Goal: Task Accomplishment & Management: Use online tool/utility

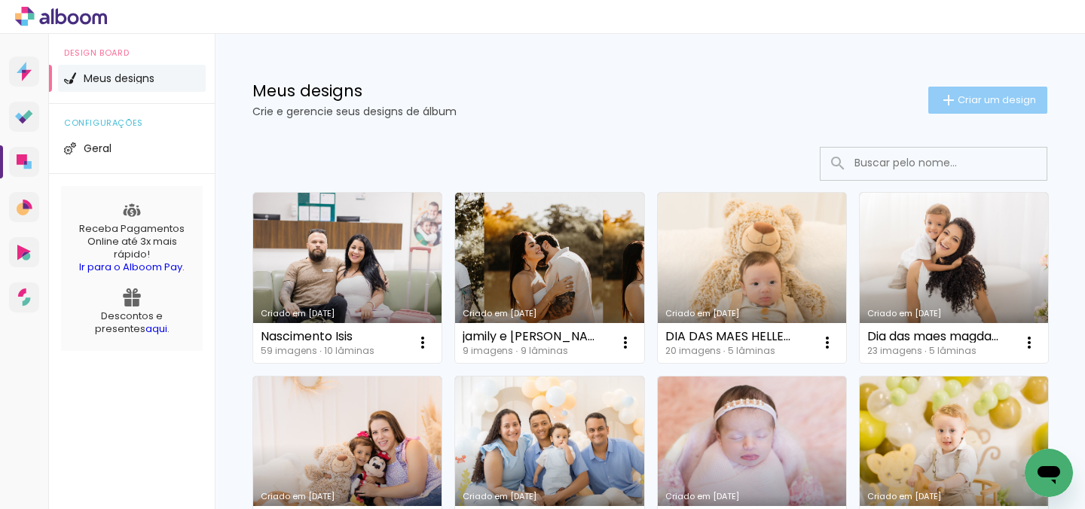
click at [960, 99] on span "Criar um design" at bounding box center [997, 100] width 78 height 10
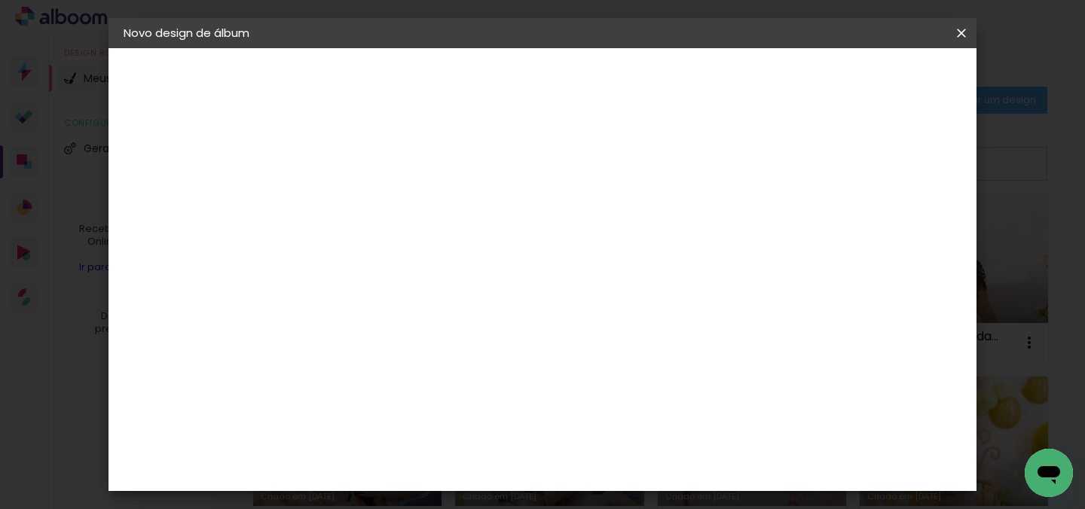
click at [413, 225] on div at bounding box center [370, 203] width 86 height 114
click at [370, 210] on input at bounding box center [370, 202] width 0 height 23
type input "jamily"
type paper-input "jamily"
click at [968, 26] on iron-icon at bounding box center [962, 33] width 18 height 15
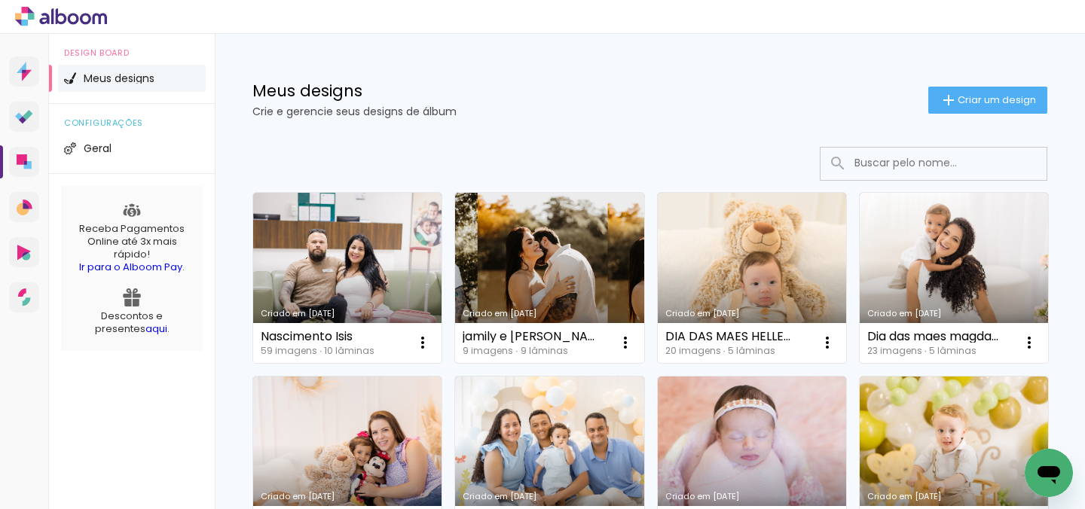
click at [527, 310] on div "Criado em [DATE]" at bounding box center [549, 314] width 173 height 8
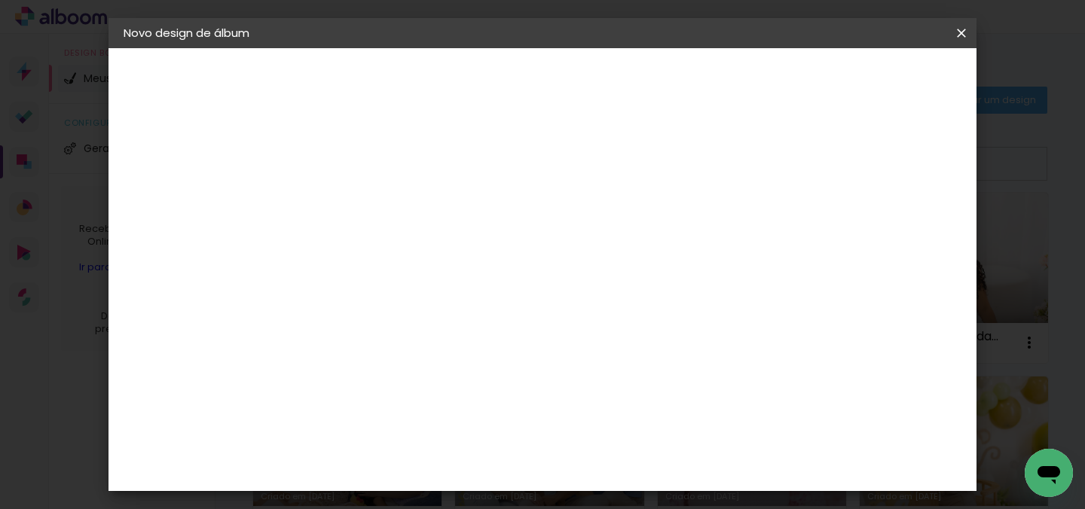
click at [370, 198] on input at bounding box center [370, 202] width 0 height 23
type input "jamily"
type paper-input "jamily"
click at [0, 0] on slot "Avançar" at bounding box center [0, 0] width 0 height 0
click at [652, 84] on div "Voltar Avançar" at bounding box center [577, 80] width 150 height 26
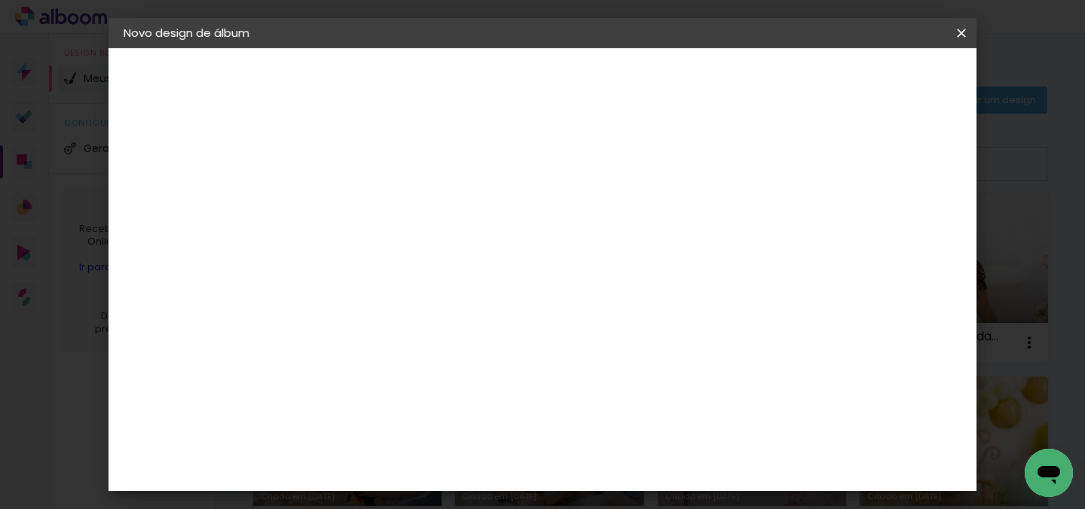
scroll to position [2532, 0]
click at [490, 342] on paper-item "Matias Encadernações" at bounding box center [408, 361] width 163 height 39
click at [0, 0] on slot "Avançar" at bounding box center [0, 0] width 0 height 0
click at [429, 251] on input "text" at bounding box center [399, 262] width 59 height 23
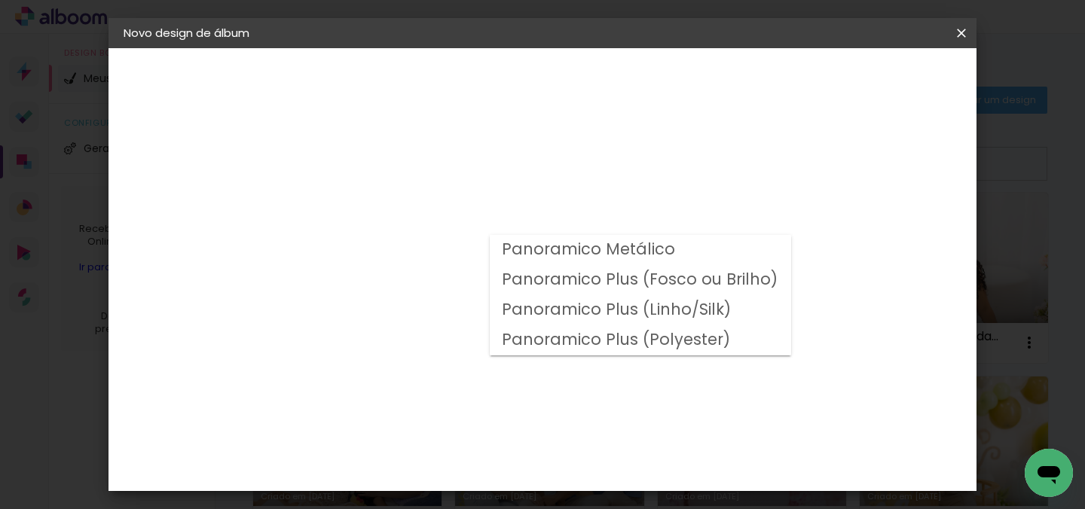
click at [0, 0] on slot "Panoramico Plus (Linho/Silk)" at bounding box center [0, 0] width 0 height 0
type input "Panoramico Plus (Linho/Silk)"
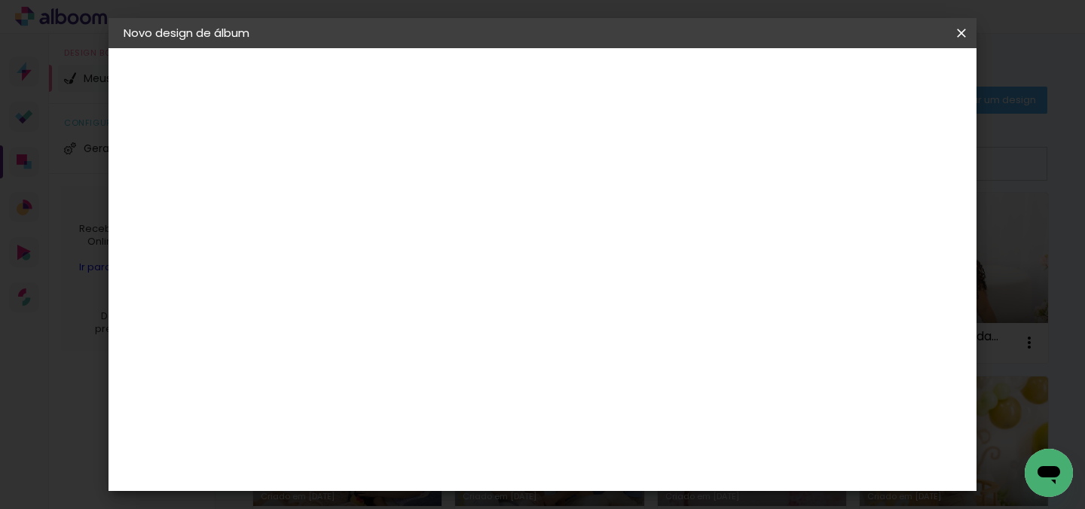
click at [0, 0] on slot "Avançar" at bounding box center [0, 0] width 0 height 0
click at [634, 81] on span "Iniciar design" at bounding box center [616, 85] width 35 height 21
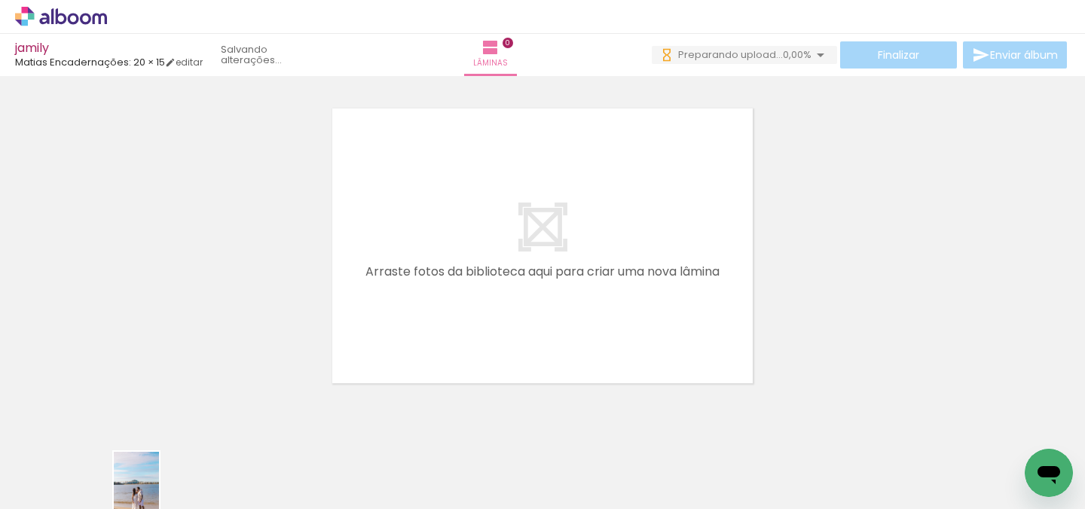
scroll to position [6, 0]
click at [173, 473] on div at bounding box center [151, 458] width 50 height 75
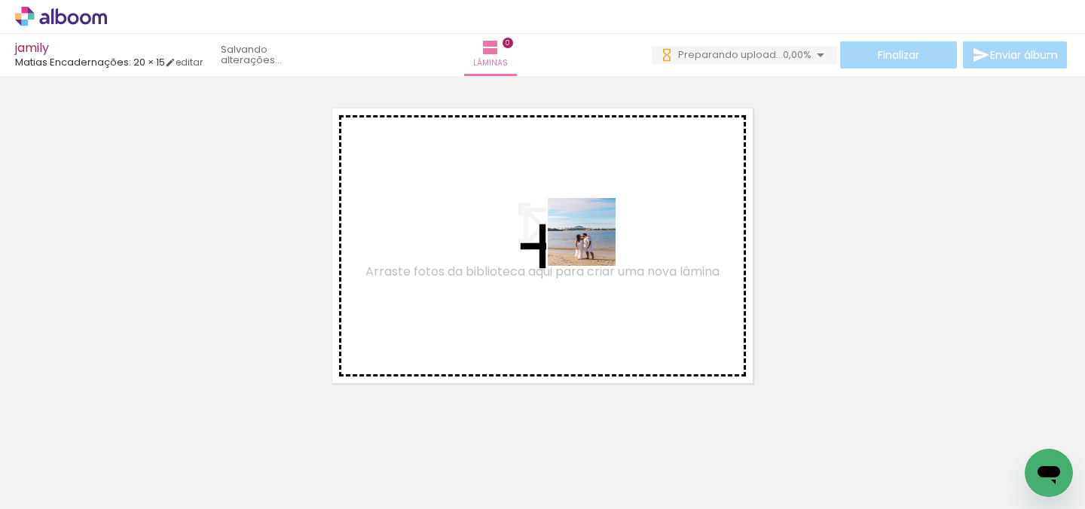
drag, startPoint x: 154, startPoint y: 473, endPoint x: 599, endPoint y: 244, distance: 500.6
click at [599, 244] on quentale-workspace at bounding box center [542, 254] width 1085 height 509
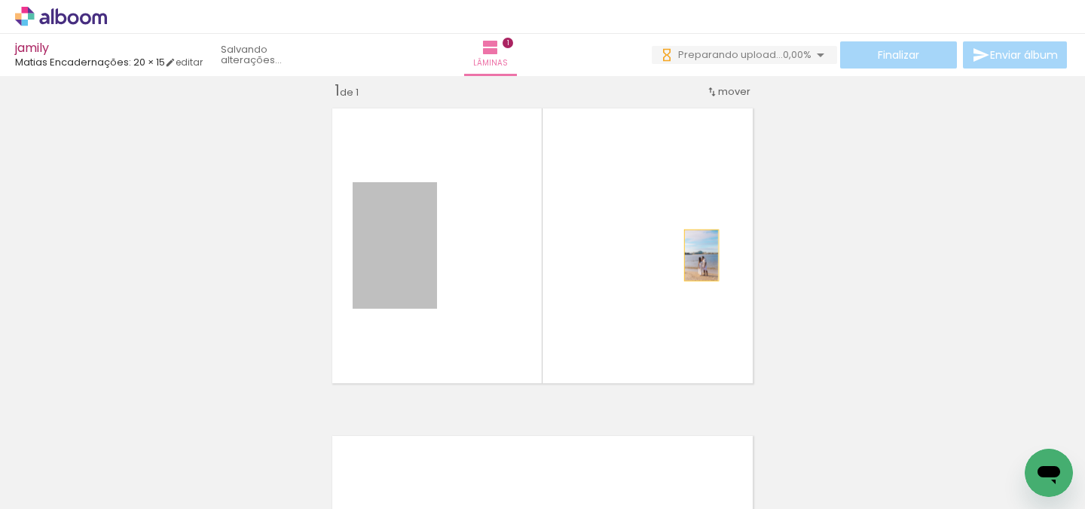
drag, startPoint x: 424, startPoint y: 259, endPoint x: 702, endPoint y: 255, distance: 277.4
click at [702, 255] on quentale-layouter at bounding box center [543, 246] width 436 height 290
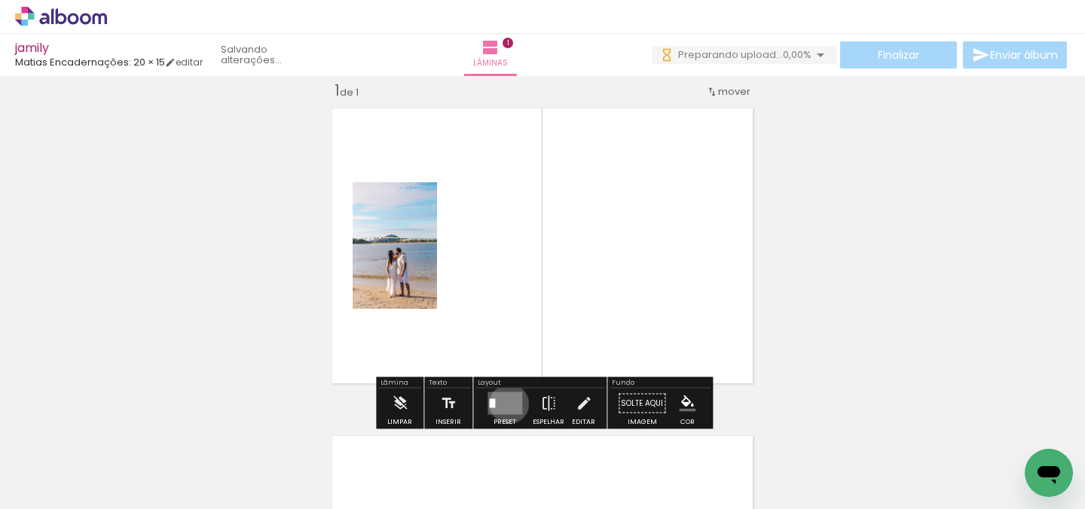
click at [506, 404] on quentale-layouter at bounding box center [505, 404] width 35 height 23
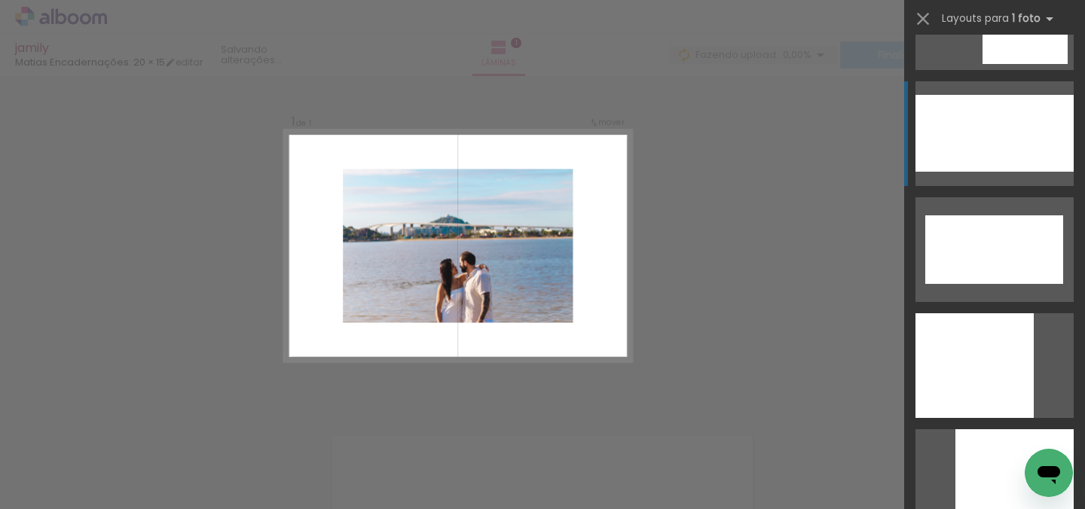
scroll to position [4790, 0]
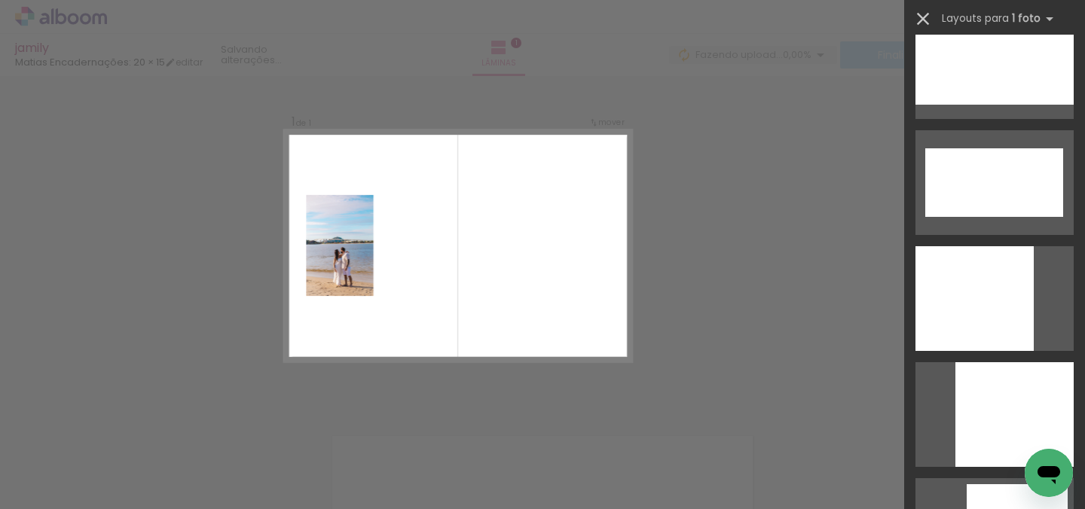
click at [924, 11] on iron-icon at bounding box center [923, 18] width 21 height 21
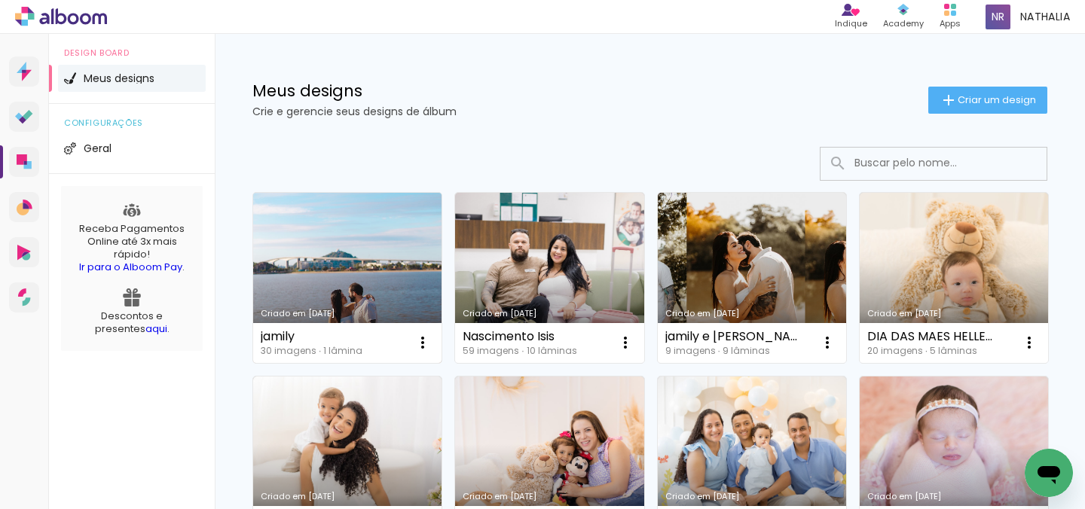
click at [363, 251] on link "Criado em 13/10/25" at bounding box center [347, 278] width 188 height 170
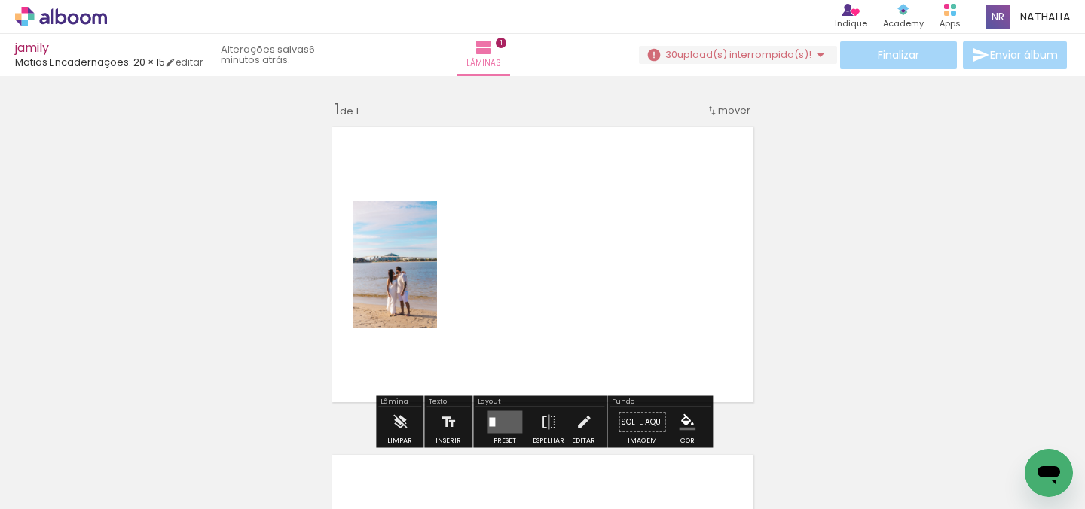
scroll to position [0, 92]
click at [439, 298] on quentale-layouter at bounding box center [543, 265] width 436 height 290
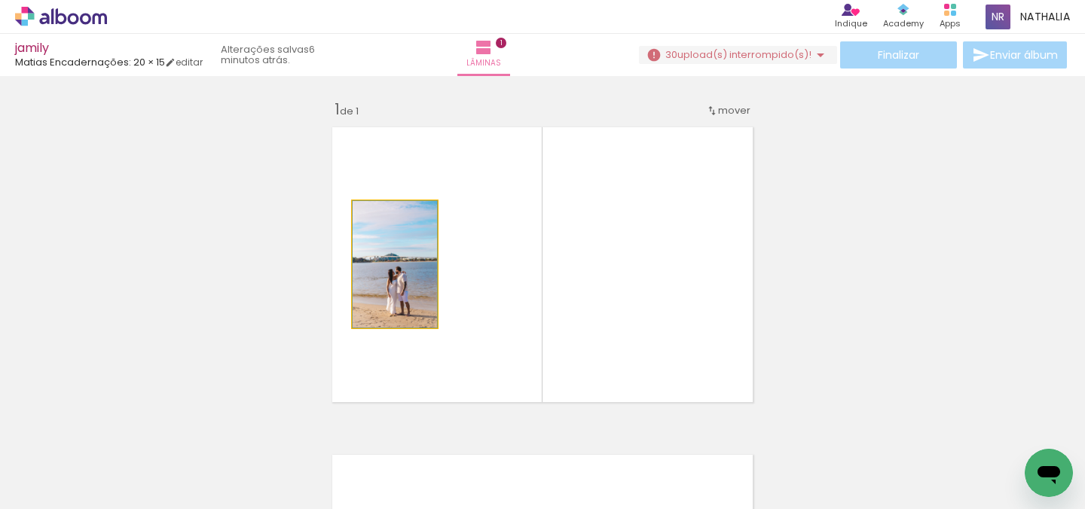
click at [417, 295] on quentale-photo at bounding box center [395, 264] width 84 height 127
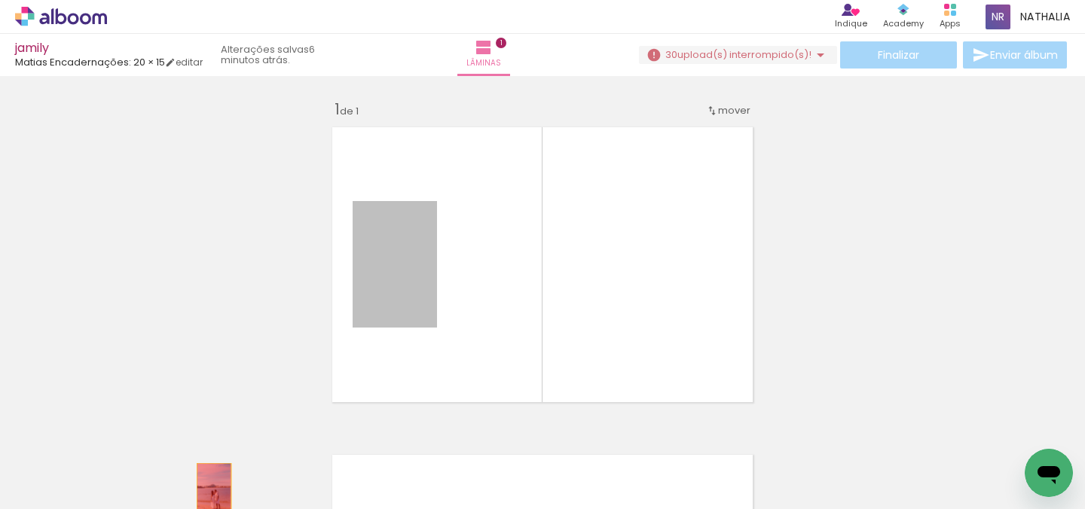
drag, startPoint x: 417, startPoint y: 295, endPoint x: 181, endPoint y: 485, distance: 302.9
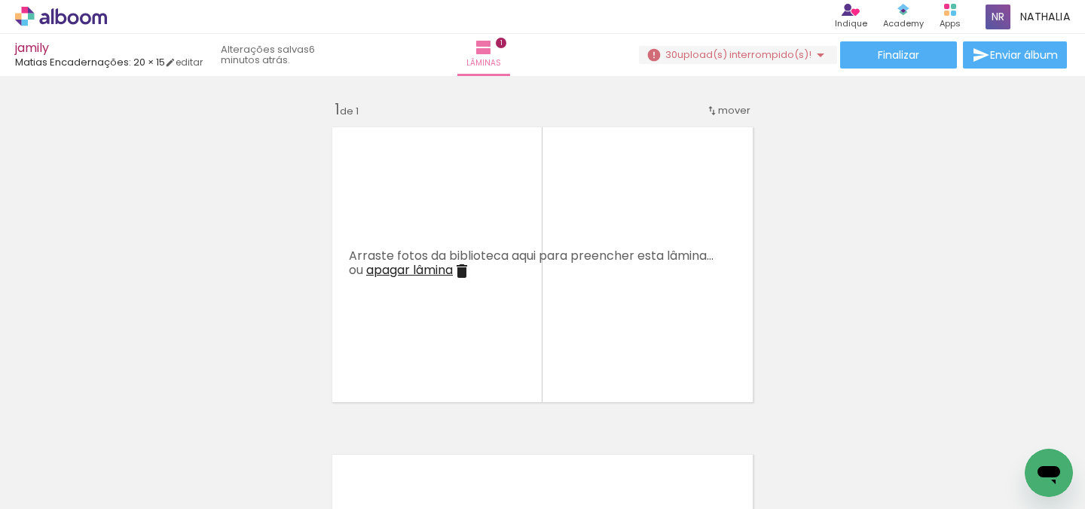
scroll to position [0, 777]
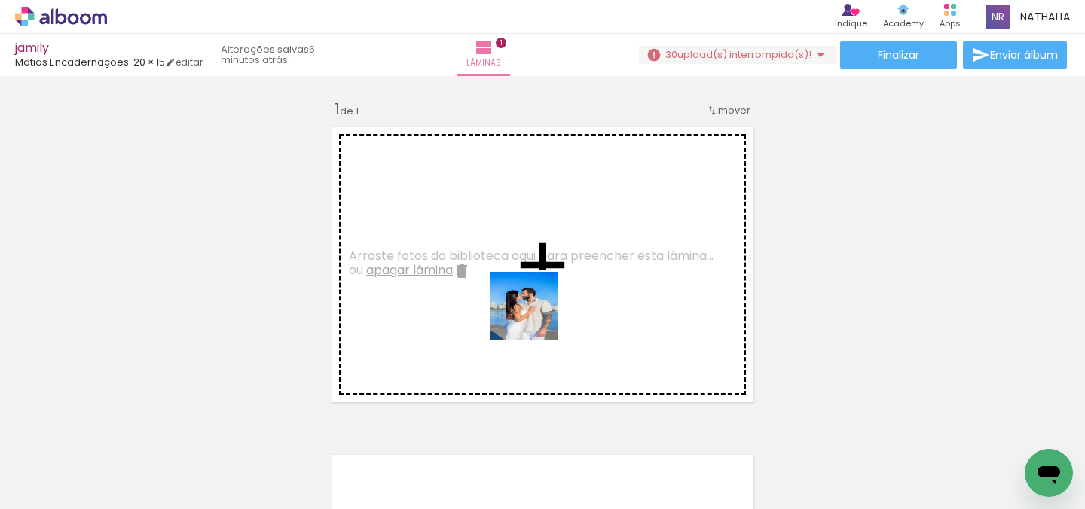
drag, startPoint x: 642, startPoint y: 469, endPoint x: 527, endPoint y: 314, distance: 193.4
click at [527, 314] on quentale-workspace at bounding box center [542, 254] width 1085 height 509
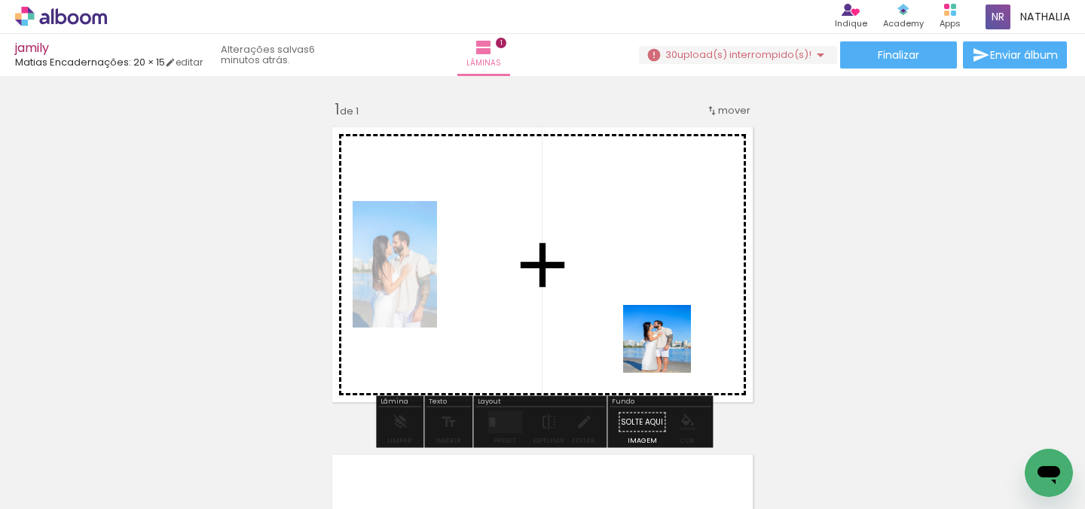
drag, startPoint x: 723, startPoint y: 459, endPoint x: 667, endPoint y: 348, distance: 124.0
click at [667, 348] on quentale-workspace at bounding box center [542, 254] width 1085 height 509
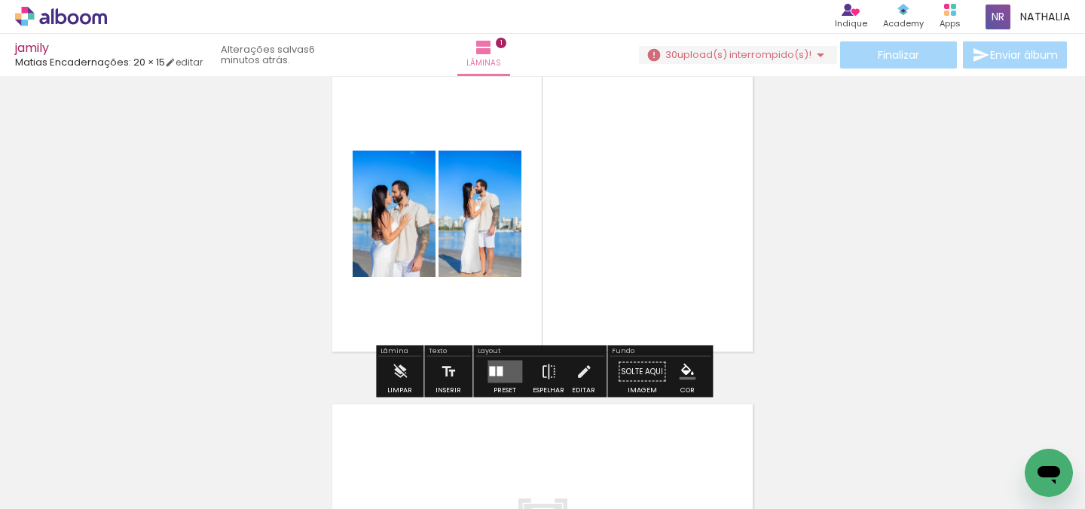
scroll to position [55, 0]
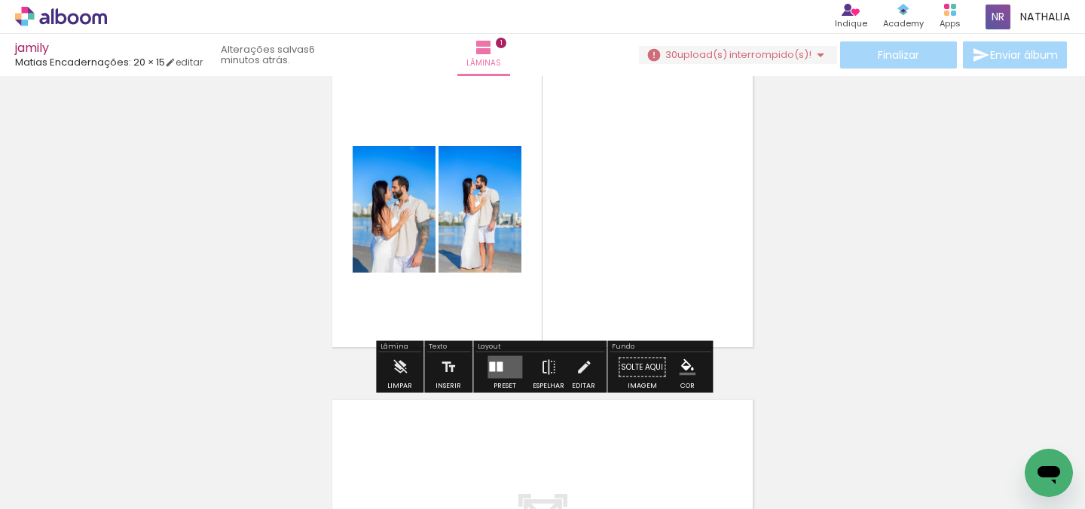
click at [513, 361] on quentale-layouter at bounding box center [505, 367] width 35 height 23
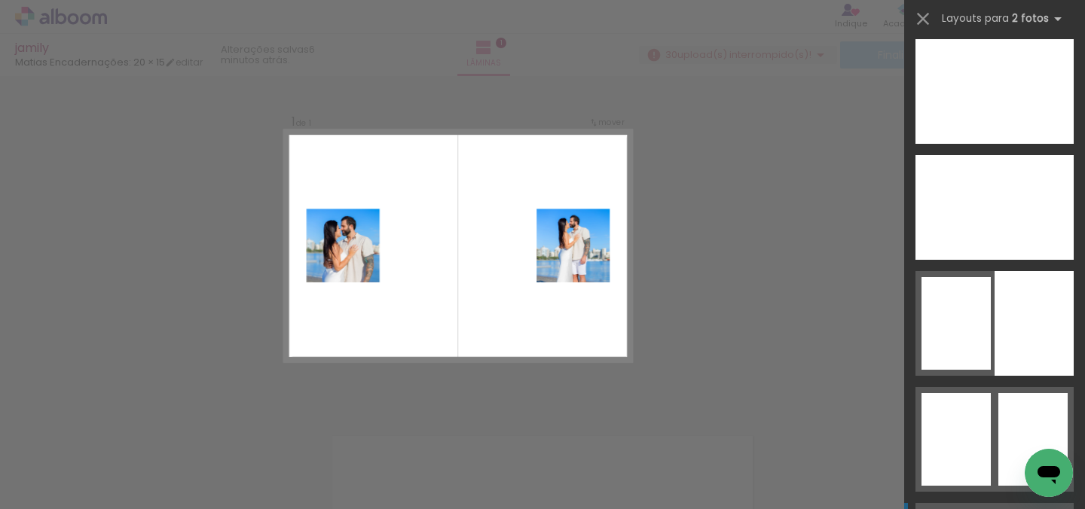
scroll to position [8940, 0]
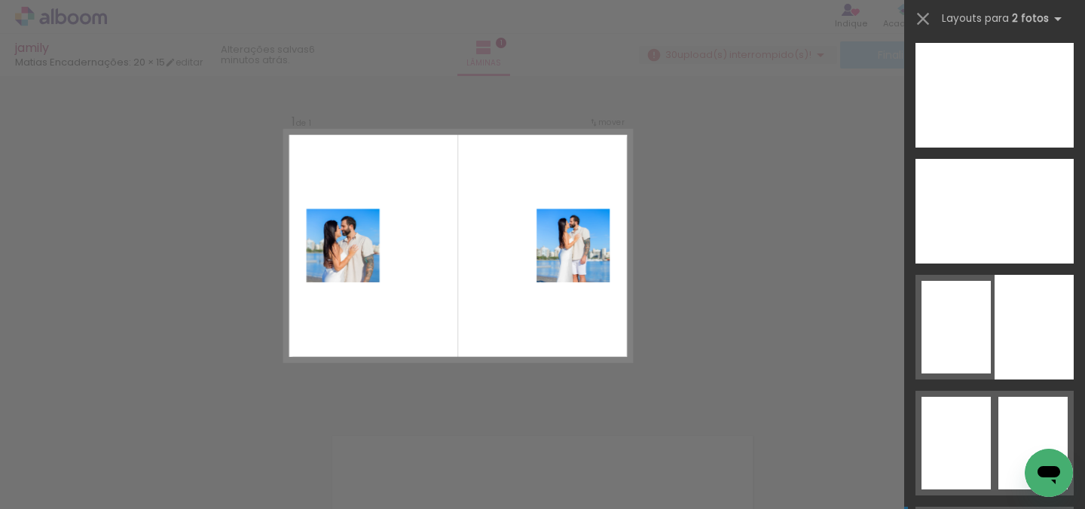
click at [988, 244] on div at bounding box center [1021, 211] width 105 height 105
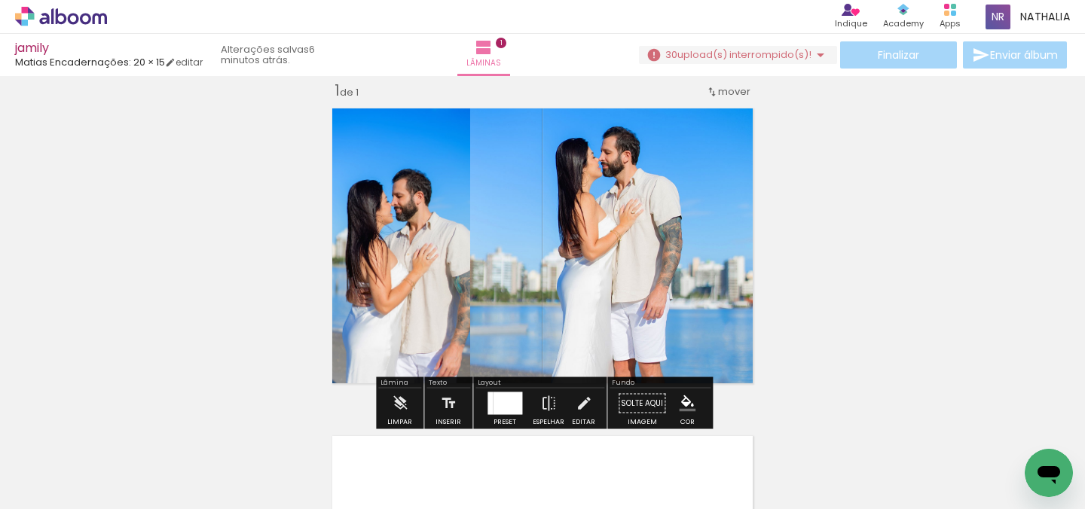
click at [507, 410] on div at bounding box center [507, 404] width 29 height 23
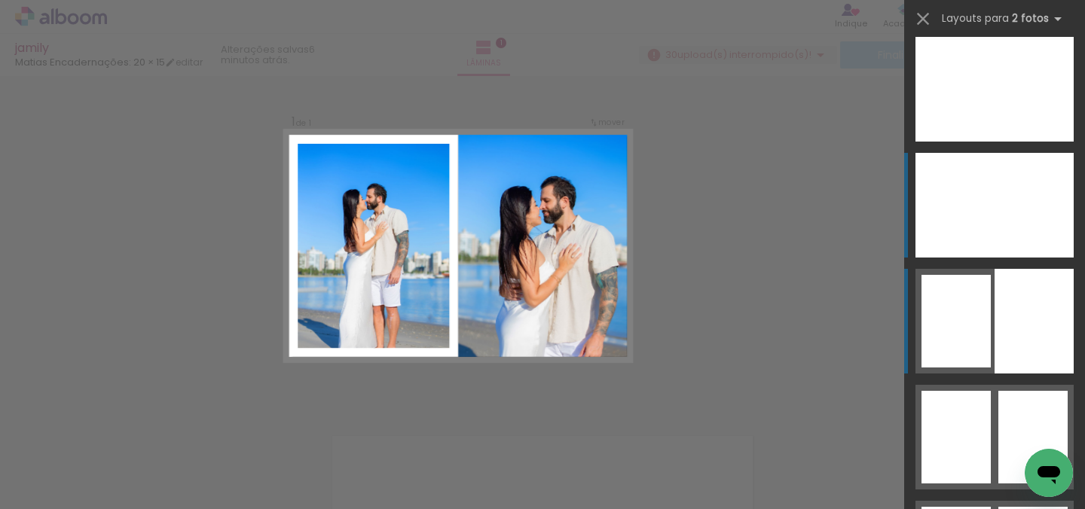
scroll to position [8933, 0]
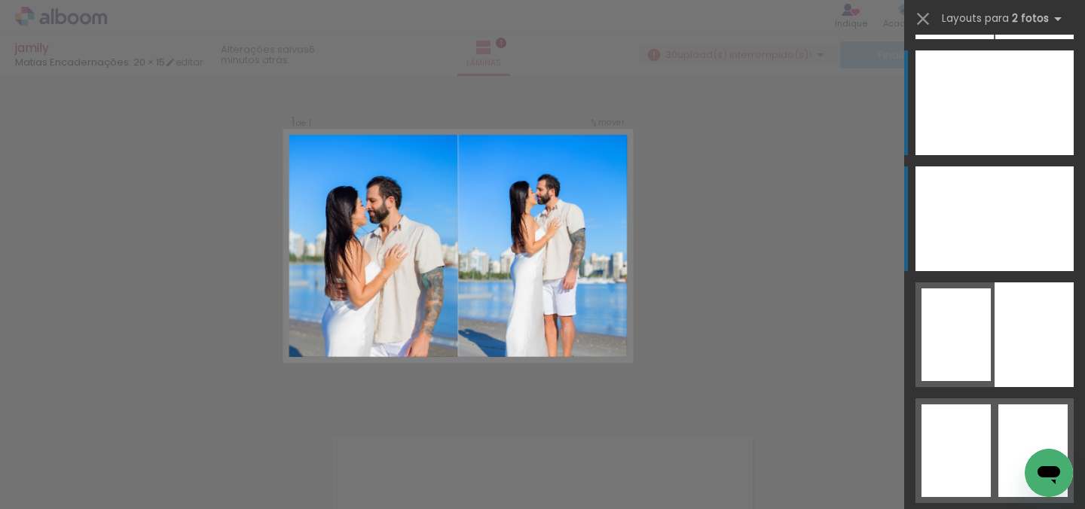
click at [986, 124] on div at bounding box center [955, 102] width 79 height 105
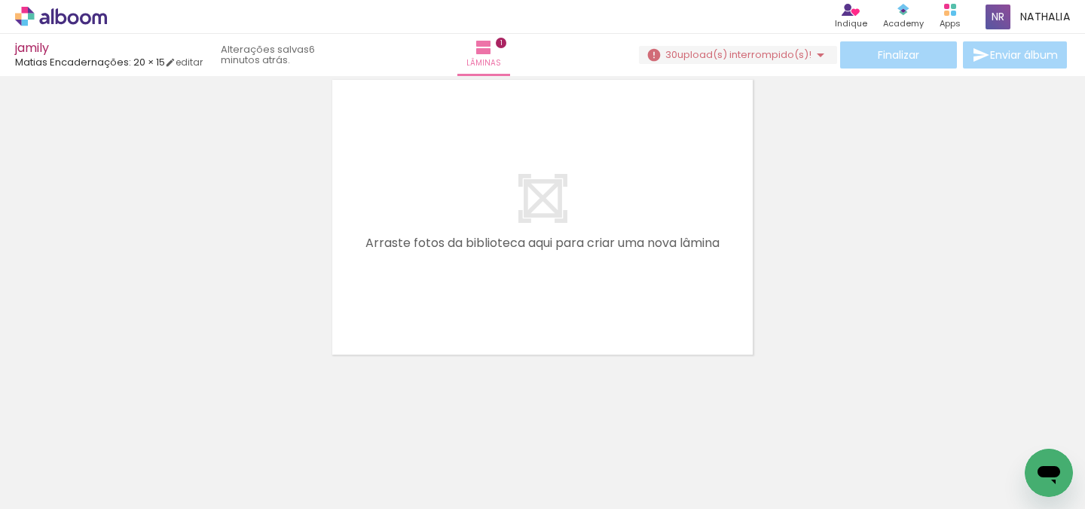
scroll to position [375, 0]
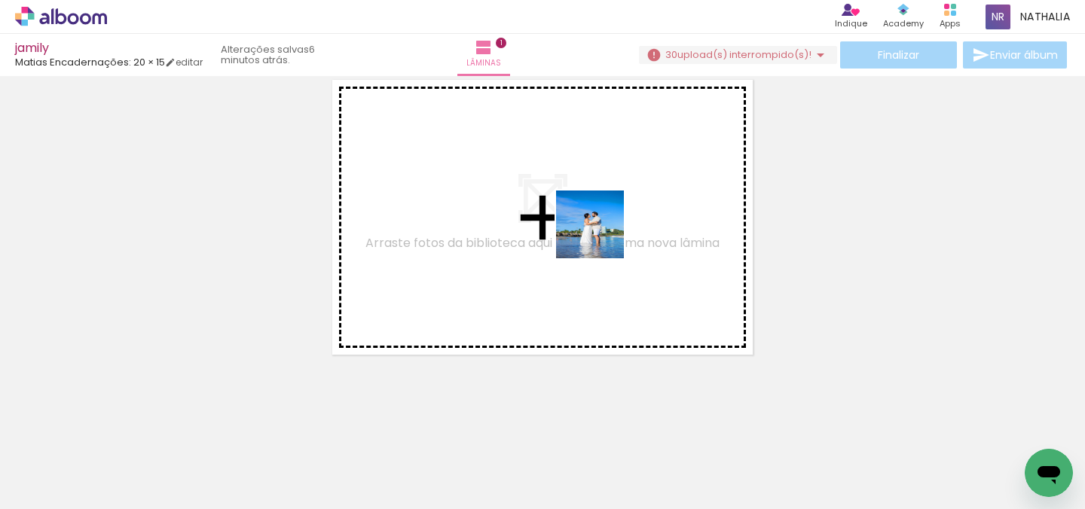
drag, startPoint x: 813, startPoint y: 449, endPoint x: 593, endPoint y: 233, distance: 308.6
click at [593, 233] on quentale-workspace at bounding box center [542, 254] width 1085 height 509
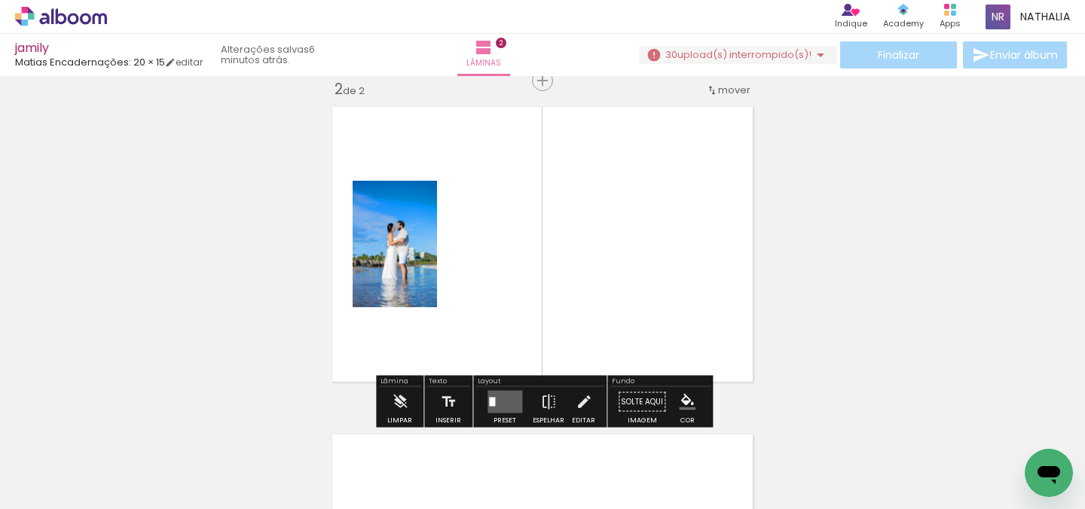
scroll to position [347, 0]
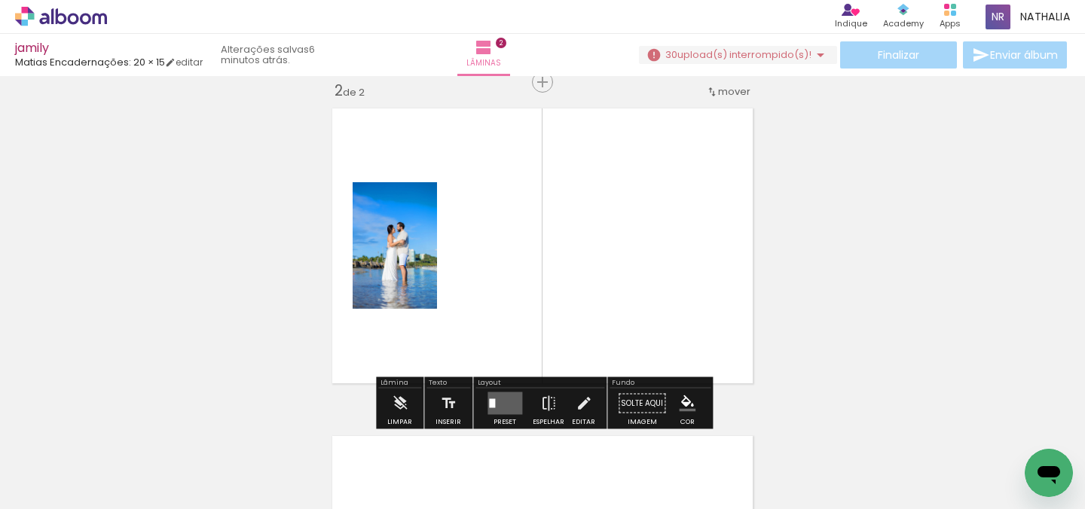
drag, startPoint x: 901, startPoint y: 471, endPoint x: 728, endPoint y: 327, distance: 225.3
click at [728, 327] on quentale-workspace at bounding box center [542, 254] width 1085 height 509
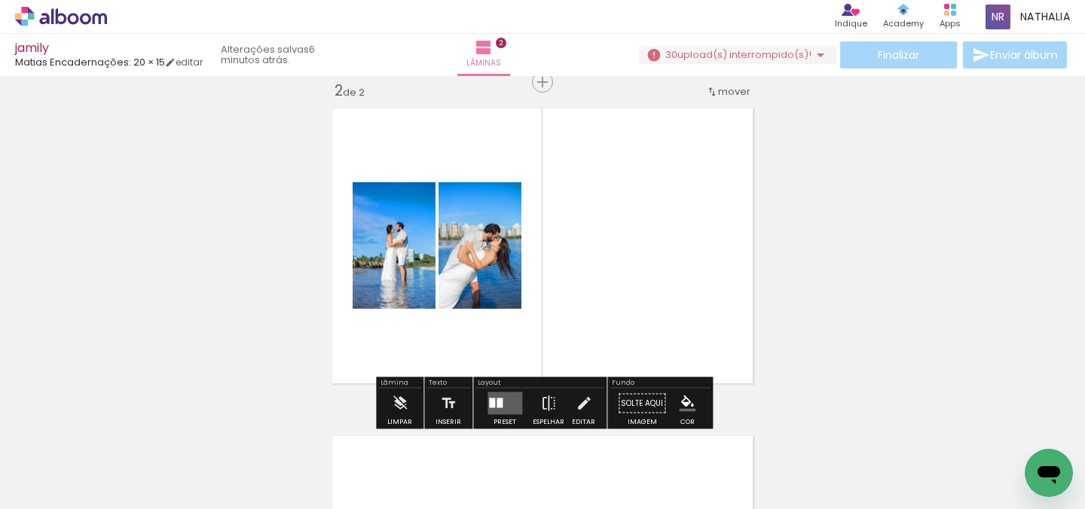
click at [509, 406] on quentale-layouter at bounding box center [505, 404] width 35 height 23
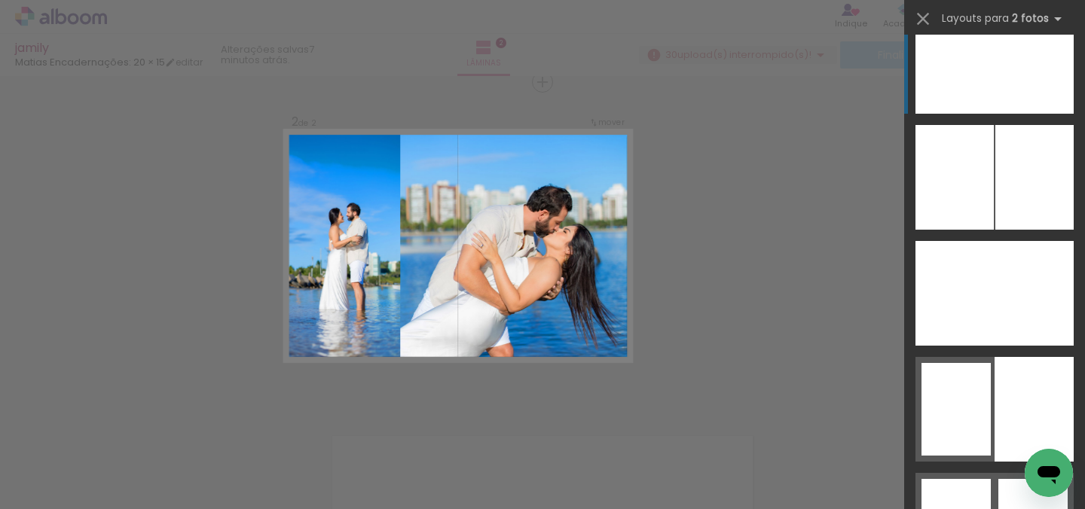
scroll to position [8882, 0]
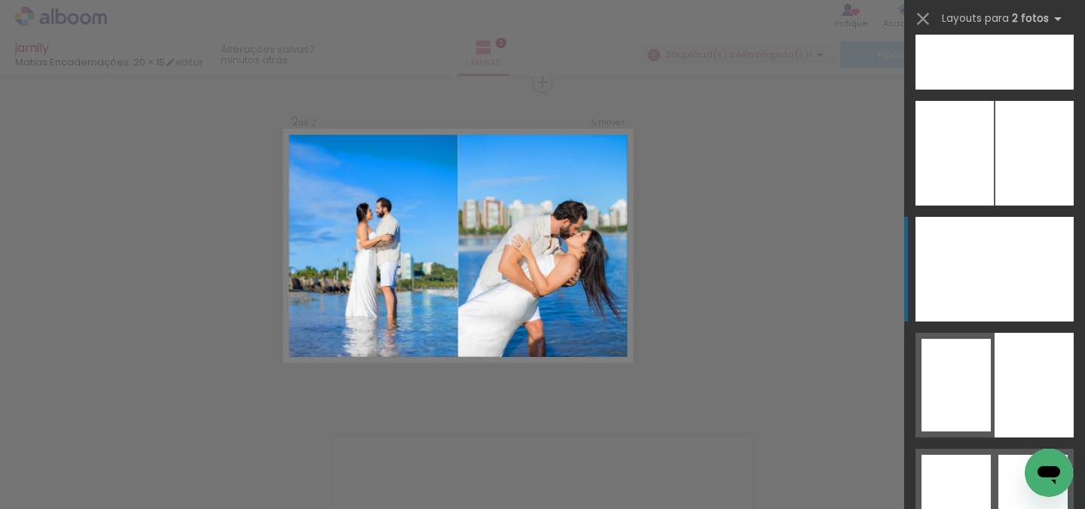
click at [980, 284] on div at bounding box center [955, 269] width 79 height 105
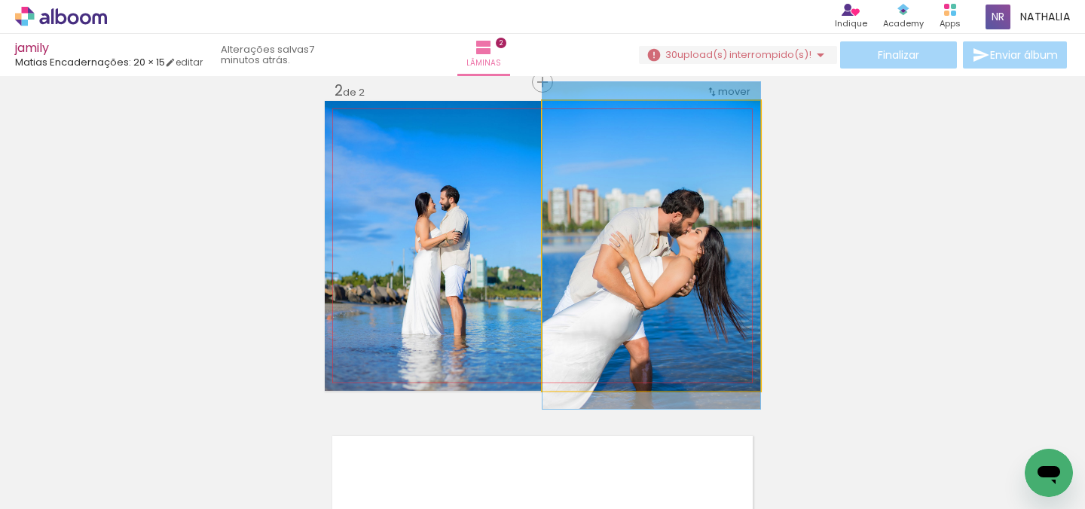
click at [612, 223] on quentale-photo at bounding box center [652, 246] width 218 height 290
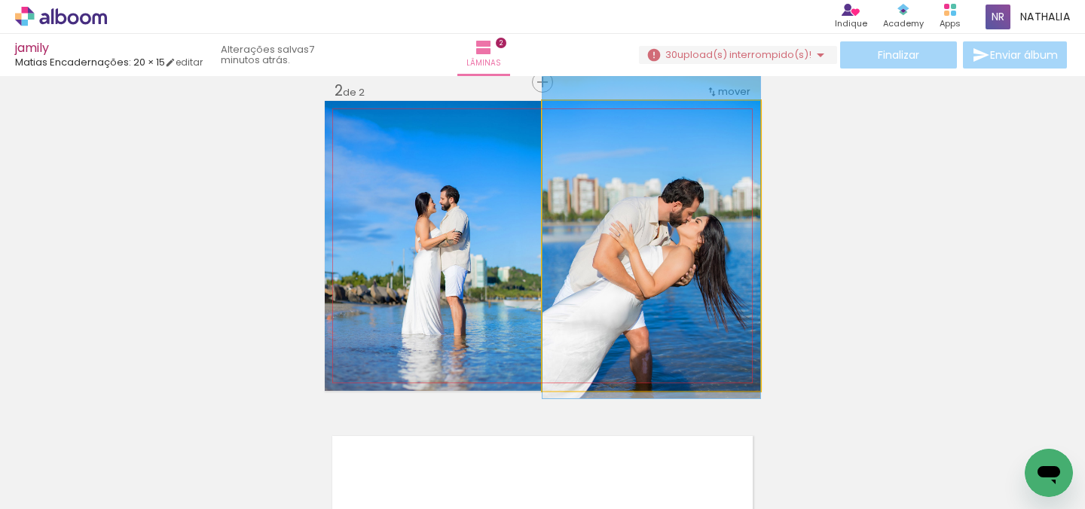
drag, startPoint x: 612, startPoint y: 223, endPoint x: 612, endPoint y: 213, distance: 10.6
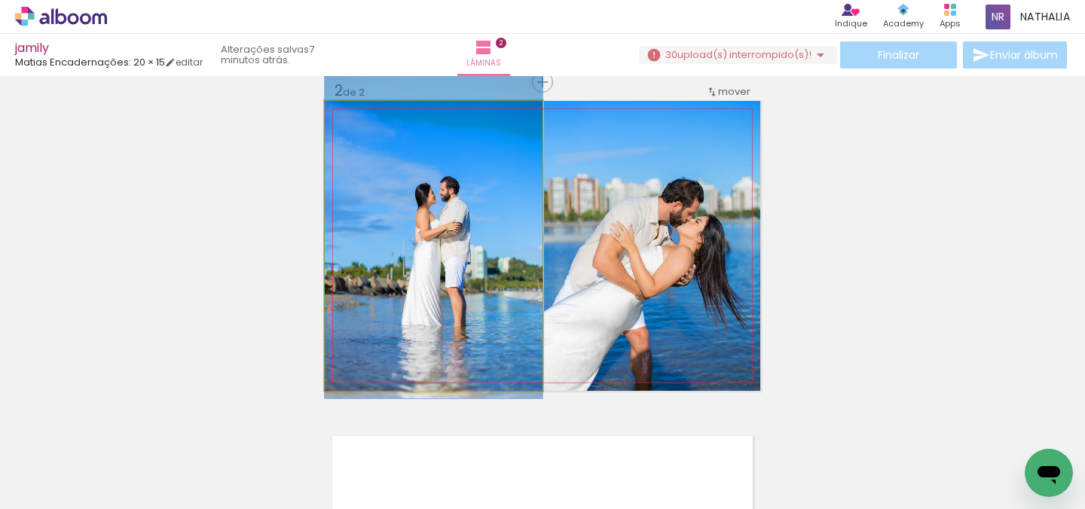
drag, startPoint x: 457, startPoint y: 212, endPoint x: 456, endPoint y: 203, distance: 9.2
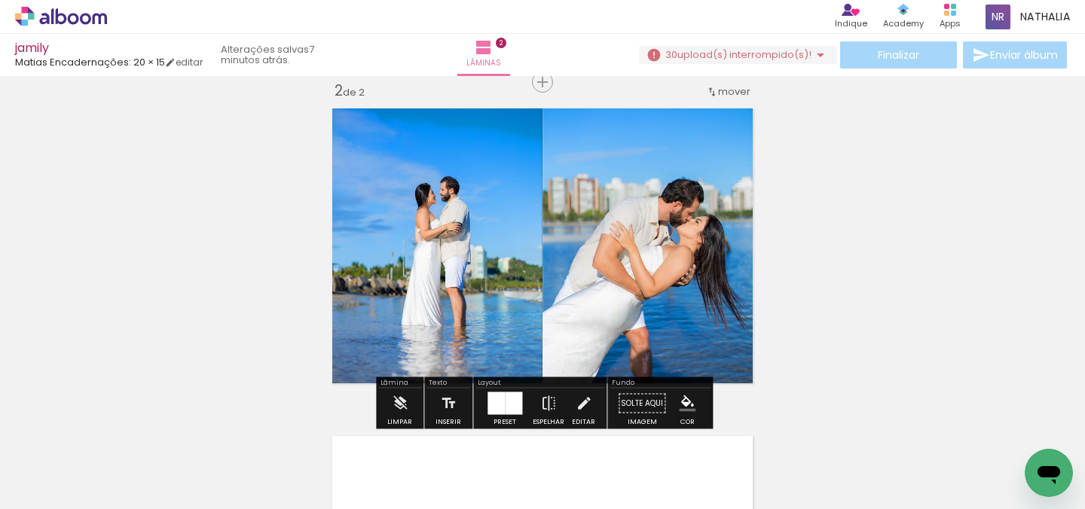
click at [905, 305] on div "Inserir lâmina 1 de 2 Inserir lâmina 2 de 2" at bounding box center [542, 227] width 1085 height 984
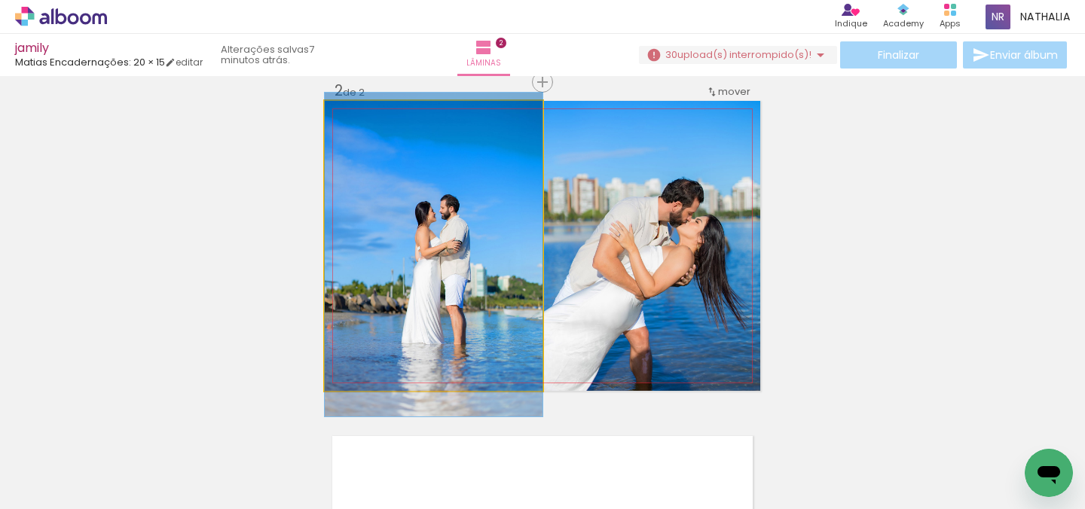
drag, startPoint x: 448, startPoint y: 234, endPoint x: 449, endPoint y: 252, distance: 18.1
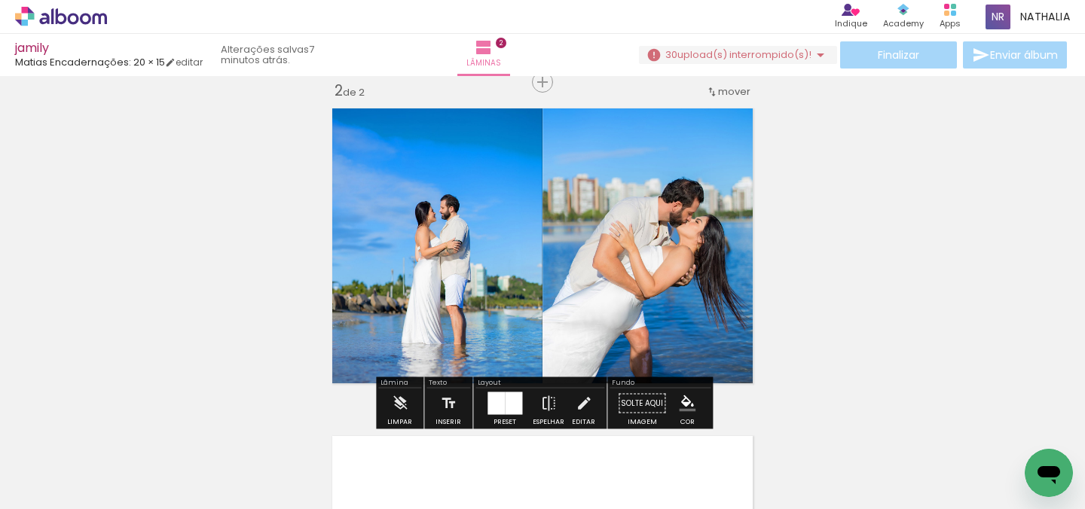
click at [944, 260] on div "Inserir lâmina 1 de 2 Inserir lâmina 2 de 2" at bounding box center [542, 227] width 1085 height 984
click at [866, 248] on div "Inserir lâmina 1 de 2 Inserir lâmina 2 de 2" at bounding box center [542, 227] width 1085 height 984
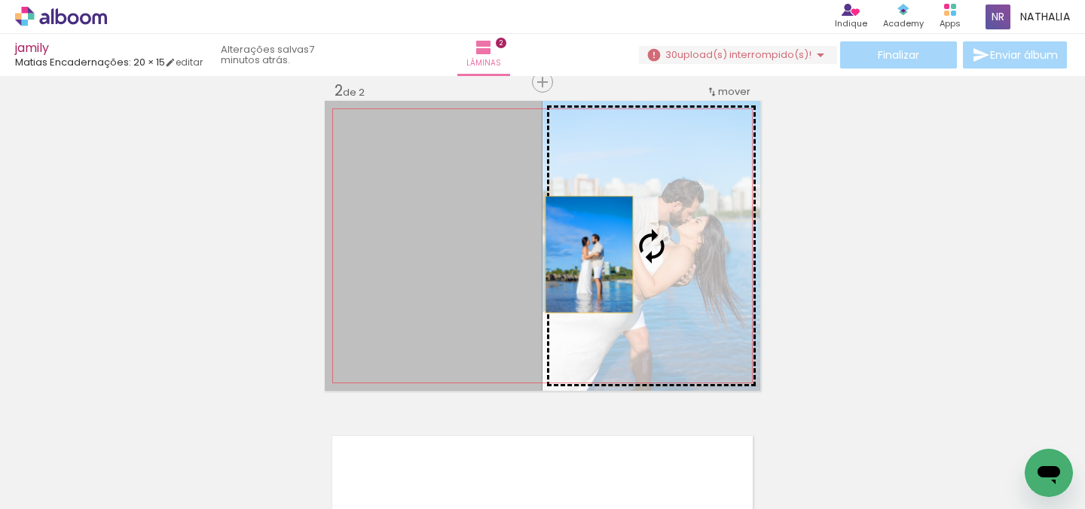
drag, startPoint x: 476, startPoint y: 250, endPoint x: 592, endPoint y: 255, distance: 116.9
click at [0, 0] on slot at bounding box center [0, 0] width 0 height 0
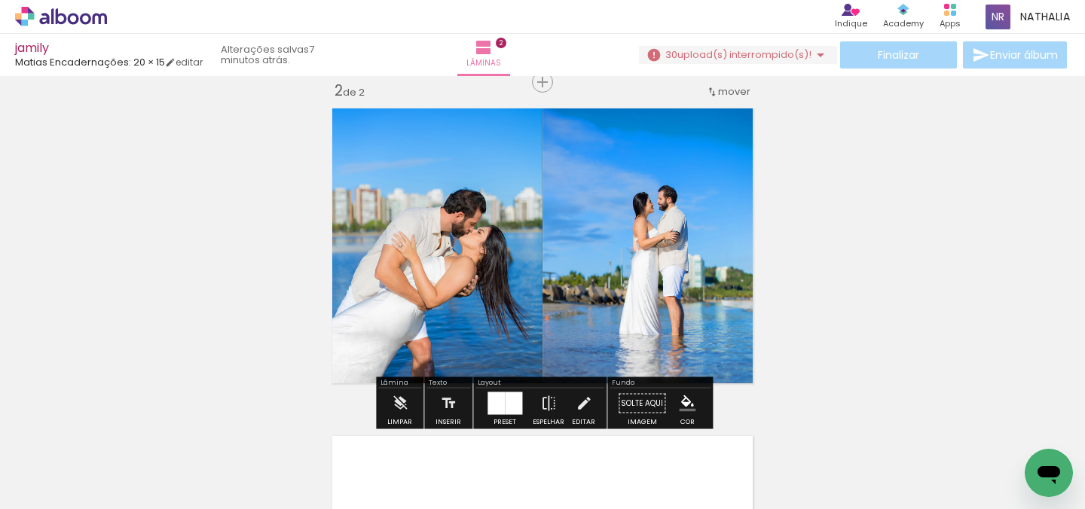
click at [817, 246] on div "Inserir lâmina 1 de 2 Inserir lâmina 2 de 2" at bounding box center [542, 227] width 1085 height 984
click at [750, 244] on quentale-photo at bounding box center [652, 246] width 218 height 290
click at [786, 255] on div "Inserir lâmina 1 de 2 Inserir lâmina 2 de 2" at bounding box center [542, 227] width 1085 height 984
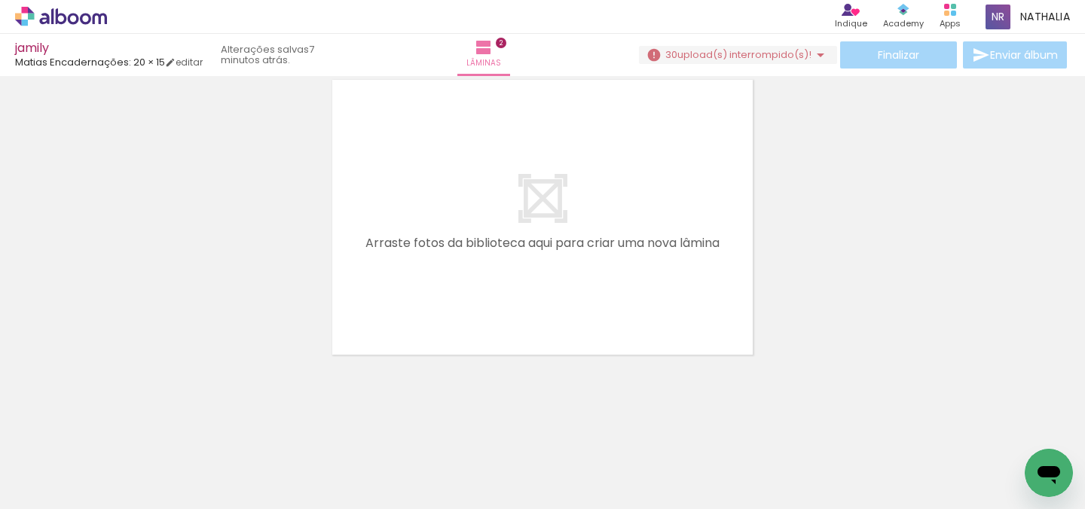
scroll to position [0, 1465]
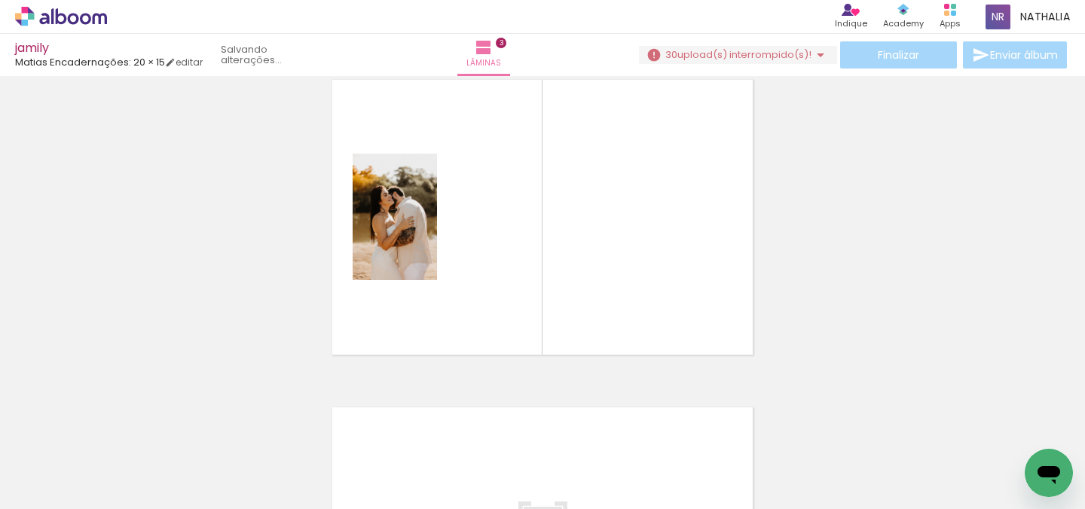
drag, startPoint x: 301, startPoint y: 480, endPoint x: 446, endPoint y: 280, distance: 247.1
click at [446, 280] on quentale-workspace at bounding box center [542, 254] width 1085 height 509
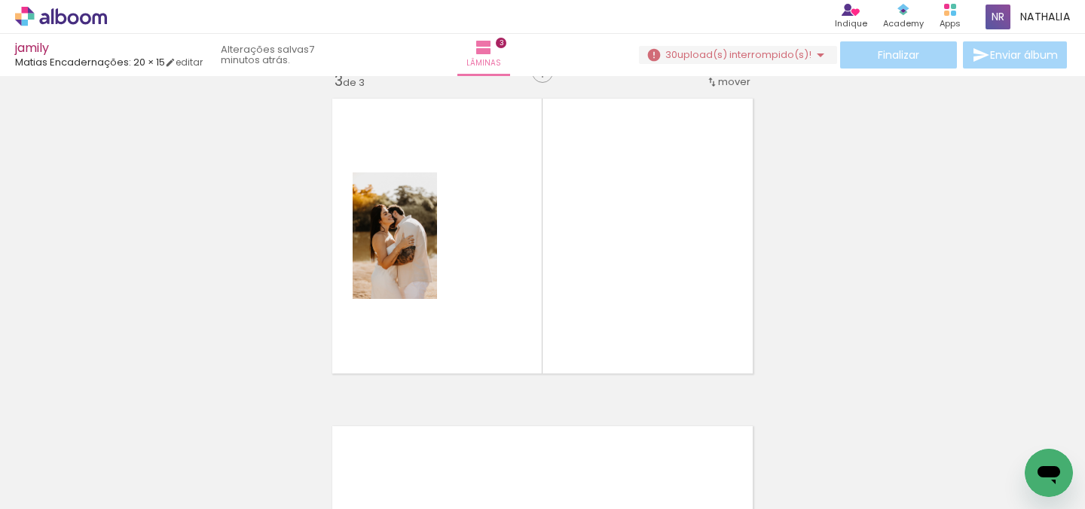
scroll to position [675, 0]
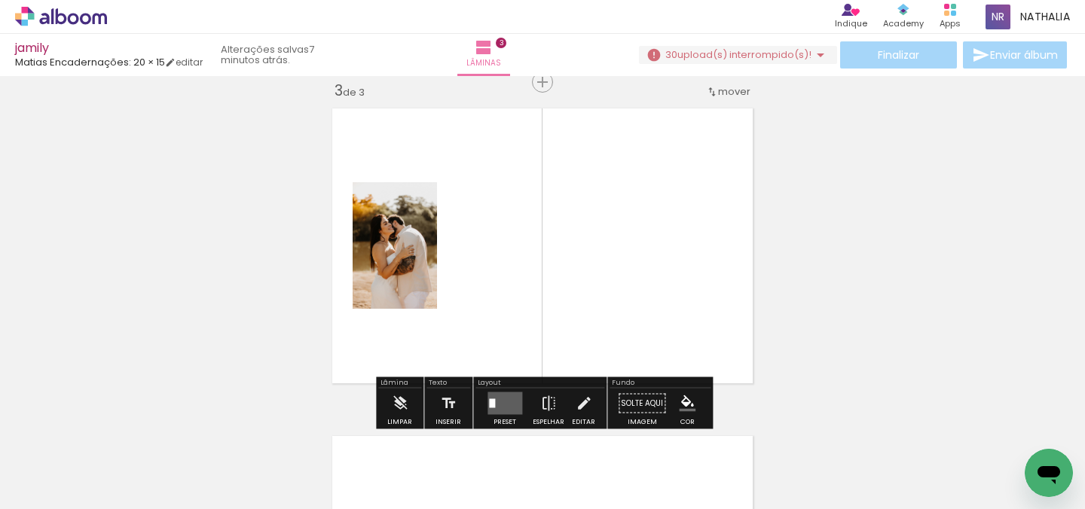
drag, startPoint x: 384, startPoint y: 459, endPoint x: 473, endPoint y: 278, distance: 201.2
click at [473, 278] on quentale-workspace at bounding box center [542, 254] width 1085 height 509
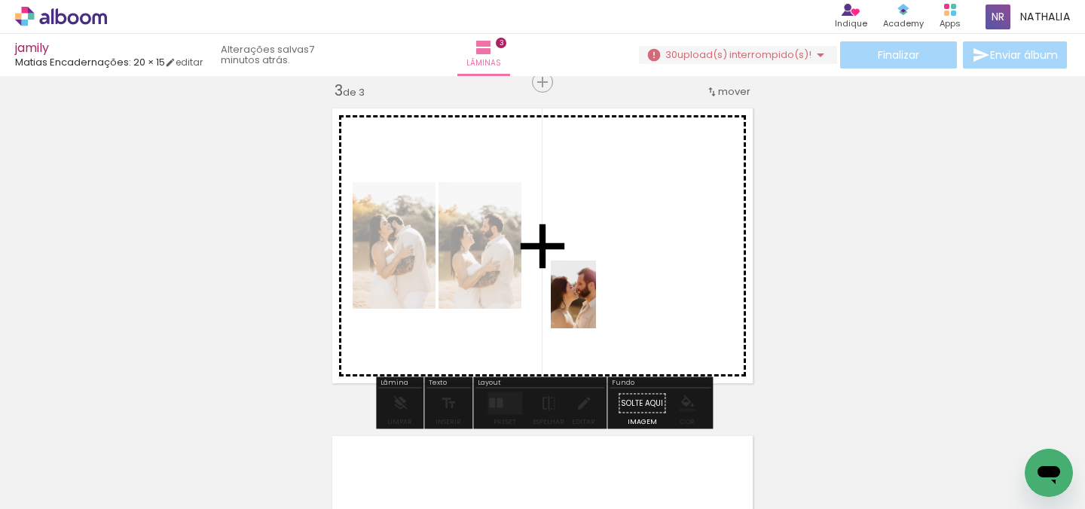
drag, startPoint x: 470, startPoint y: 476, endPoint x: 598, endPoint y: 303, distance: 215.6
click at [598, 303] on quentale-workspace at bounding box center [542, 254] width 1085 height 509
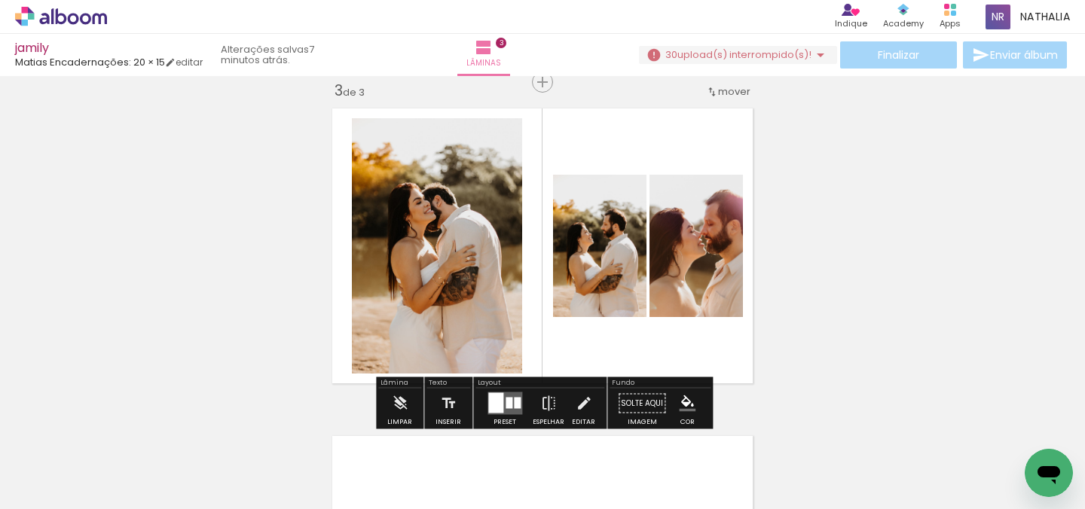
scroll to position [0, 0]
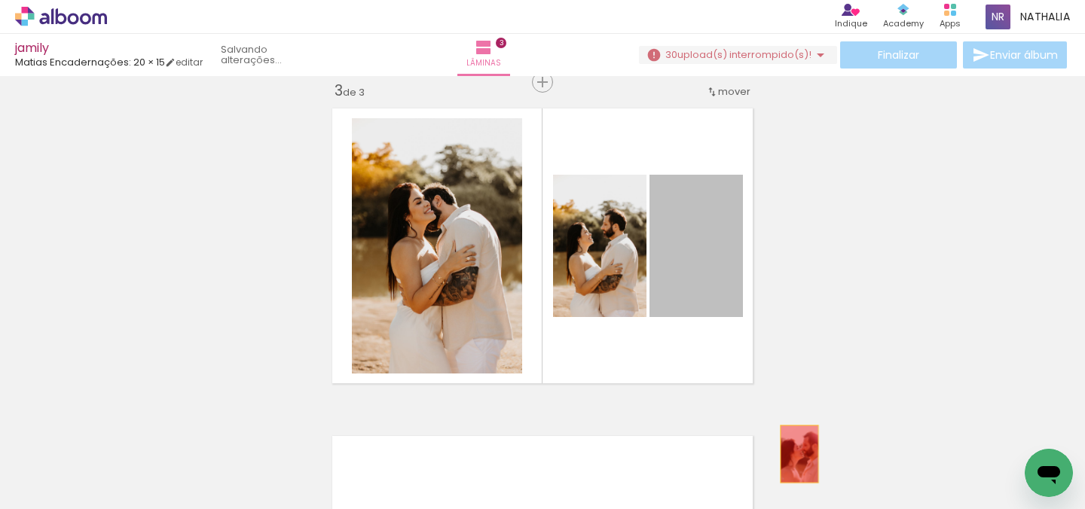
drag, startPoint x: 698, startPoint y: 275, endPoint x: 800, endPoint y: 455, distance: 206.9
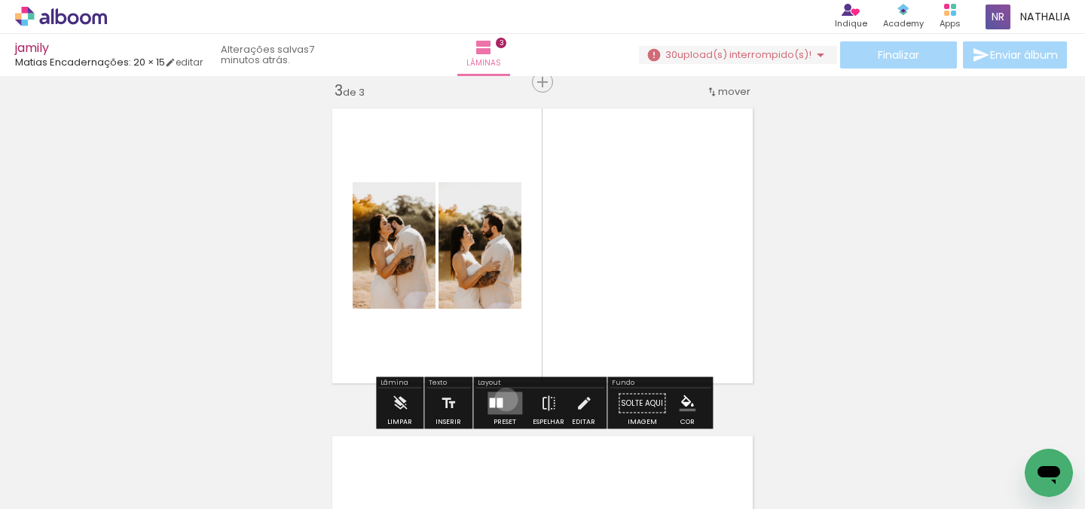
click at [503, 399] on quentale-layouter at bounding box center [505, 404] width 35 height 23
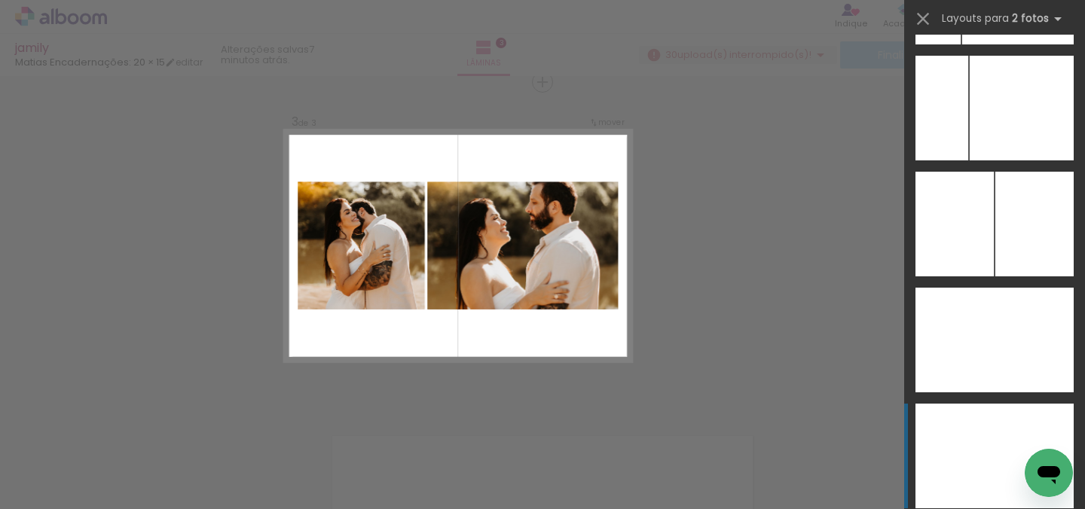
scroll to position [8755, 0]
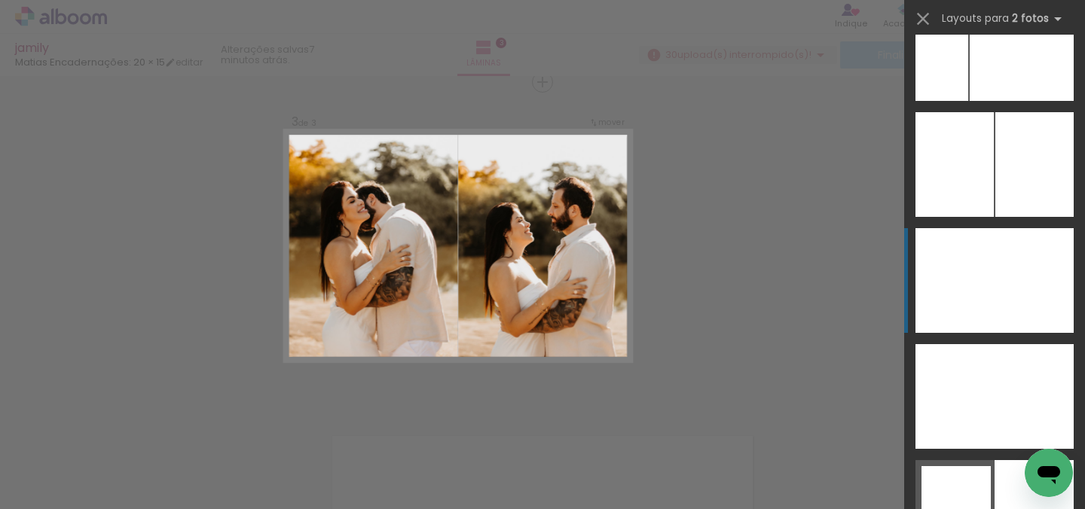
click at [983, 280] on div at bounding box center [955, 280] width 79 height 105
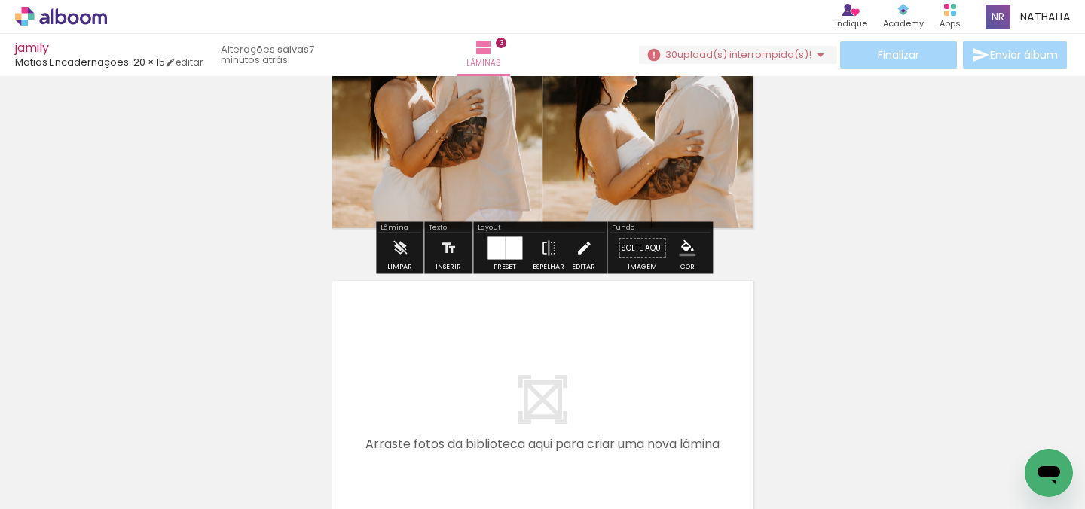
scroll to position [840, 0]
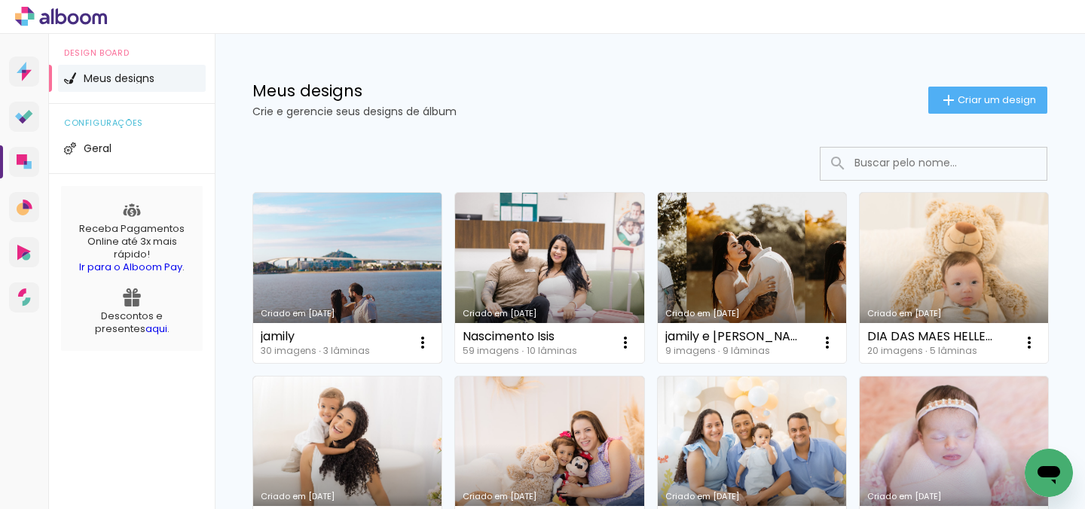
click at [348, 254] on link "Criado em [DATE]" at bounding box center [347, 278] width 188 height 170
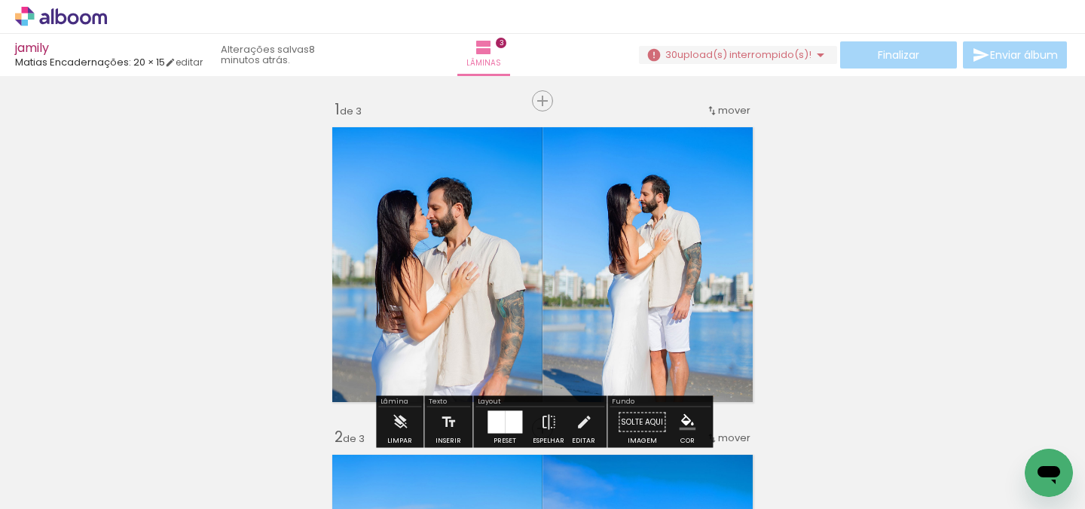
click at [751, 48] on span "upload(s) interrompido(s)!" at bounding box center [745, 54] width 134 height 14
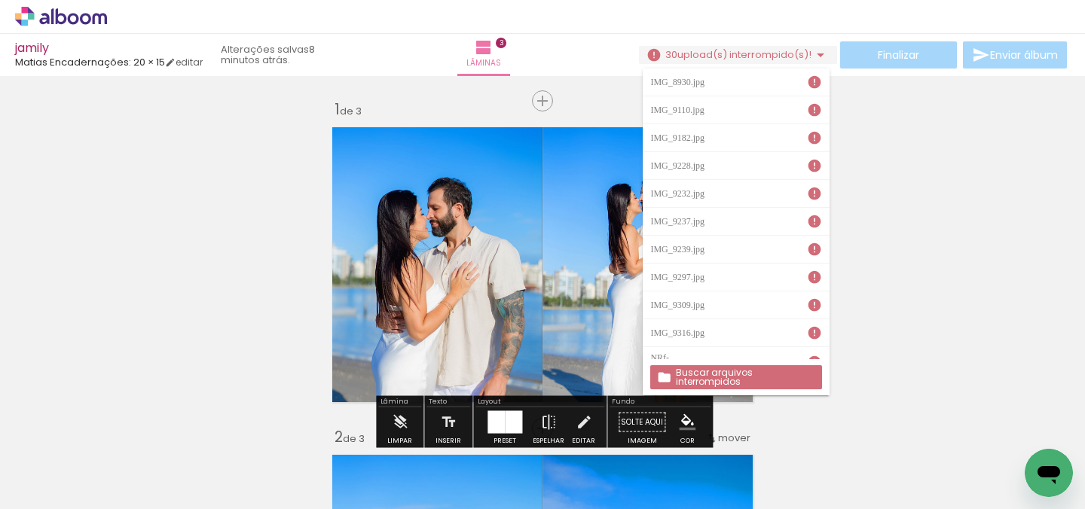
click at [819, 79] on iron-icon at bounding box center [814, 82] width 15 height 15
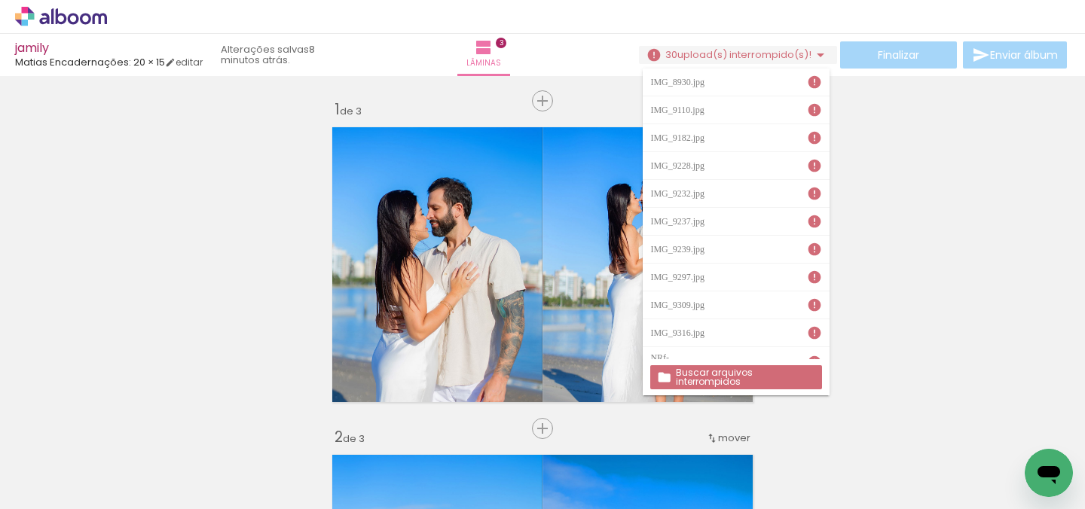
click at [819, 79] on iron-icon at bounding box center [814, 82] width 15 height 15
click at [0, 0] on slot "Buscar arquivos interrompidos" at bounding box center [0, 0] width 0 height 0
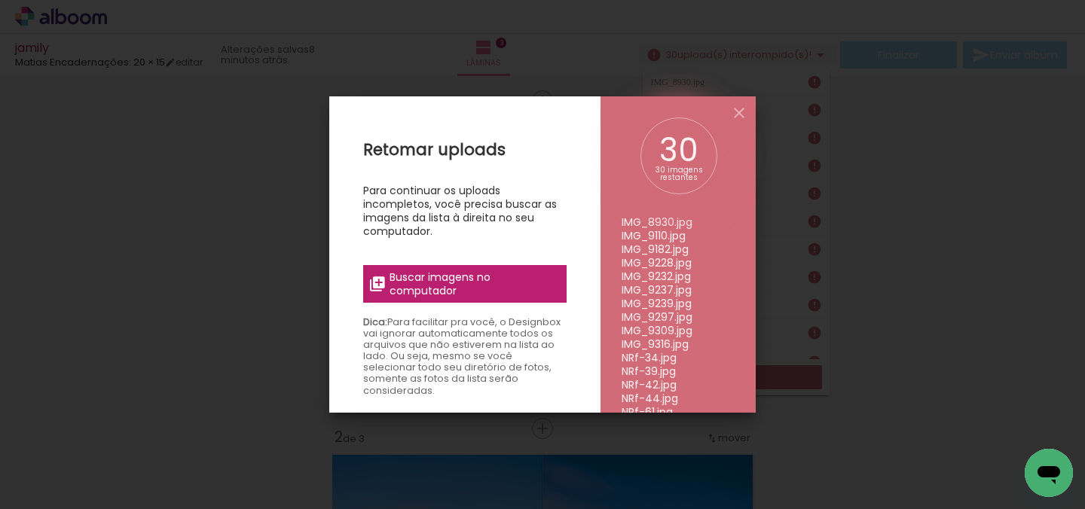
click at [427, 290] on span "Buscar imagens no computador" at bounding box center [474, 284] width 168 height 27
click at [0, 0] on input "file" at bounding box center [0, 0] width 0 height 0
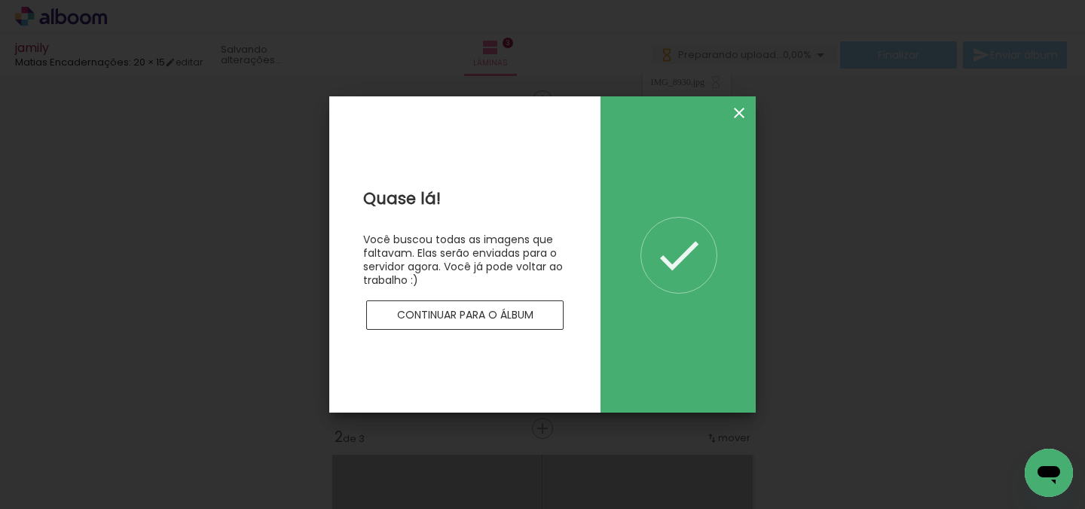
click at [745, 112] on iron-icon at bounding box center [739, 113] width 18 height 18
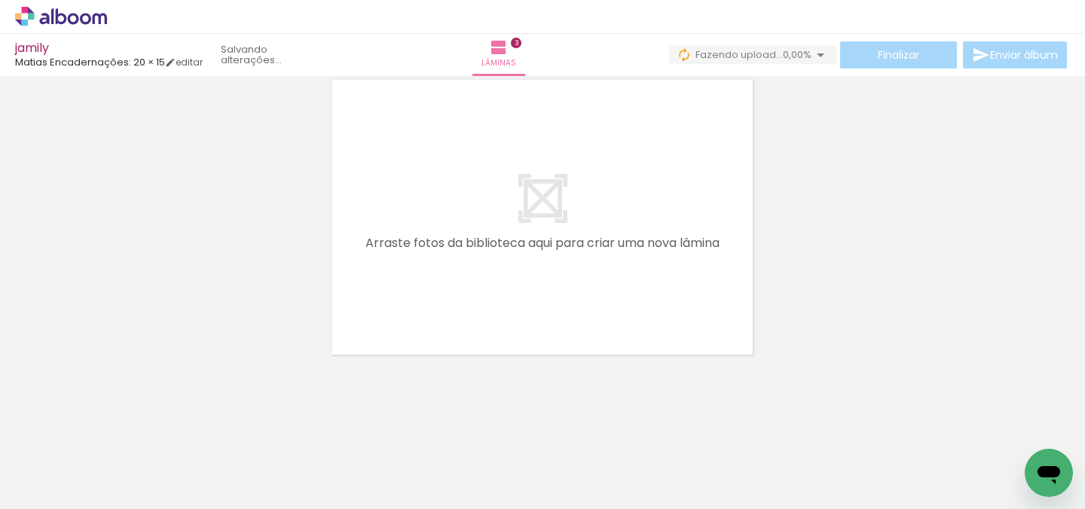
scroll to position [0, 657]
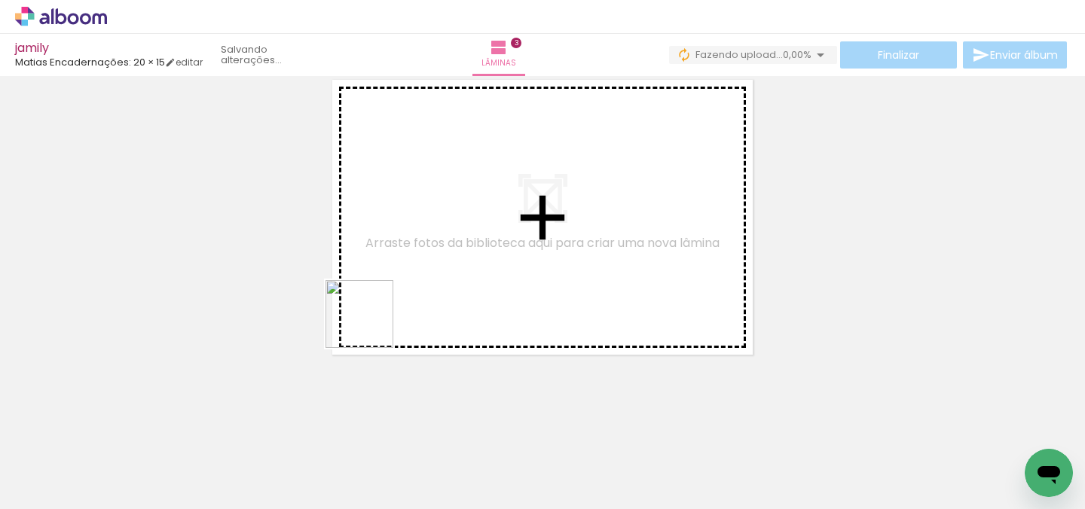
drag, startPoint x: 322, startPoint y: 485, endPoint x: 402, endPoint y: 243, distance: 254.8
click at [402, 243] on quentale-workspace at bounding box center [542, 254] width 1085 height 509
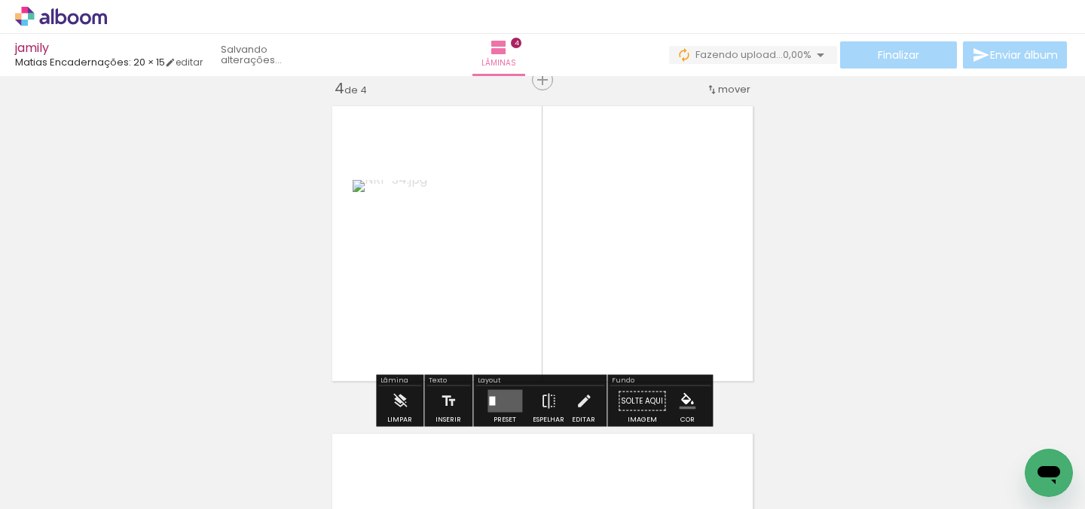
scroll to position [1002, 0]
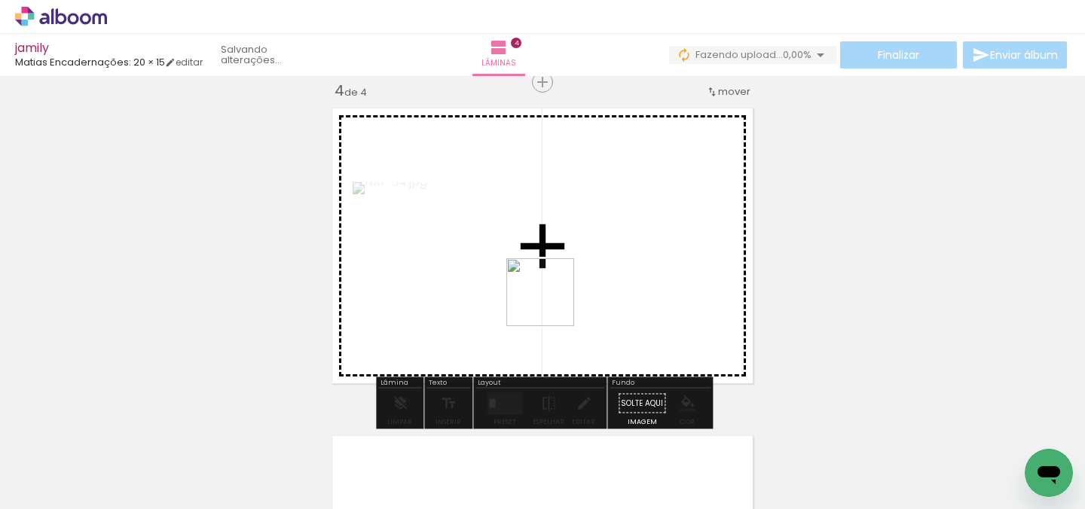
drag, startPoint x: 428, startPoint y: 466, endPoint x: 584, endPoint y: 285, distance: 238.9
click at [584, 285] on quentale-workspace at bounding box center [542, 254] width 1085 height 509
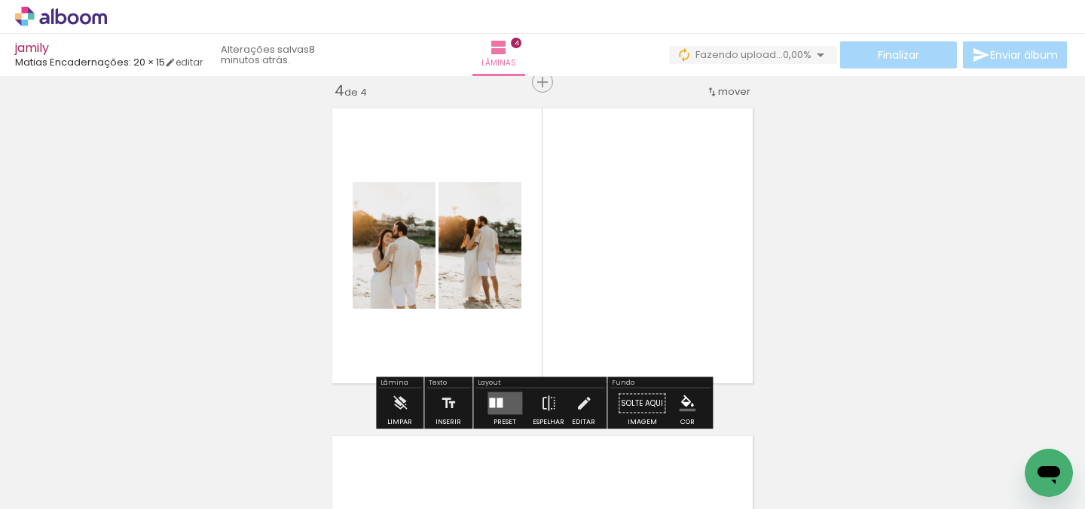
drag, startPoint x: 506, startPoint y: 468, endPoint x: 572, endPoint y: 364, distance: 123.0
click at [516, 447] on div at bounding box center [507, 459] width 68 height 68
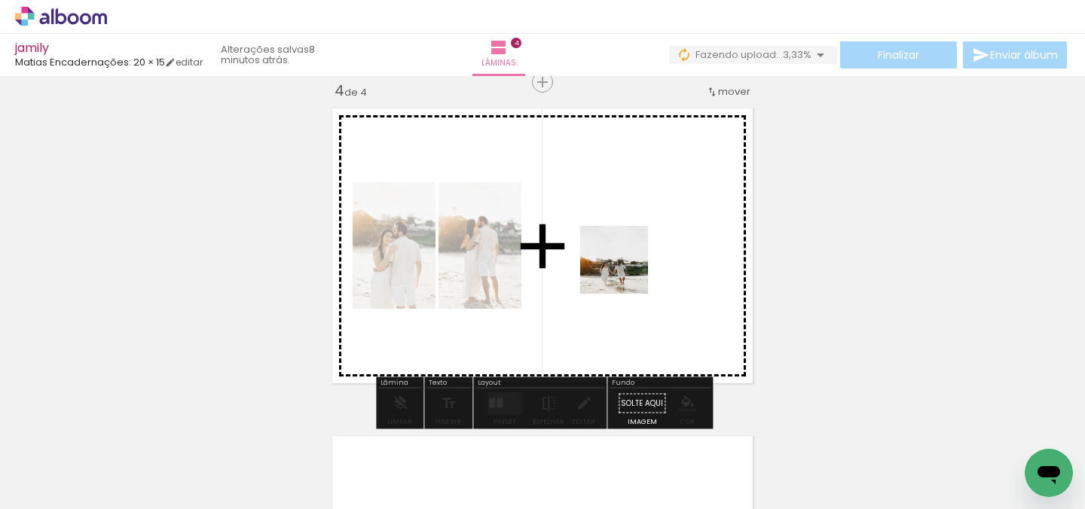
drag, startPoint x: 528, startPoint y: 479, endPoint x: 626, endPoint y: 269, distance: 232.3
click at [626, 269] on quentale-workspace at bounding box center [542, 254] width 1085 height 509
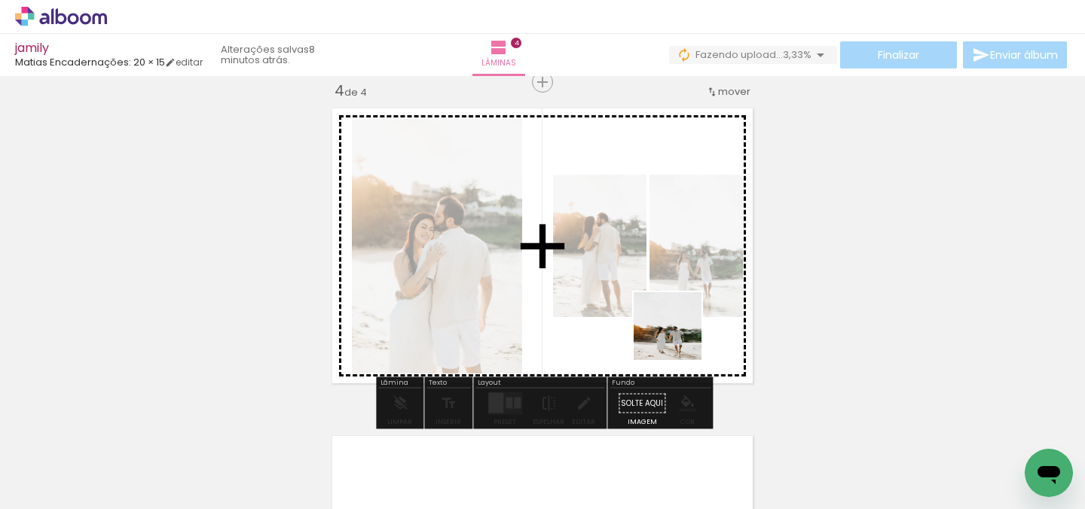
drag, startPoint x: 600, startPoint y: 463, endPoint x: 727, endPoint y: 302, distance: 204.5
click at [727, 302] on quentale-workspace at bounding box center [542, 254] width 1085 height 509
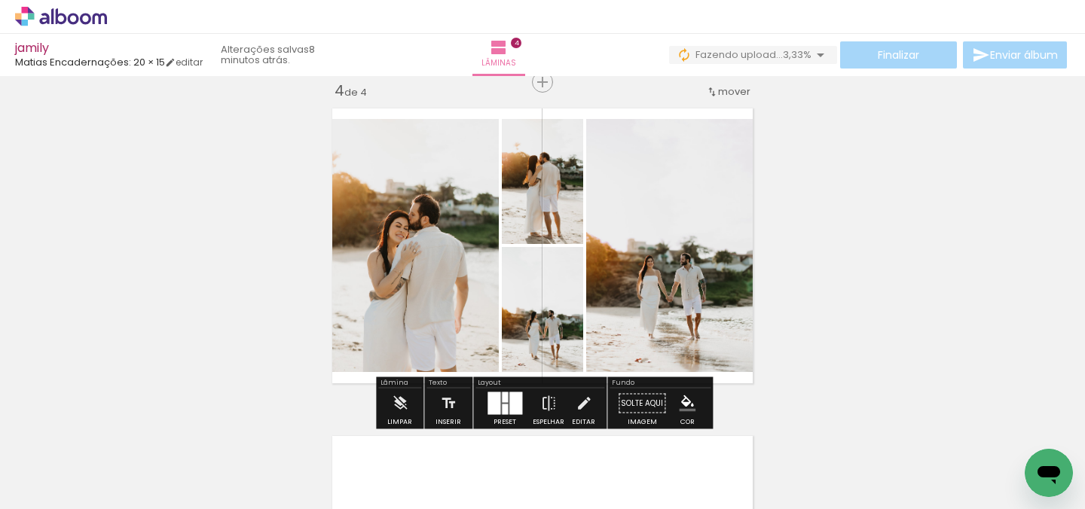
click at [503, 411] on div at bounding box center [505, 410] width 6 height 11
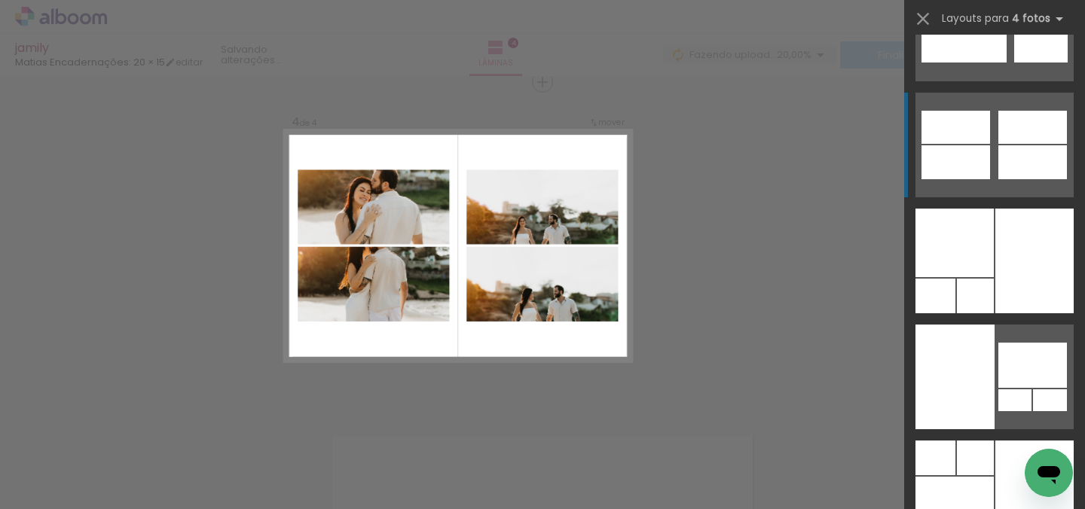
scroll to position [40790, 0]
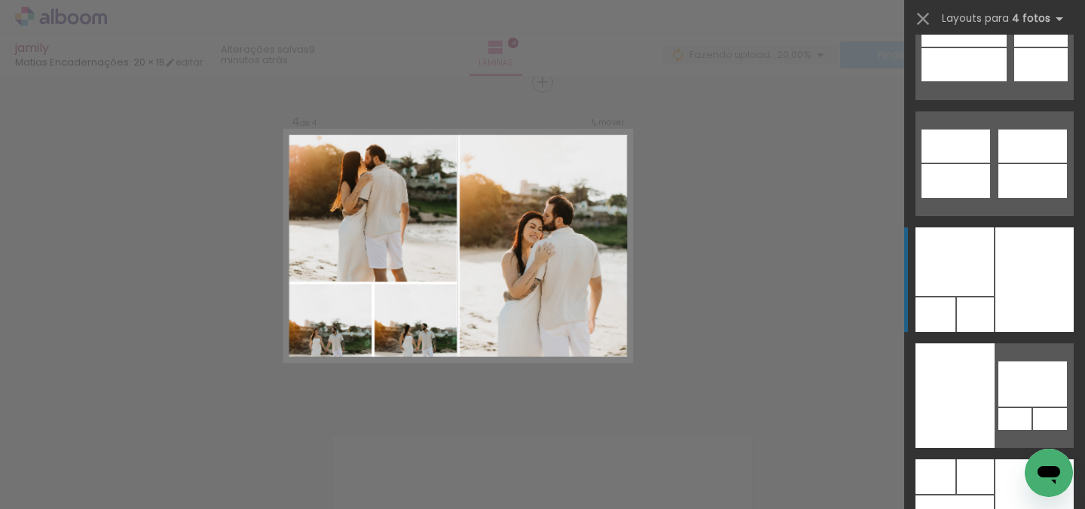
click at [971, 290] on div at bounding box center [955, 262] width 78 height 69
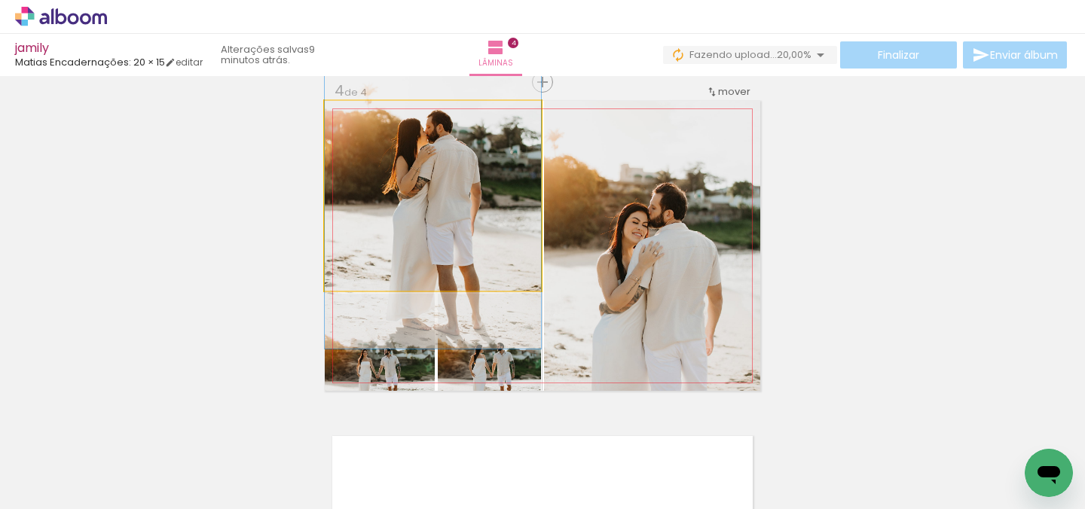
drag, startPoint x: 370, startPoint y: 196, endPoint x: 369, endPoint y: 187, distance: 9.2
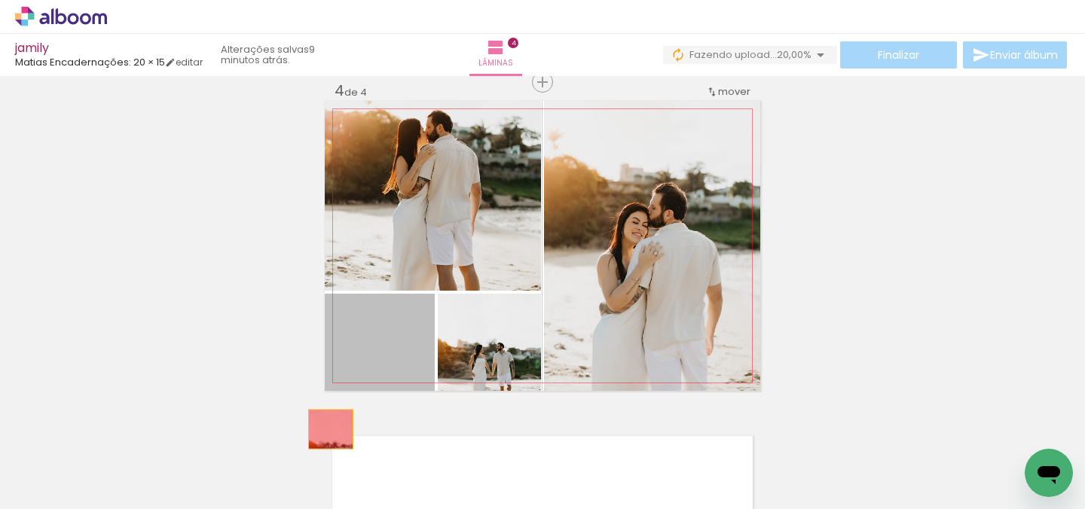
drag, startPoint x: 401, startPoint y: 350, endPoint x: 315, endPoint y: 455, distance: 136.1
click at [315, 455] on quentale-workspace at bounding box center [542, 254] width 1085 height 509
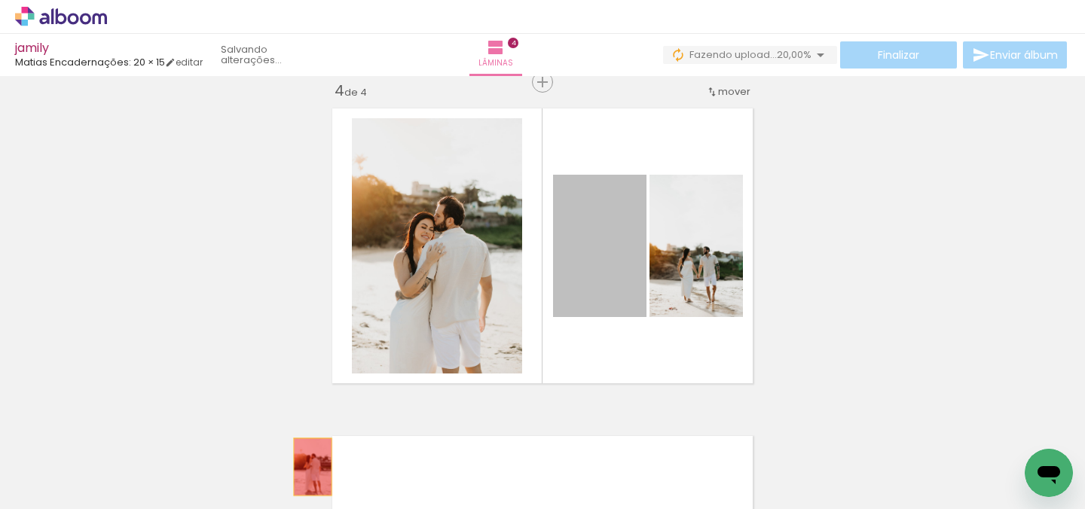
drag, startPoint x: 595, startPoint y: 281, endPoint x: 313, endPoint y: 464, distance: 336.8
click at [313, 464] on quentale-workspace at bounding box center [542, 254] width 1085 height 509
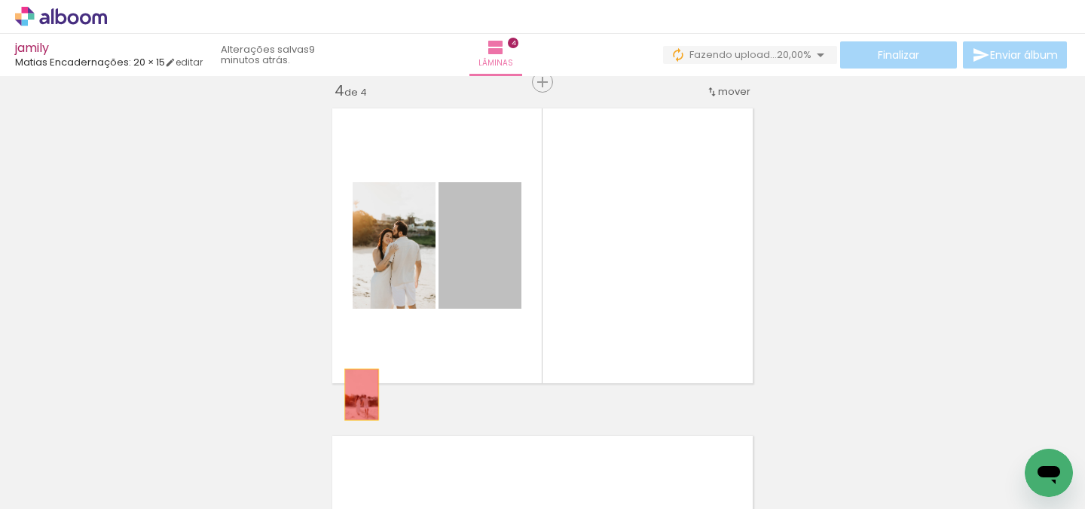
drag, startPoint x: 485, startPoint y: 272, endPoint x: 365, endPoint y: 462, distance: 224.6
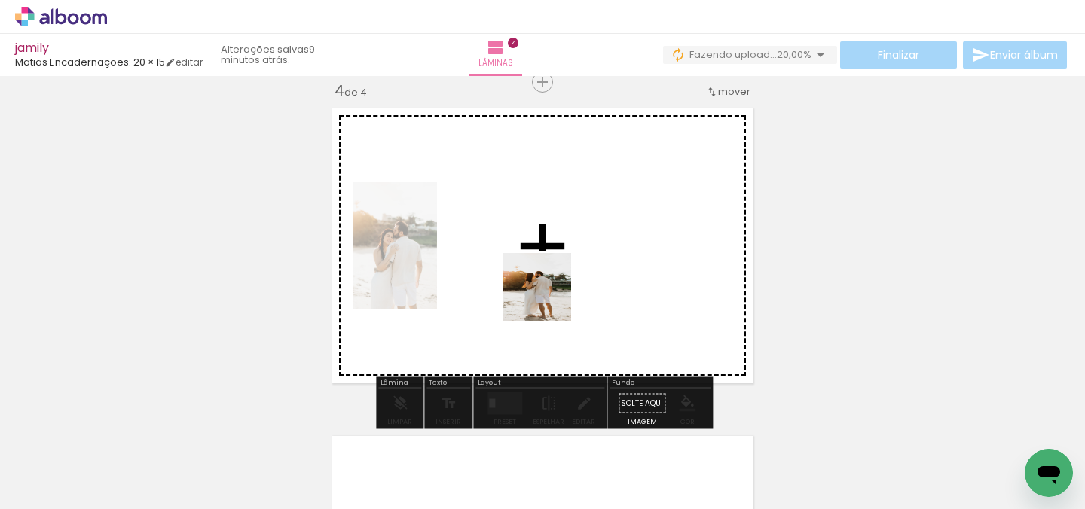
drag, startPoint x: 435, startPoint y: 458, endPoint x: 572, endPoint y: 280, distance: 225.2
click at [572, 280] on quentale-workspace at bounding box center [542, 254] width 1085 height 509
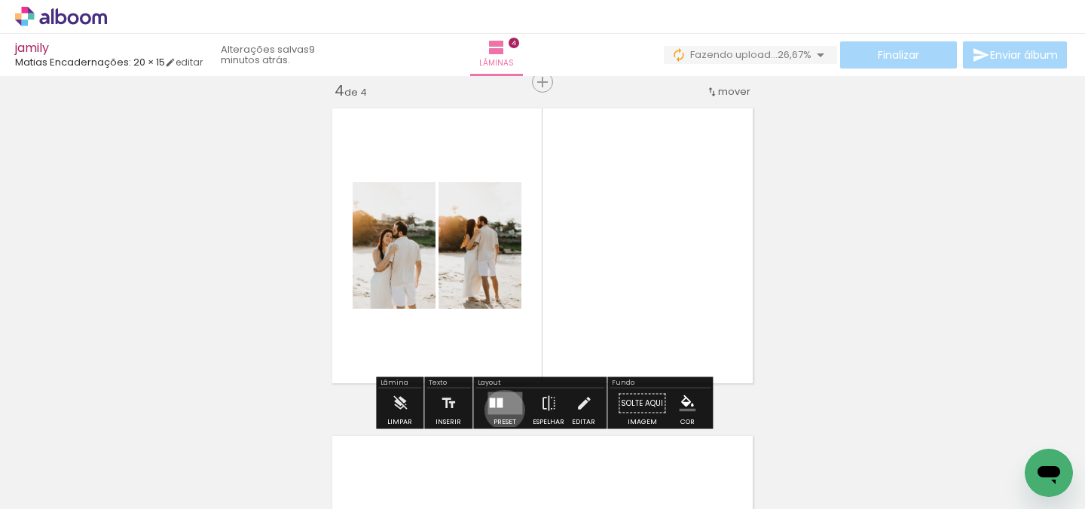
click at [501, 410] on quentale-layouter at bounding box center [505, 404] width 35 height 23
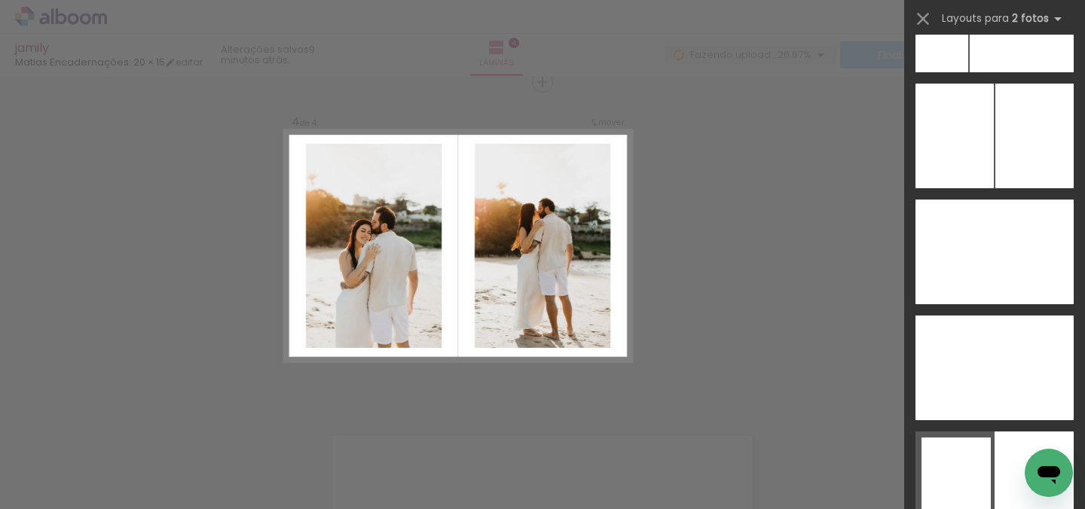
scroll to position [8771, 0]
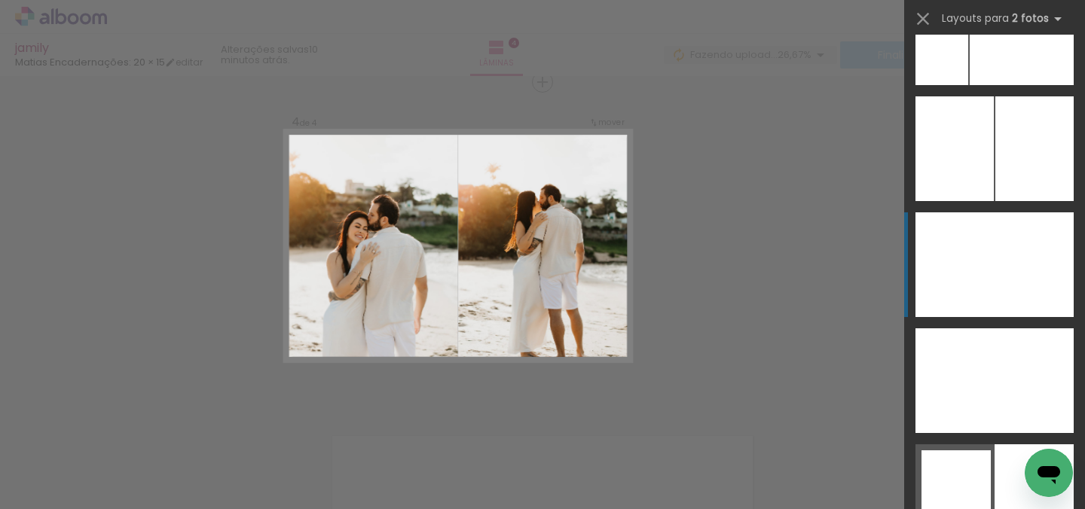
click at [984, 280] on div at bounding box center [955, 265] width 79 height 105
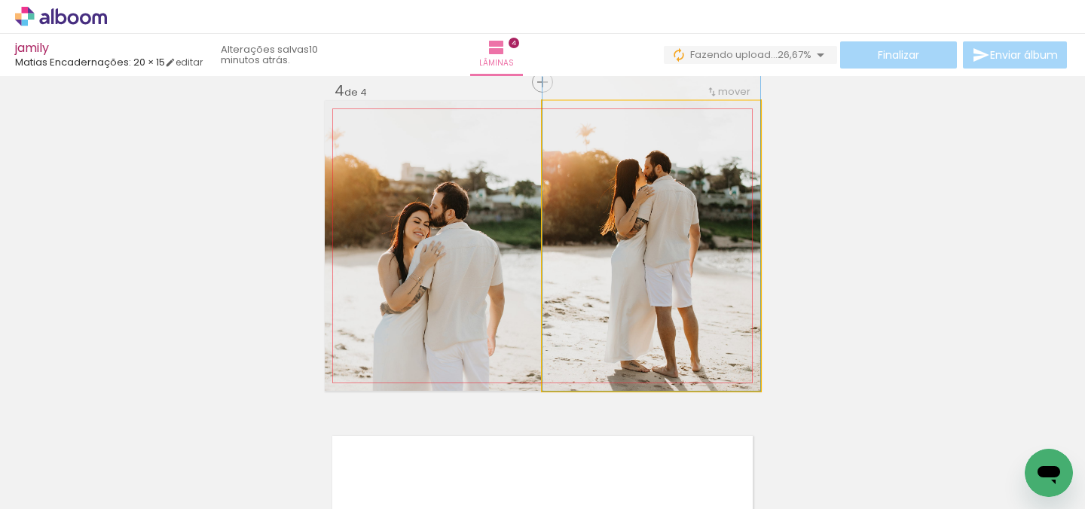
drag, startPoint x: 733, startPoint y: 288, endPoint x: 734, endPoint y: 262, distance: 26.4
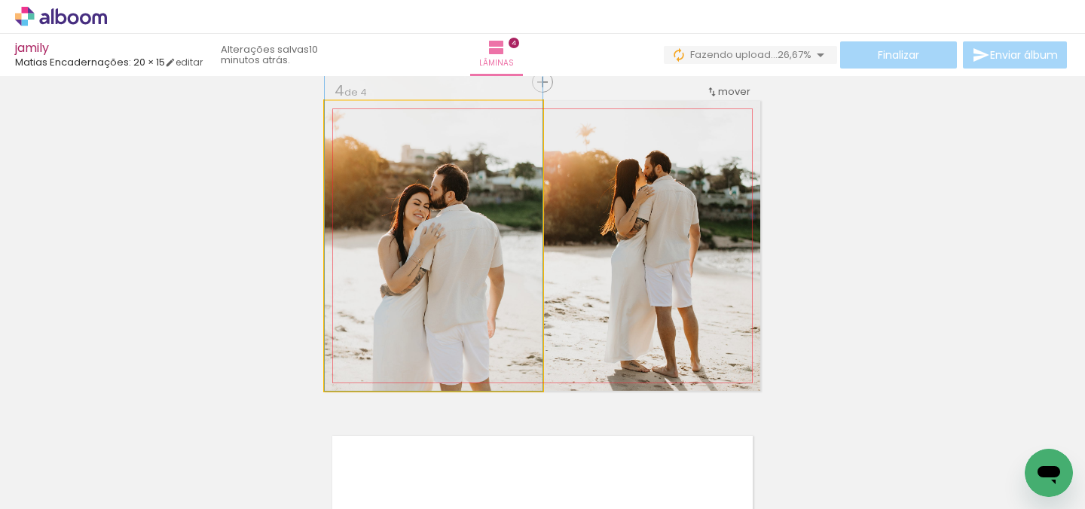
drag, startPoint x: 375, startPoint y: 298, endPoint x: 375, endPoint y: 279, distance: 19.6
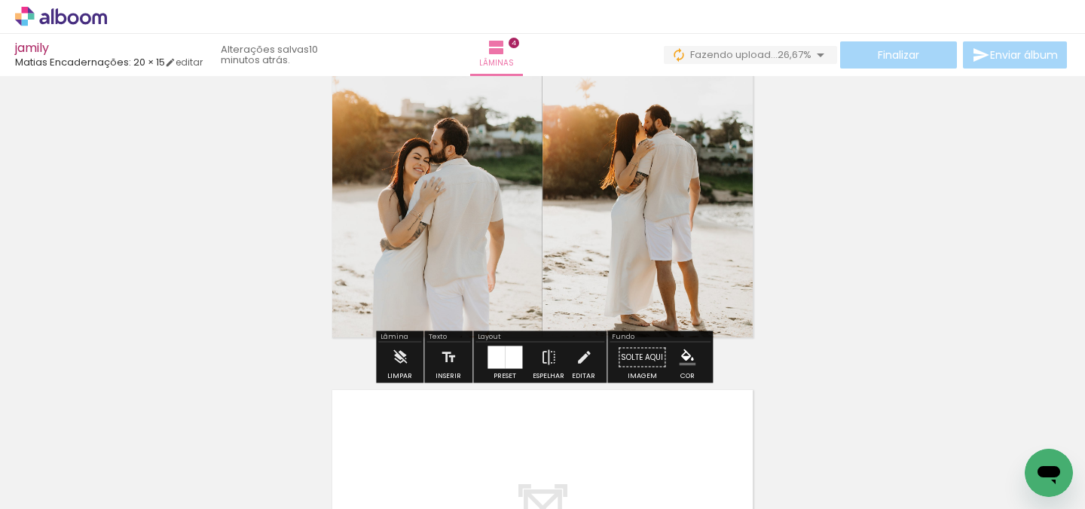
scroll to position [1054, 0]
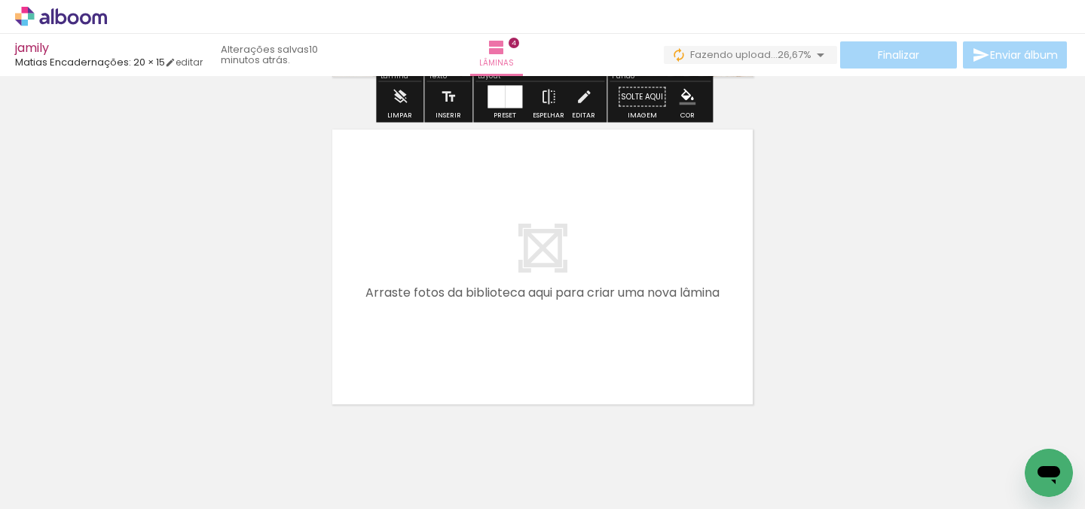
scroll to position [1332, 0]
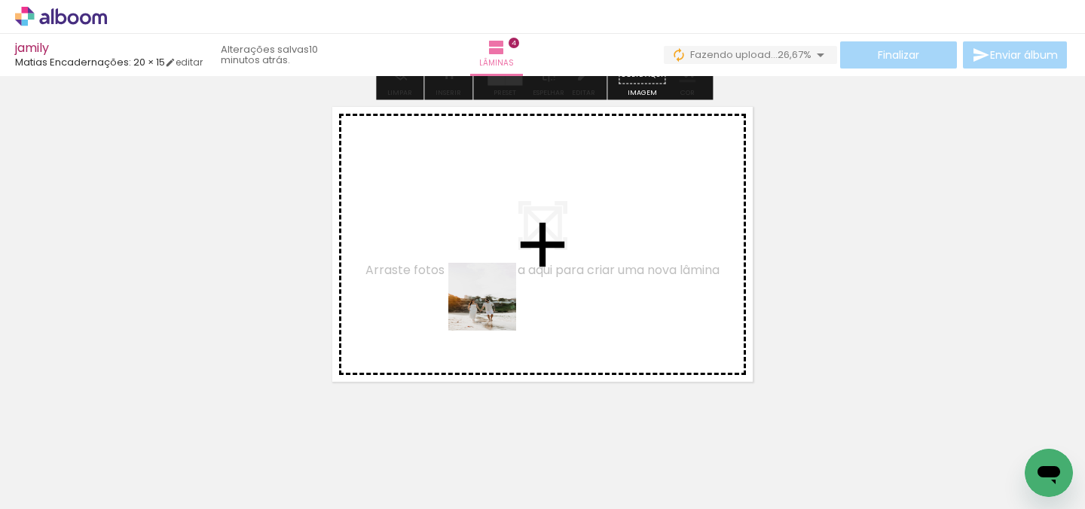
drag, startPoint x: 525, startPoint y: 453, endPoint x: 479, endPoint y: 283, distance: 175.7
click at [479, 283] on quentale-workspace at bounding box center [542, 254] width 1085 height 509
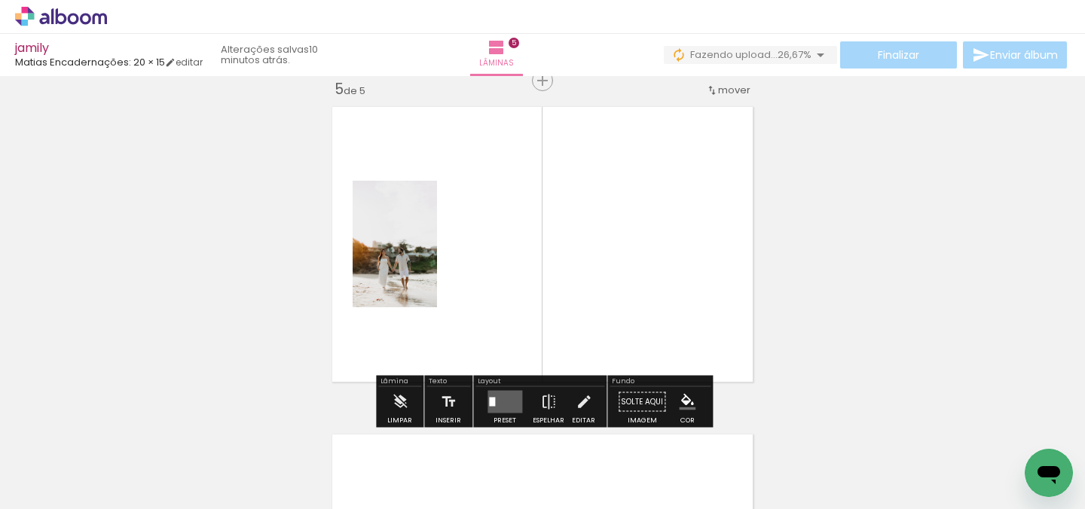
scroll to position [1330, 0]
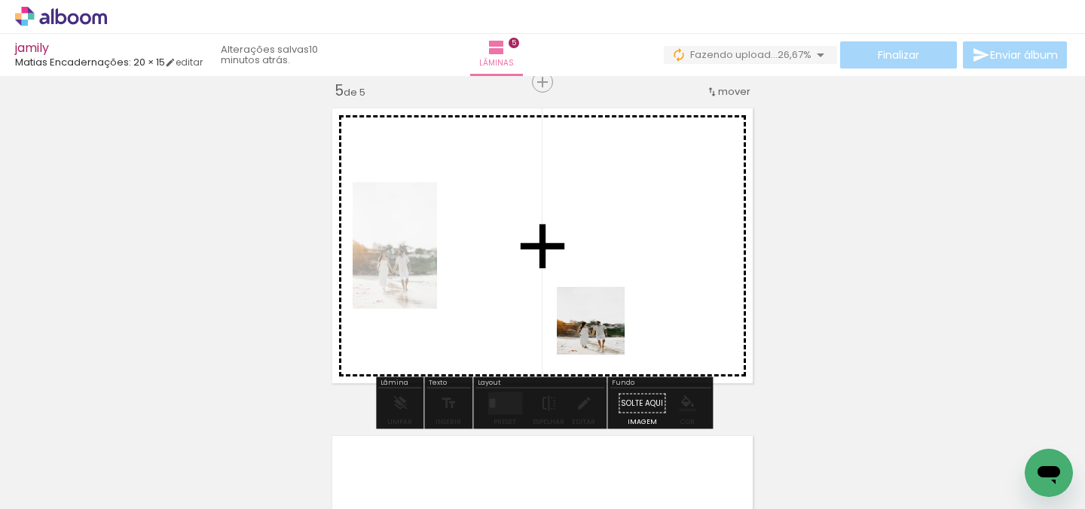
drag, startPoint x: 617, startPoint y: 445, endPoint x: 601, endPoint y: 288, distance: 158.3
click at [601, 288] on quentale-workspace at bounding box center [542, 254] width 1085 height 509
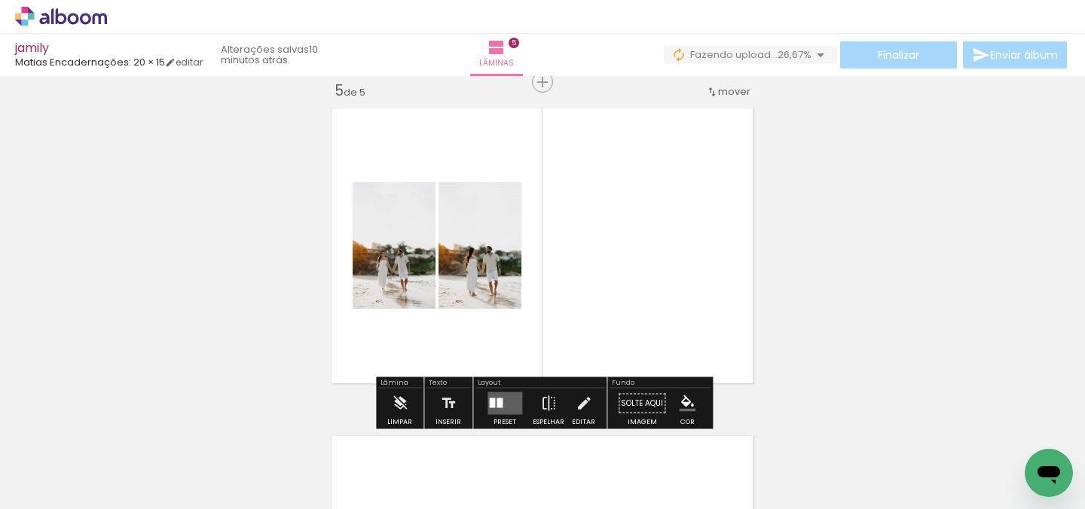
click at [505, 404] on quentale-layouter at bounding box center [505, 404] width 35 height 23
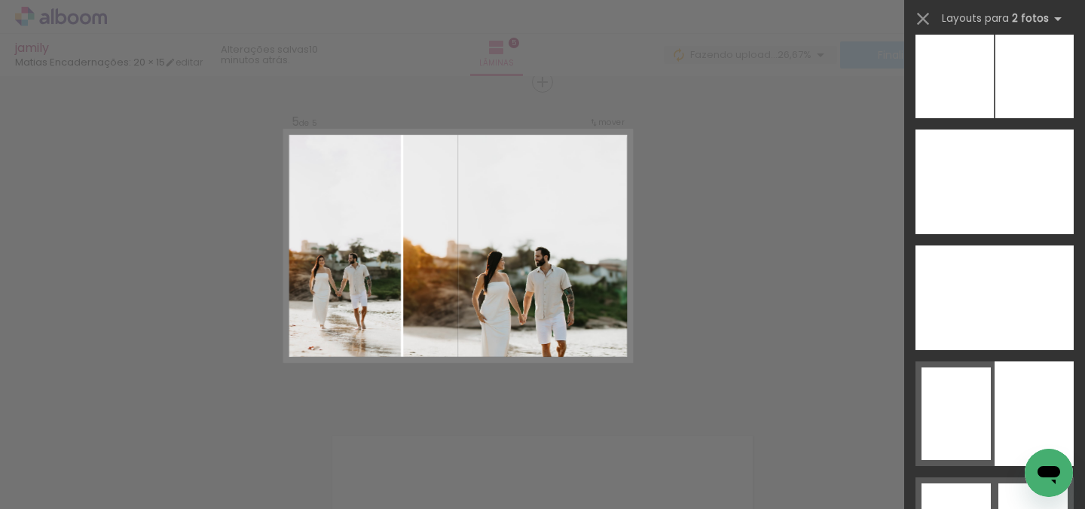
scroll to position [8864, 0]
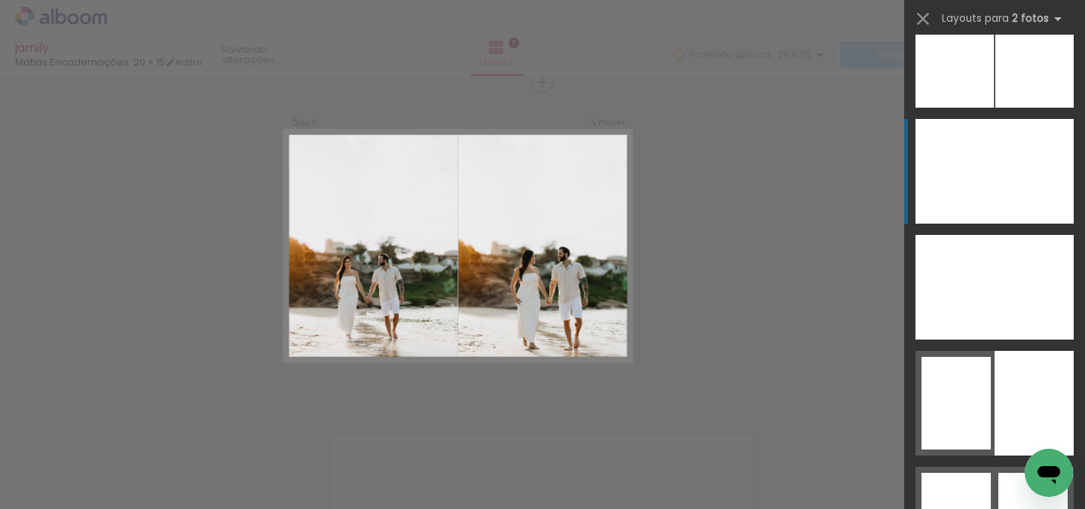
click at [1001, 188] on div at bounding box center [1034, 171] width 79 height 105
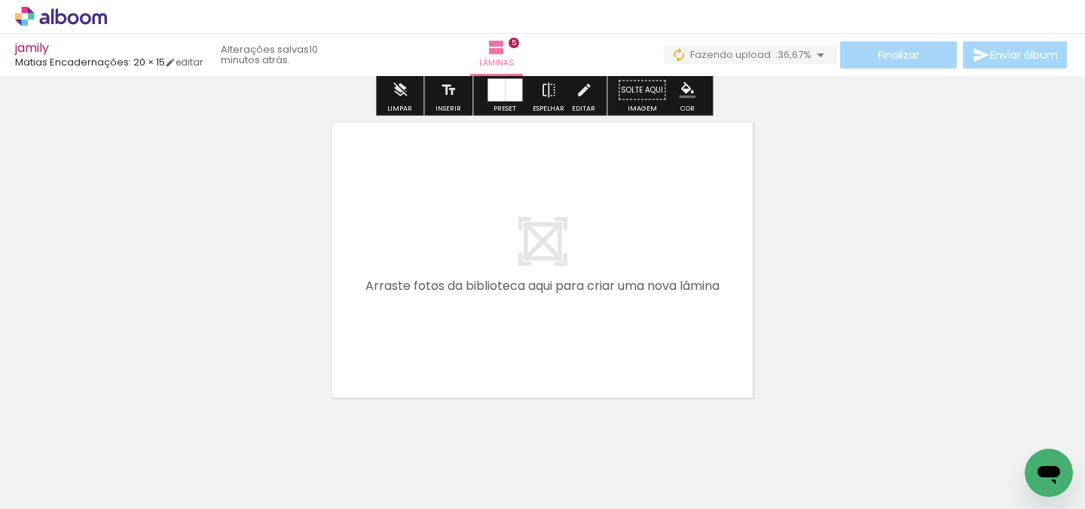
scroll to position [1656, 0]
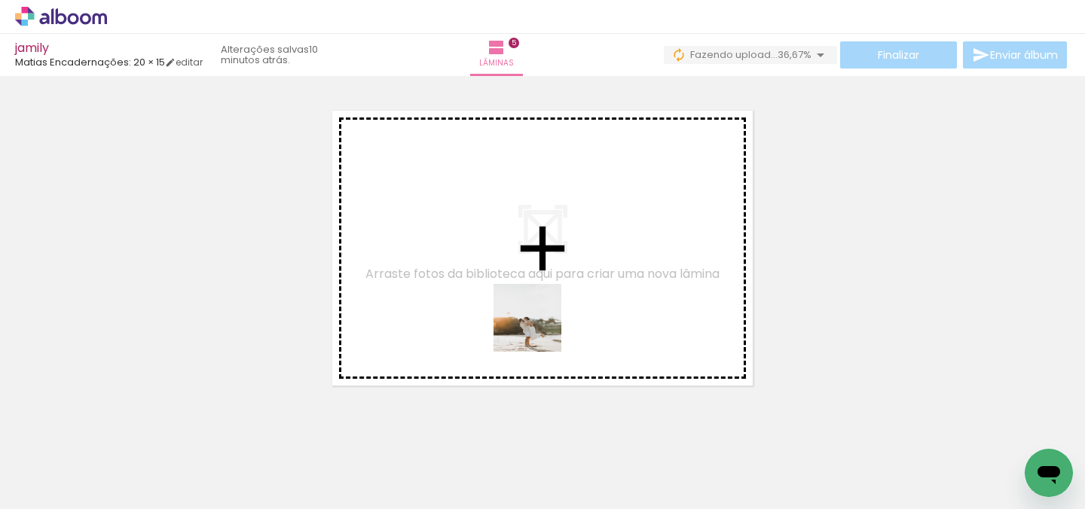
drag, startPoint x: 685, startPoint y: 470, endPoint x: 538, endPoint y: 328, distance: 204.7
click at [538, 328] on quentale-workspace at bounding box center [542, 254] width 1085 height 509
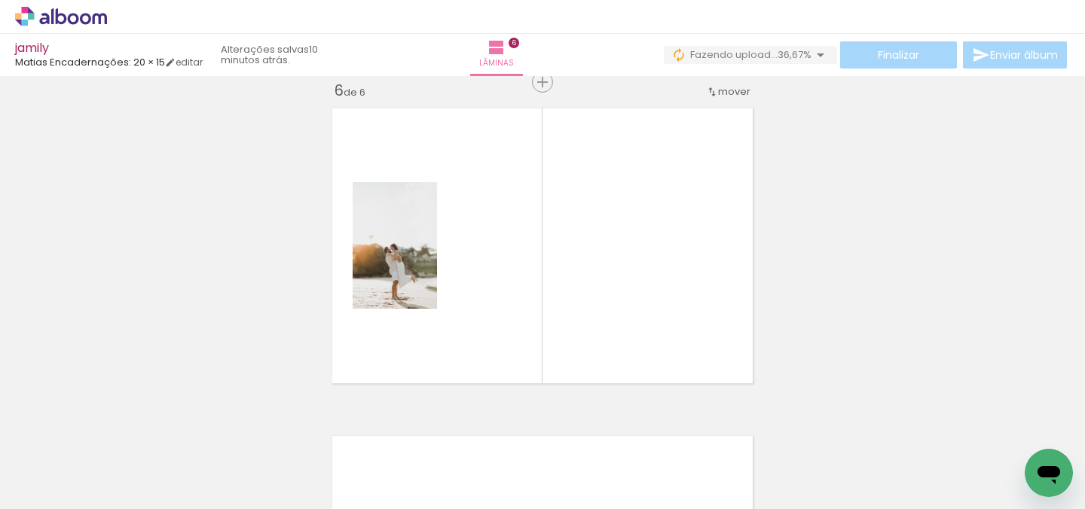
scroll to position [0, 1560]
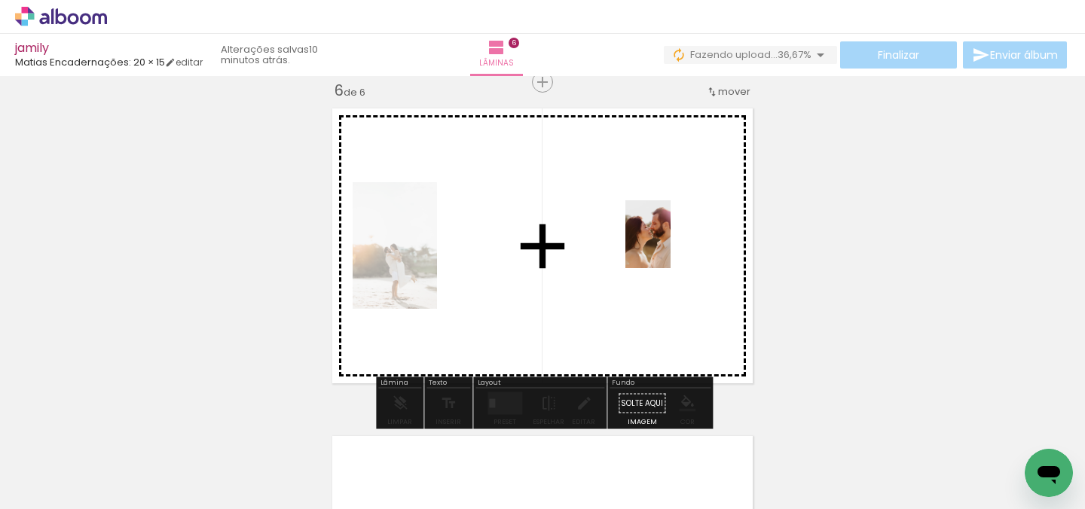
drag, startPoint x: 366, startPoint y: 486, endPoint x: 669, endPoint y: 247, distance: 385.3
click at [669, 247] on quentale-workspace at bounding box center [542, 254] width 1085 height 509
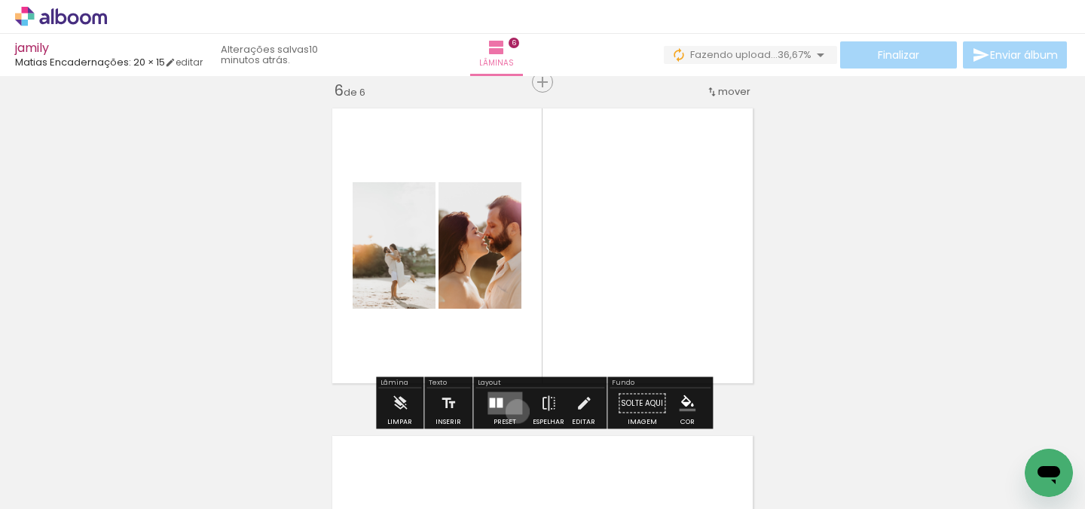
click at [514, 412] on quentale-layouter at bounding box center [505, 404] width 35 height 23
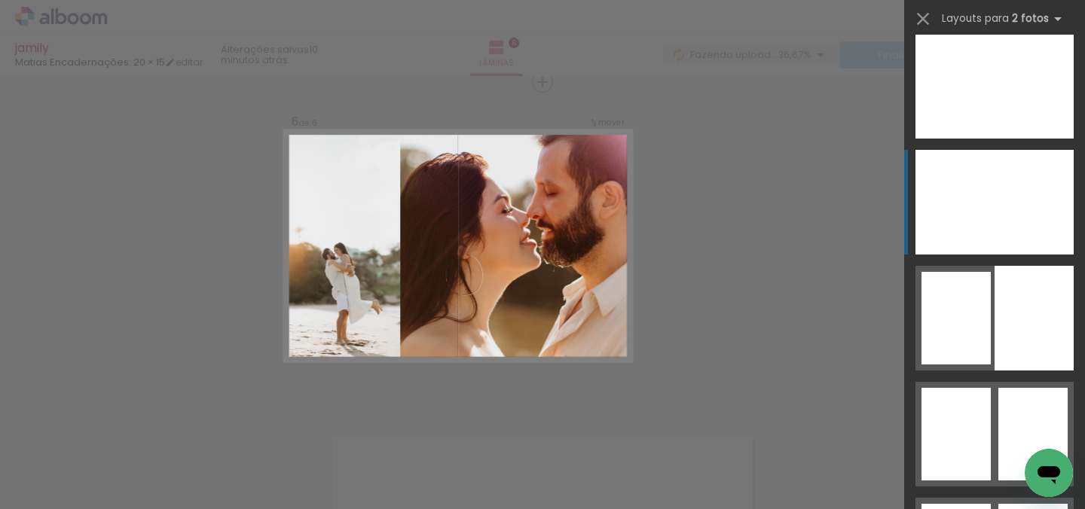
scroll to position [8950, 0]
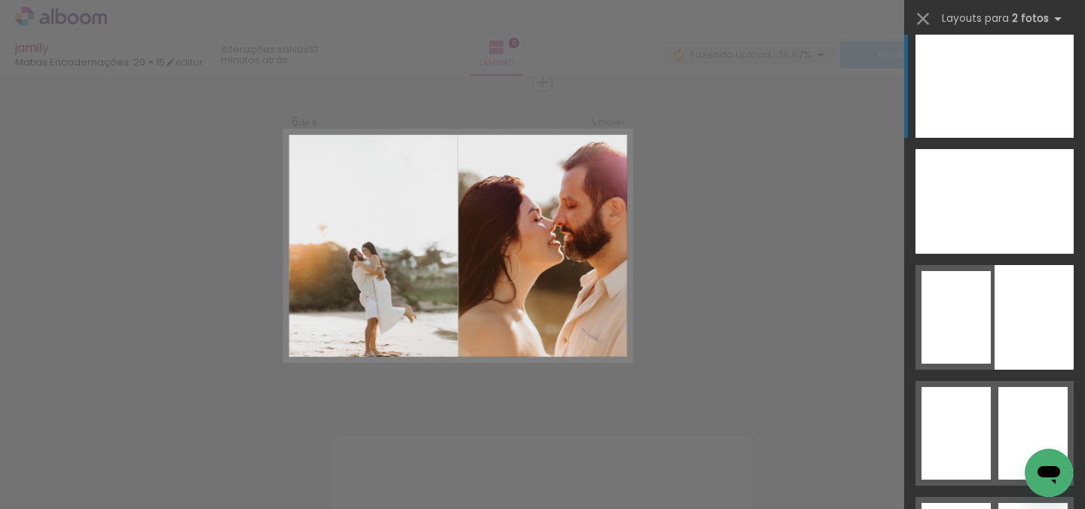
click at [1005, 82] on div at bounding box center [1034, 85] width 79 height 105
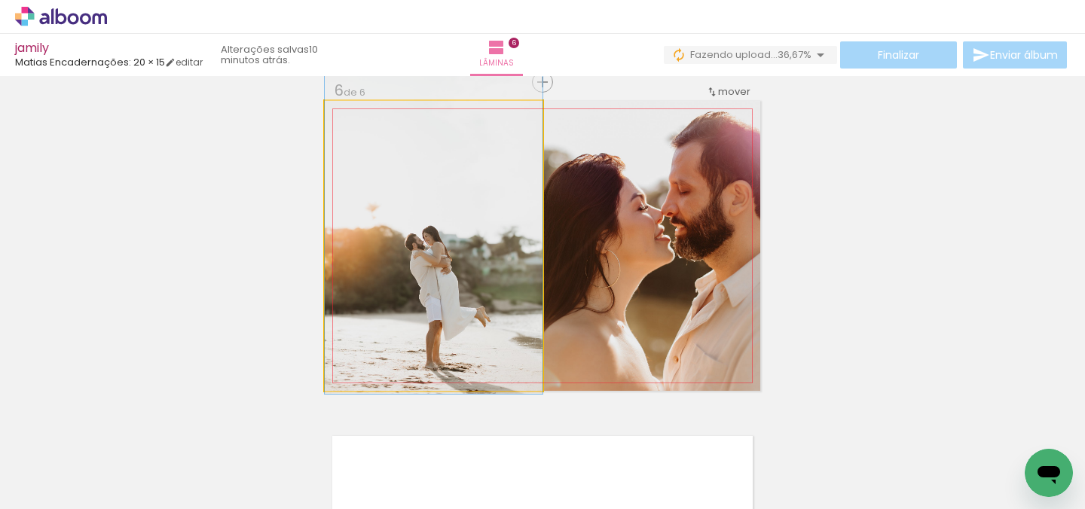
drag, startPoint x: 468, startPoint y: 226, endPoint x: 469, endPoint y: 211, distance: 15.1
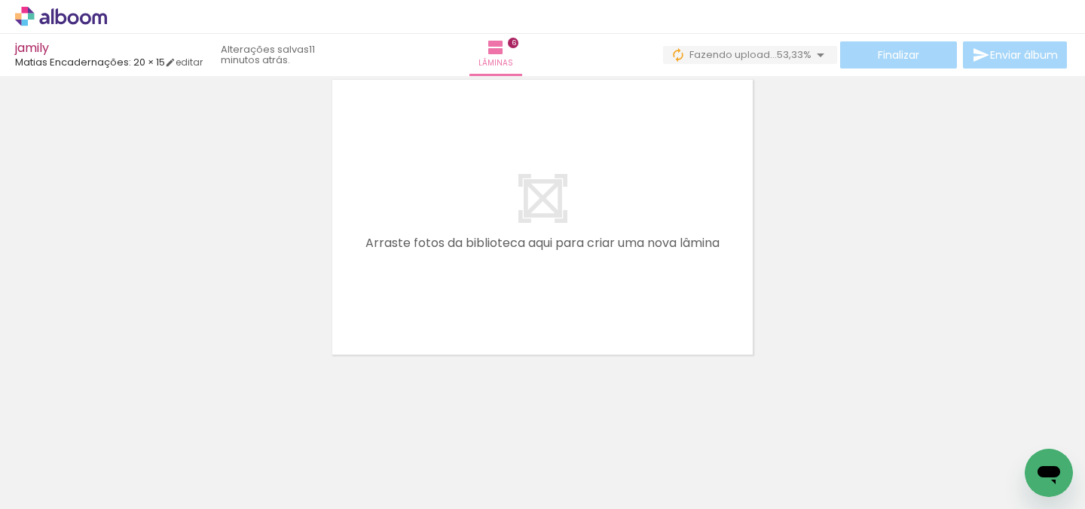
scroll to position [0, 0]
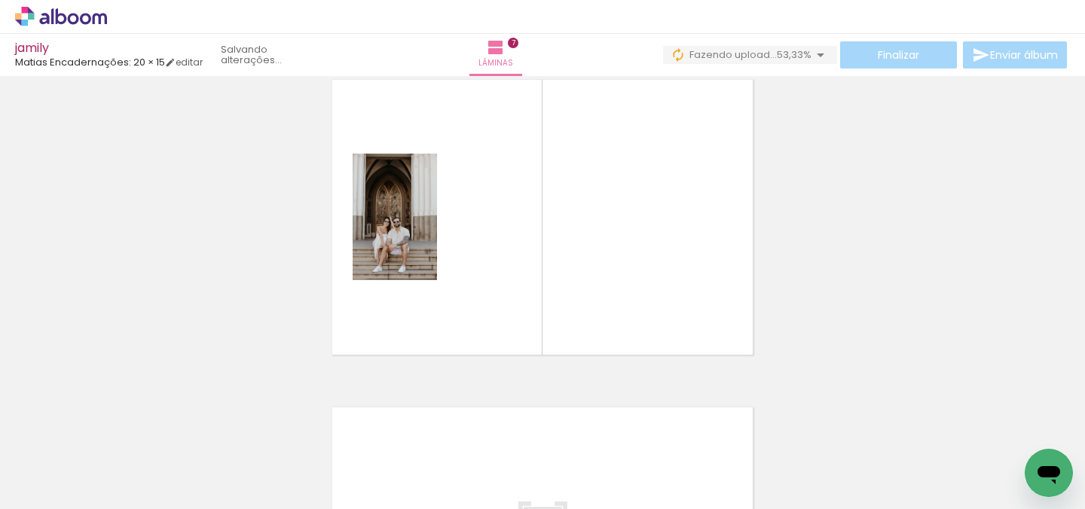
drag, startPoint x: 403, startPoint y: 470, endPoint x: 408, endPoint y: 221, distance: 249.5
click at [408, 221] on quentale-workspace at bounding box center [542, 254] width 1085 height 509
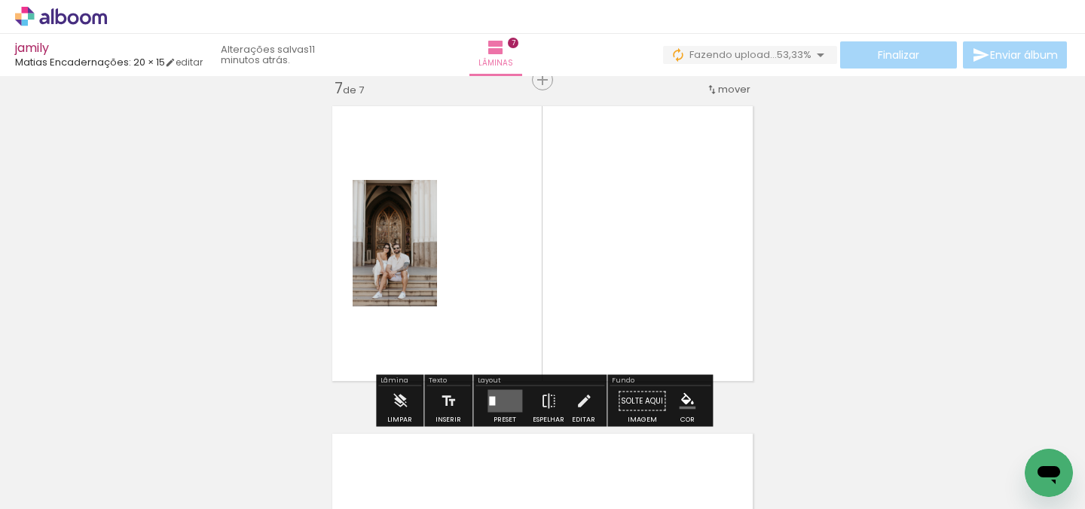
scroll to position [1986, 0]
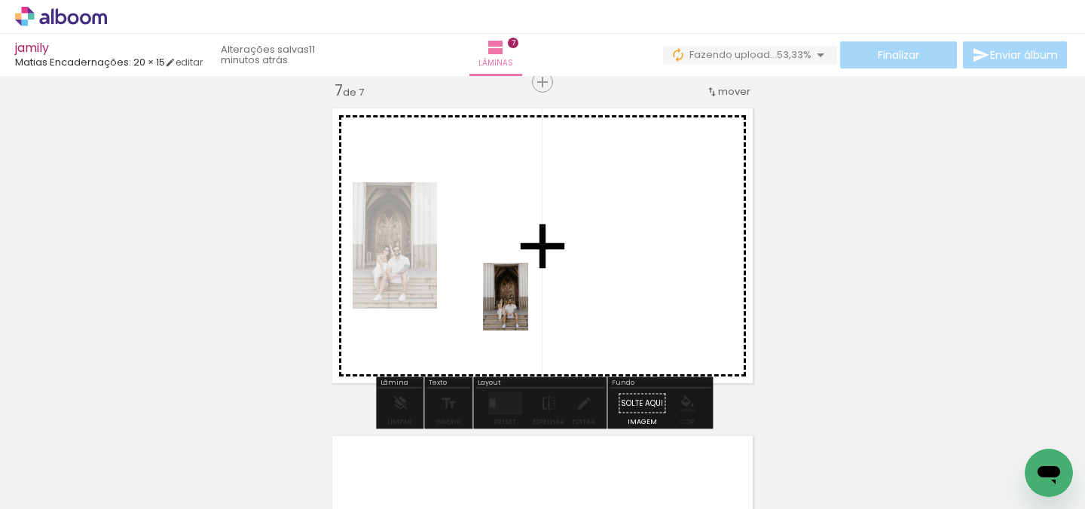
drag, startPoint x: 502, startPoint y: 458, endPoint x: 528, endPoint y: 308, distance: 152.3
click at [528, 308] on quentale-workspace at bounding box center [542, 254] width 1085 height 509
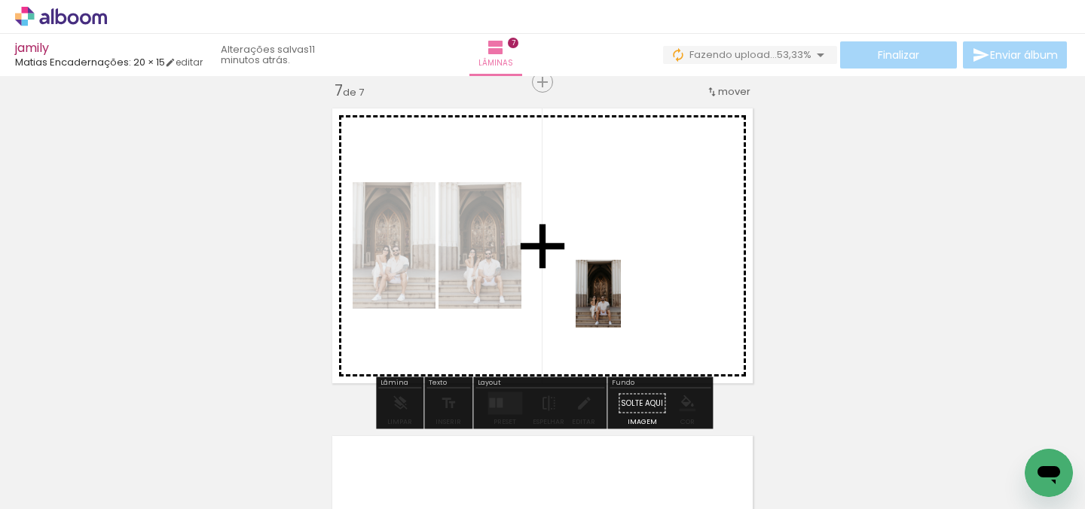
drag, startPoint x: 598, startPoint y: 467, endPoint x: 621, endPoint y: 304, distance: 164.4
click at [621, 304] on quentale-workspace at bounding box center [542, 254] width 1085 height 509
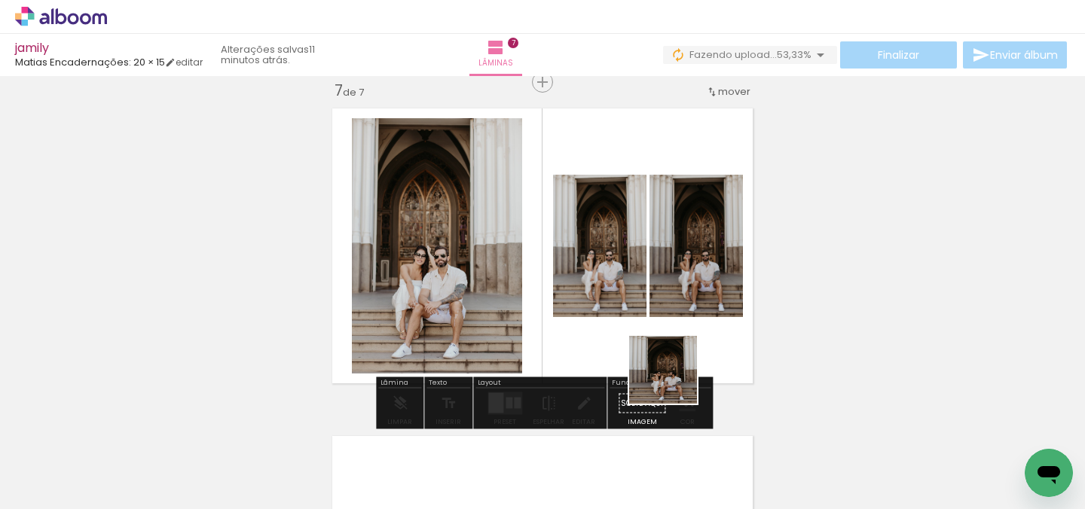
drag, startPoint x: 672, startPoint y: 470, endPoint x: 692, endPoint y: 283, distance: 187.3
click at [692, 283] on quentale-workspace at bounding box center [542, 254] width 1085 height 509
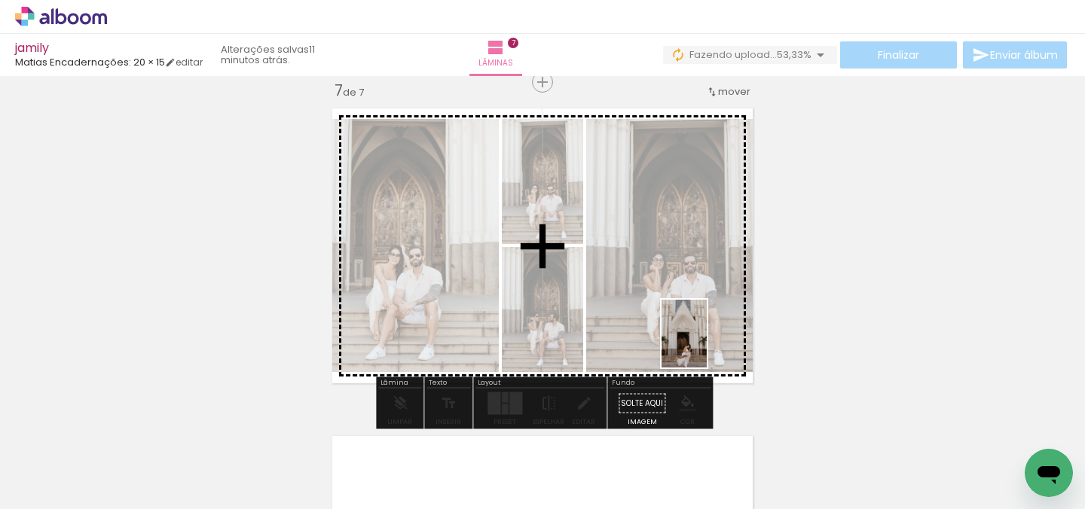
drag, startPoint x: 721, startPoint y: 456, endPoint x: 707, endPoint y: 345, distance: 111.7
click at [707, 345] on quentale-workspace at bounding box center [542, 254] width 1085 height 509
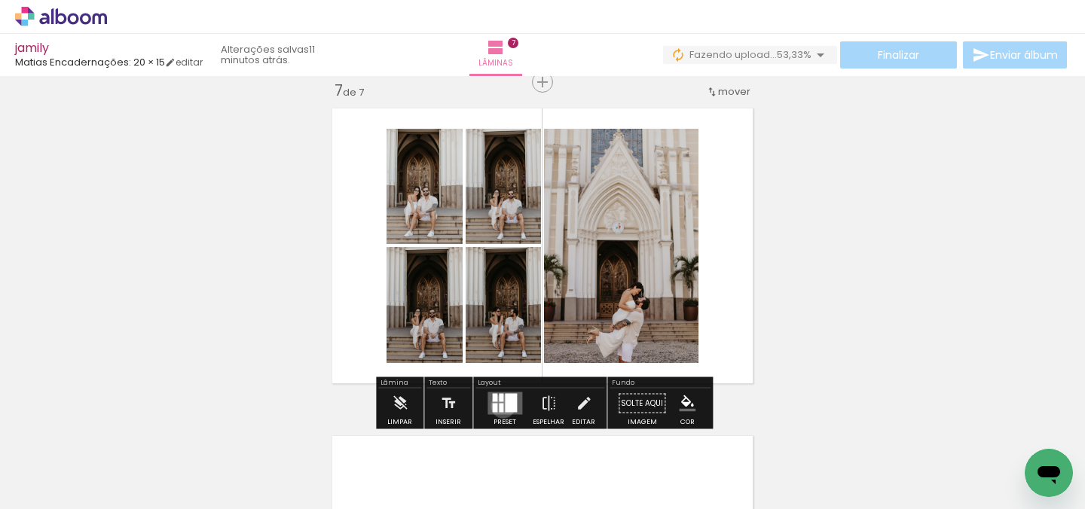
click at [500, 406] on div at bounding box center [501, 408] width 5 height 9
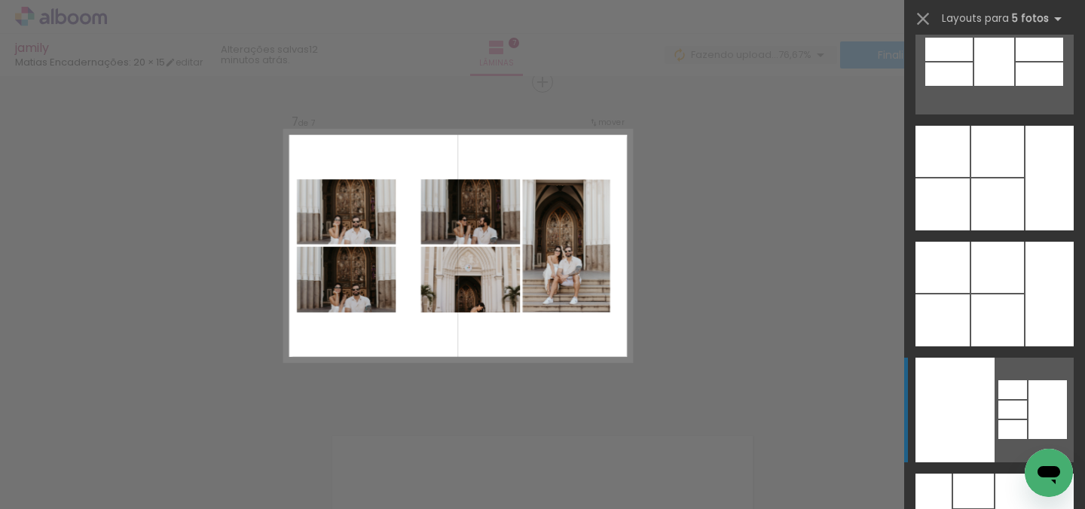
scroll to position [52022, 0]
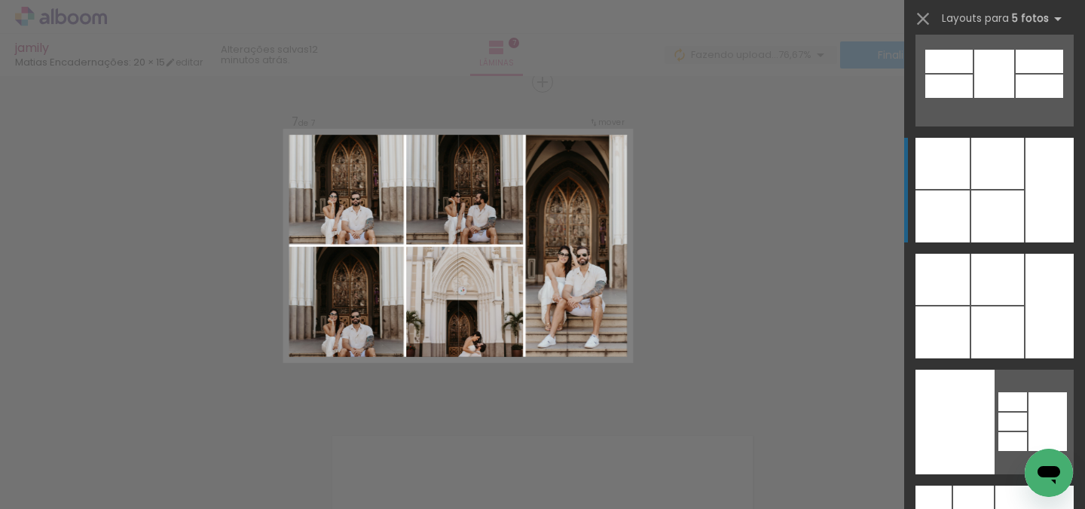
click at [980, 196] on div at bounding box center [997, 217] width 53 height 52
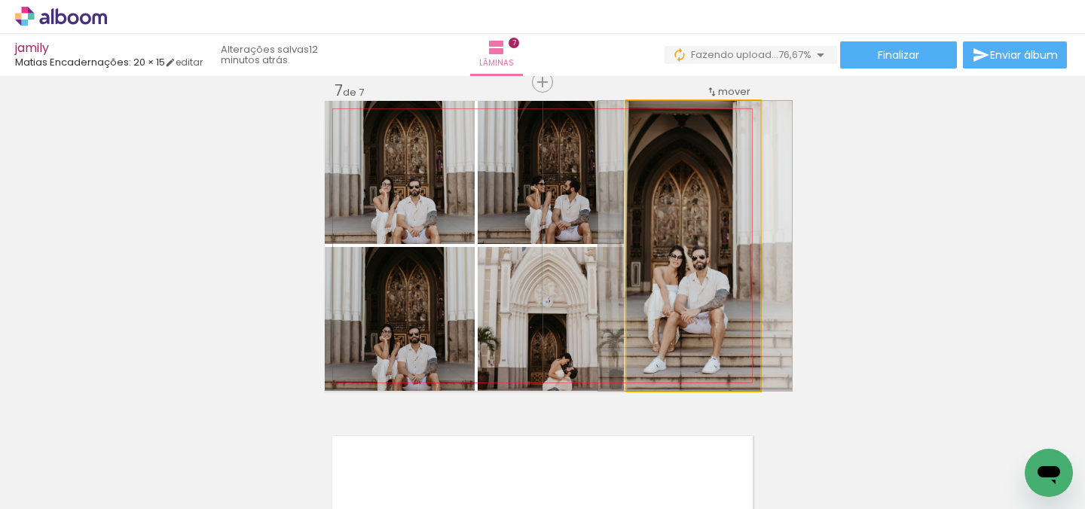
drag, startPoint x: 702, startPoint y: 303, endPoint x: 705, endPoint y: 278, distance: 25.1
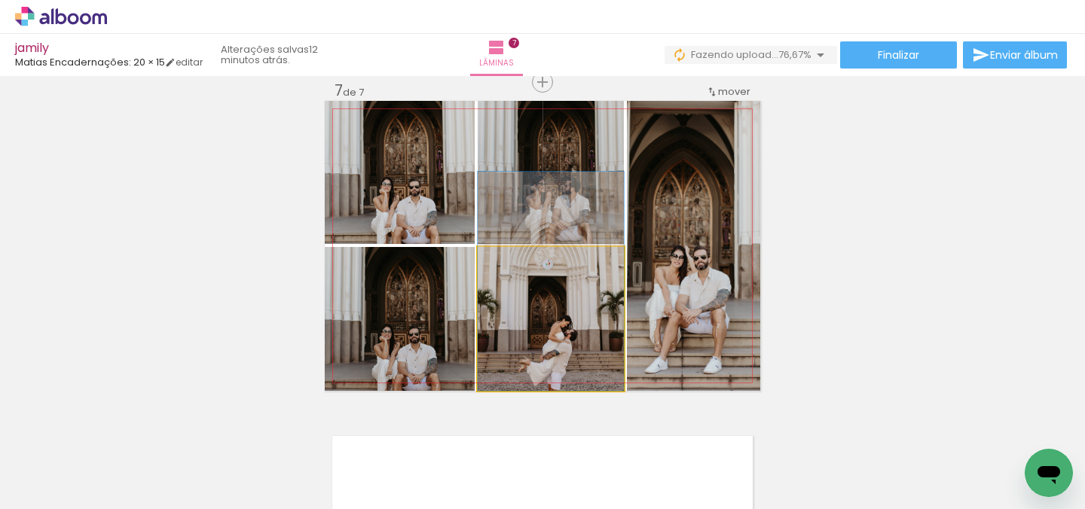
drag, startPoint x: 580, startPoint y: 317, endPoint x: 588, endPoint y: 262, distance: 55.6
click at [588, 262] on quentale-photo at bounding box center [551, 319] width 146 height 144
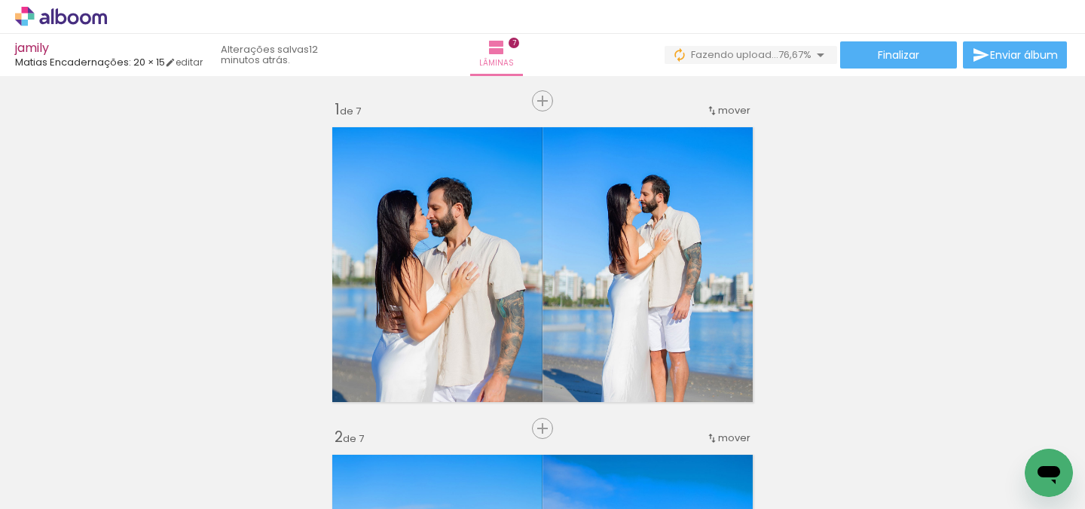
scroll to position [0, 2]
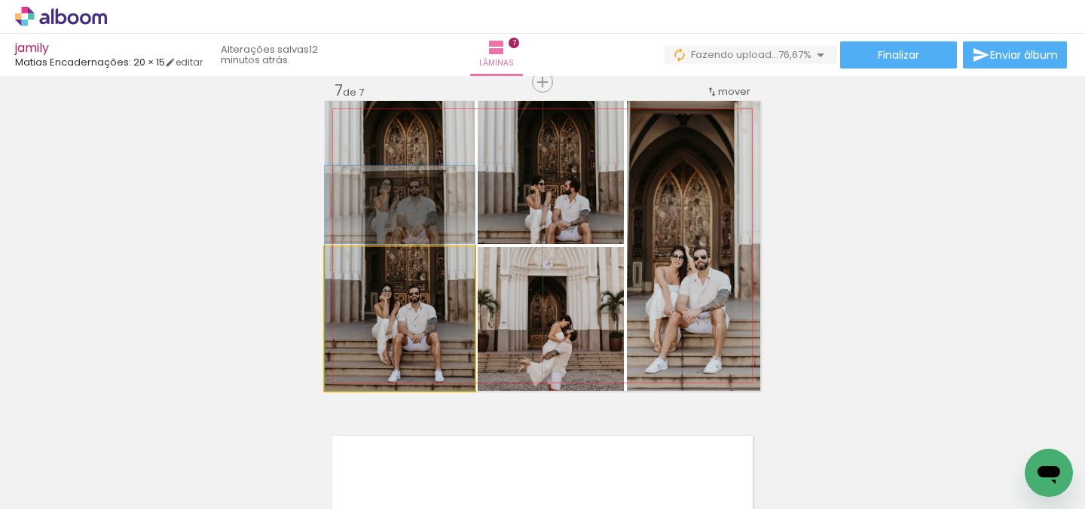
drag, startPoint x: 440, startPoint y: 339, endPoint x: 440, endPoint y: 297, distance: 42.2
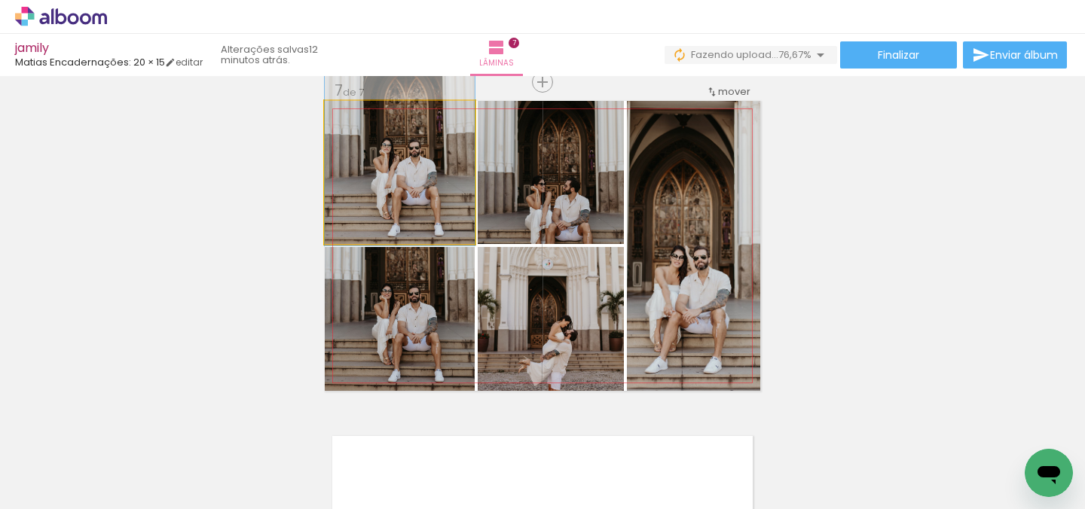
drag, startPoint x: 454, startPoint y: 179, endPoint x: 454, endPoint y: 139, distance: 40.0
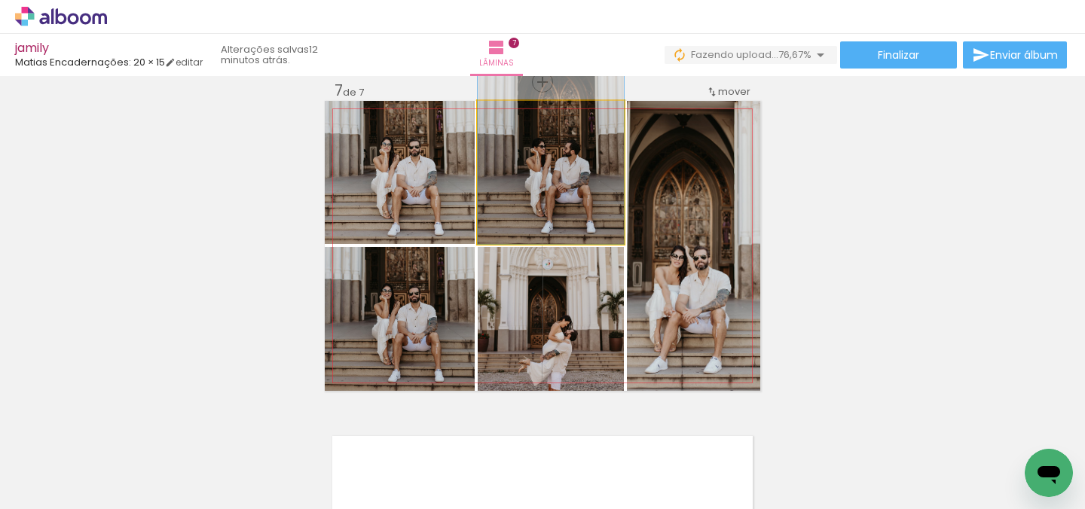
drag, startPoint x: 595, startPoint y: 209, endPoint x: 597, endPoint y: 164, distance: 45.3
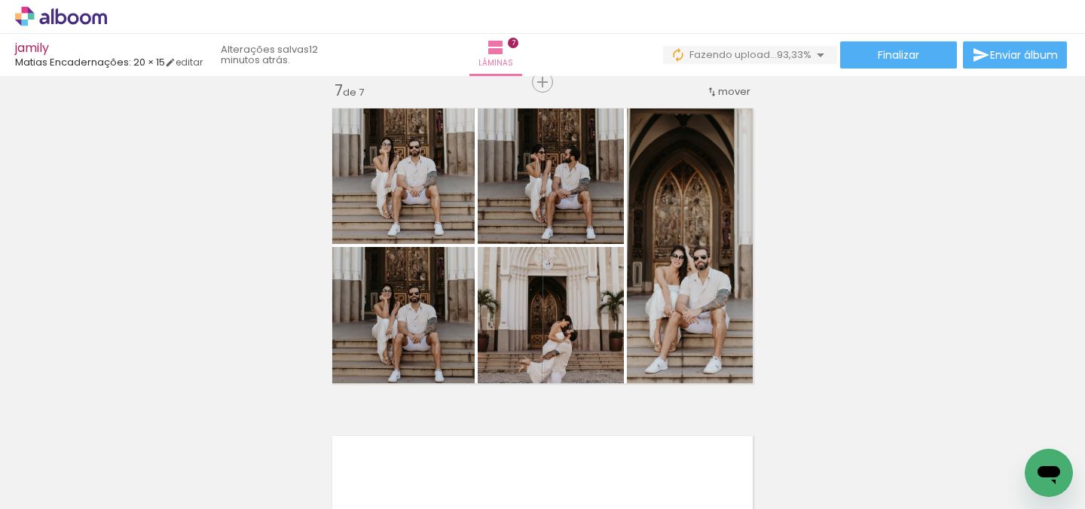
scroll to position [0, 1560]
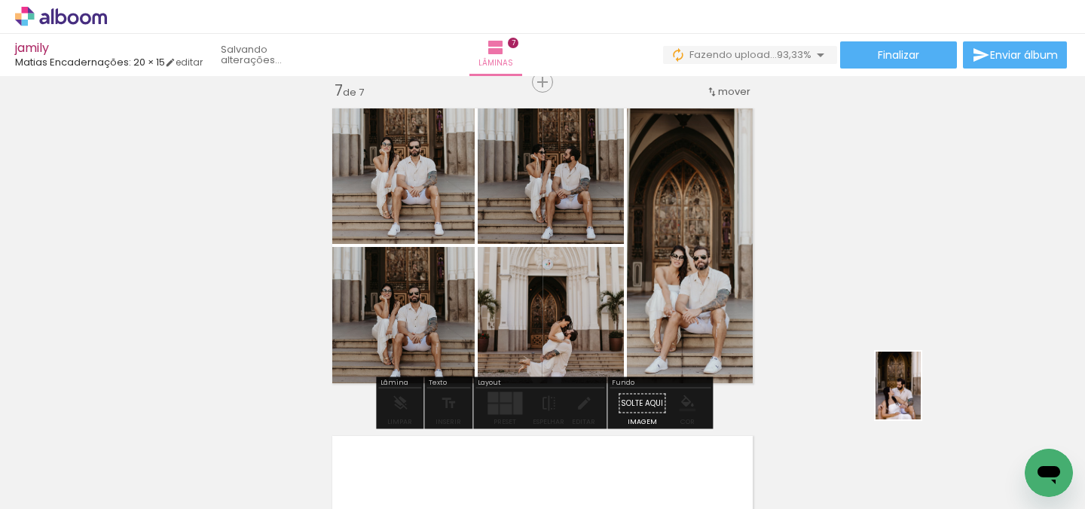
drag, startPoint x: 1036, startPoint y: 437, endPoint x: 924, endPoint y: 366, distance: 132.1
click at [924, 366] on quentale-workspace at bounding box center [542, 254] width 1085 height 509
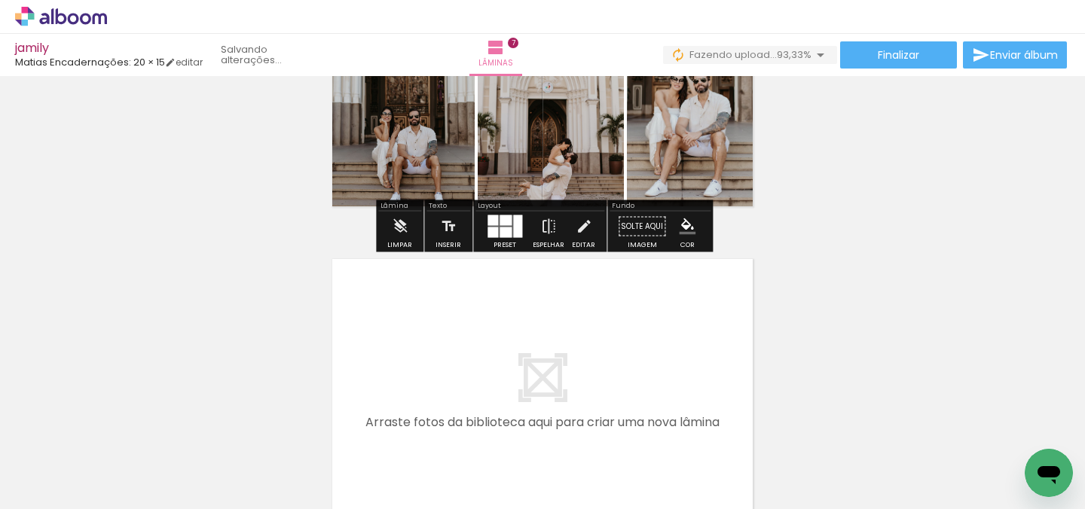
scroll to position [2174, 0]
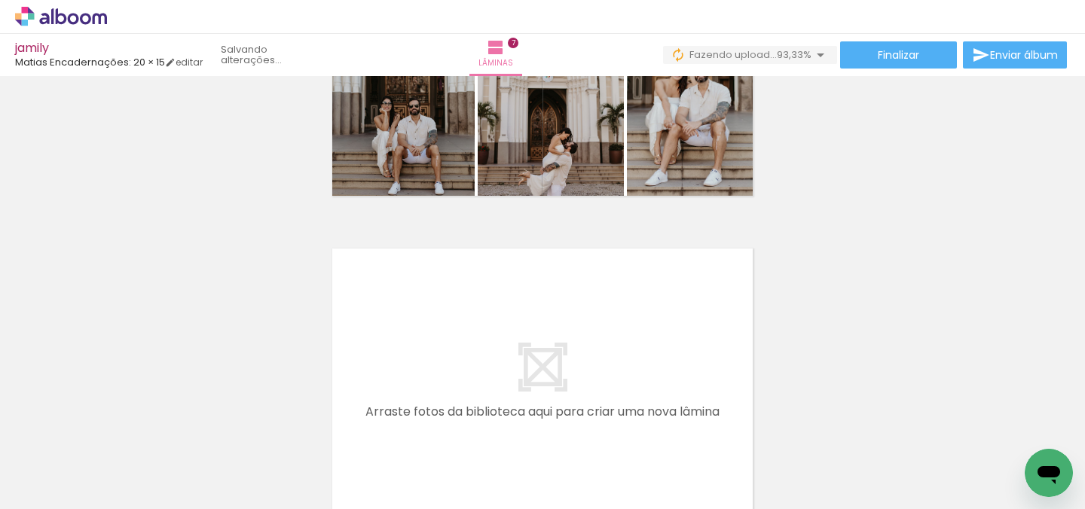
drag, startPoint x: 1036, startPoint y: 457, endPoint x: 690, endPoint y: 342, distance: 365.4
click at [1025, 449] on html at bounding box center [1049, 473] width 48 height 48
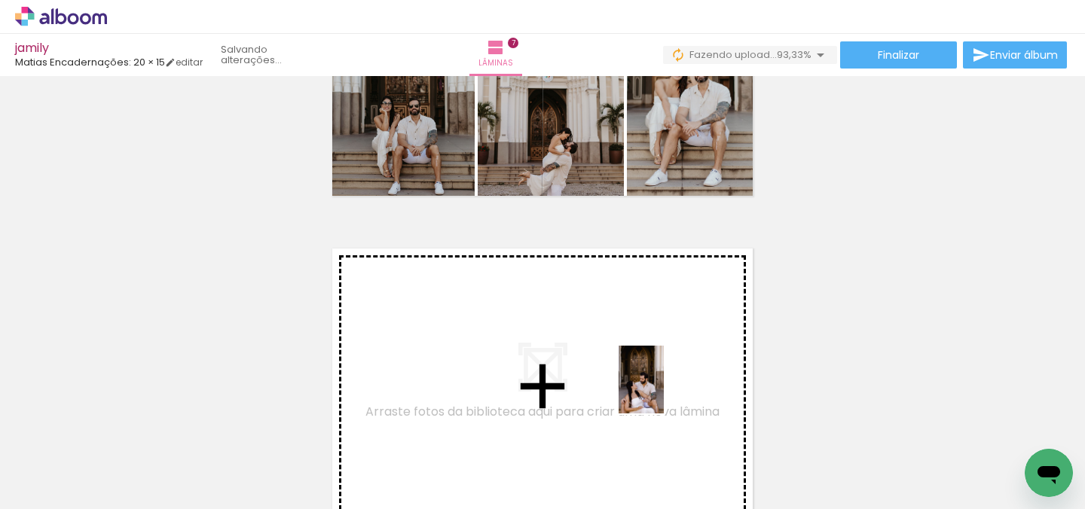
click at [665, 393] on quentale-workspace at bounding box center [542, 254] width 1085 height 509
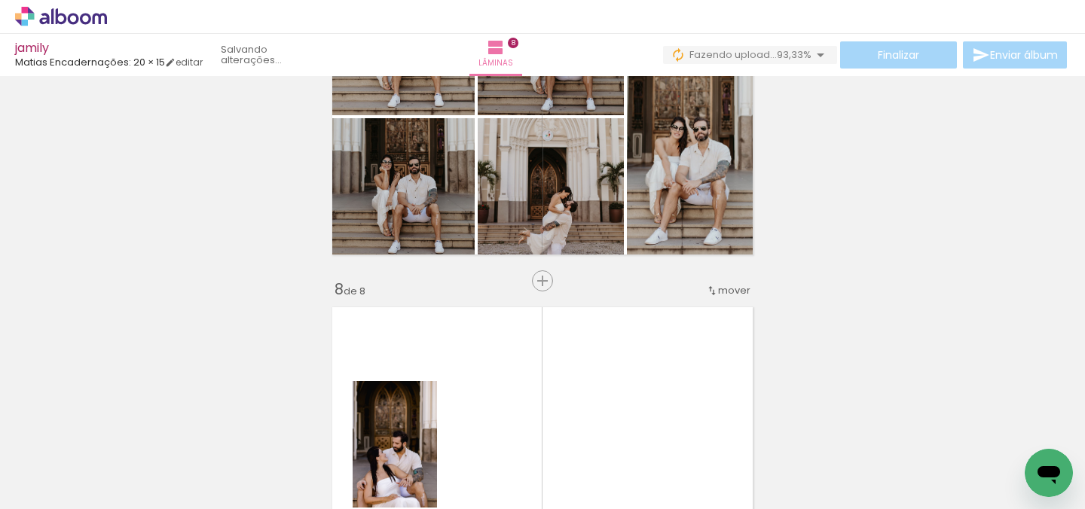
scroll to position [2120, 0]
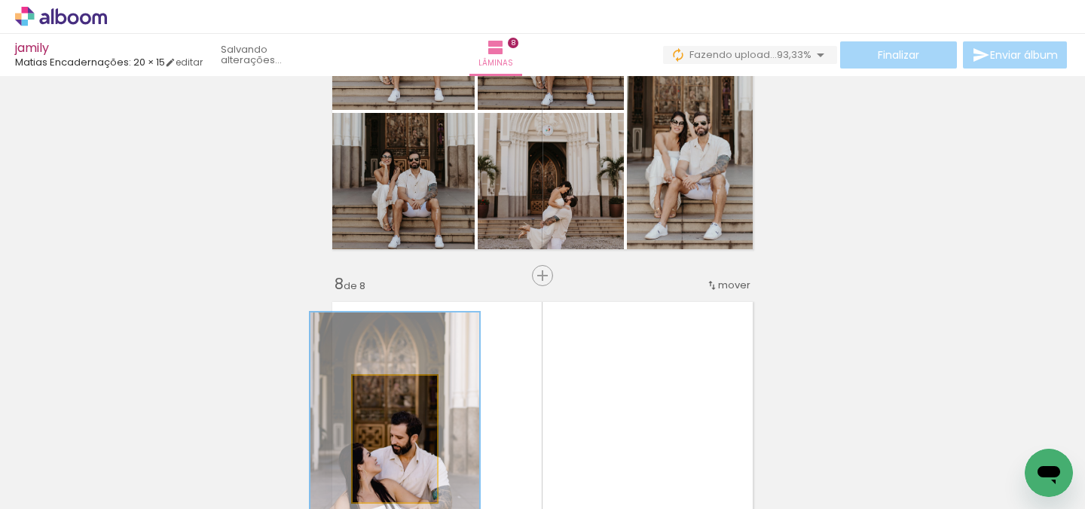
drag, startPoint x: 412, startPoint y: 402, endPoint x: 485, endPoint y: 249, distance: 169.6
type paper-slider "200"
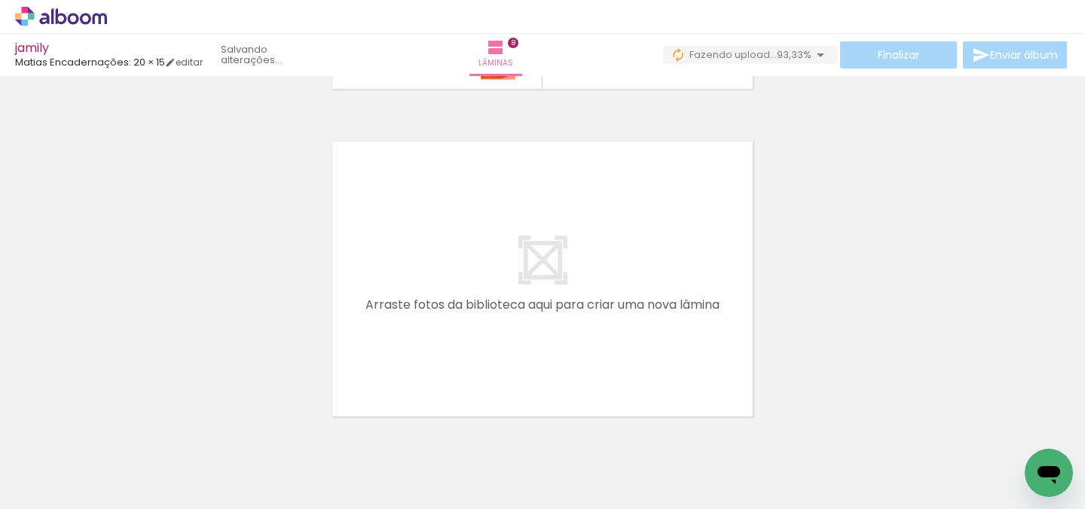
scroll to position [2566, 0]
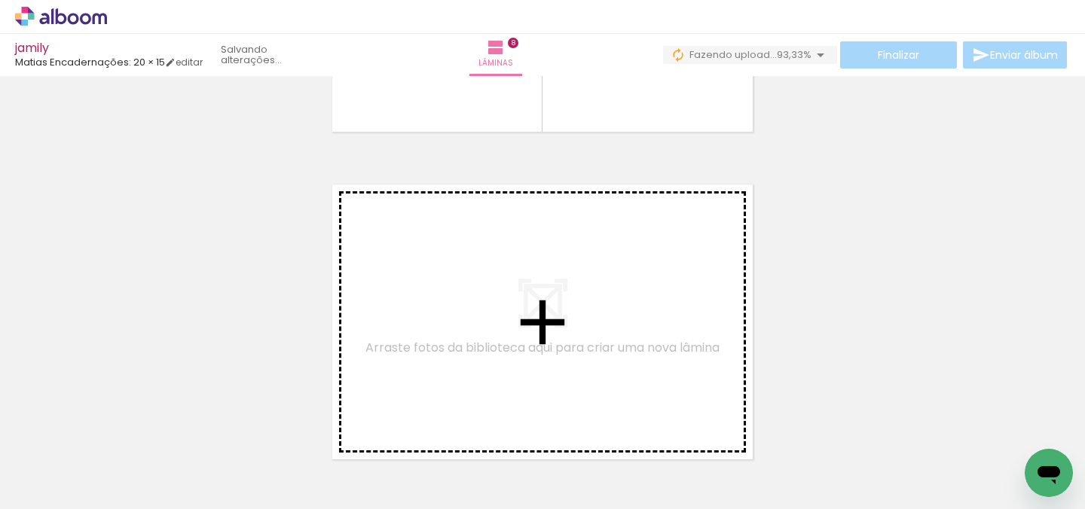
drag, startPoint x: 405, startPoint y: 386, endPoint x: 401, endPoint y: 282, distance: 104.1
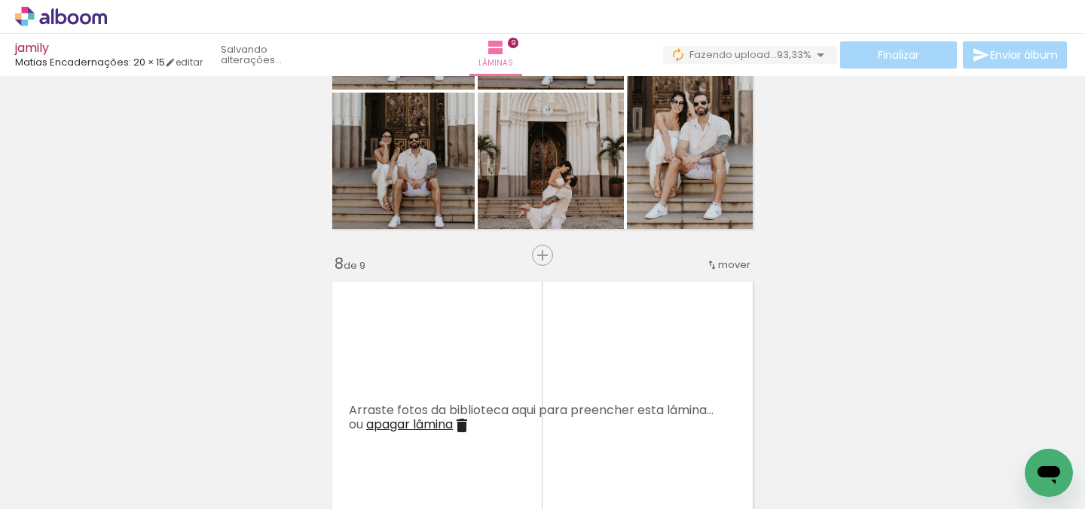
scroll to position [2139, 0]
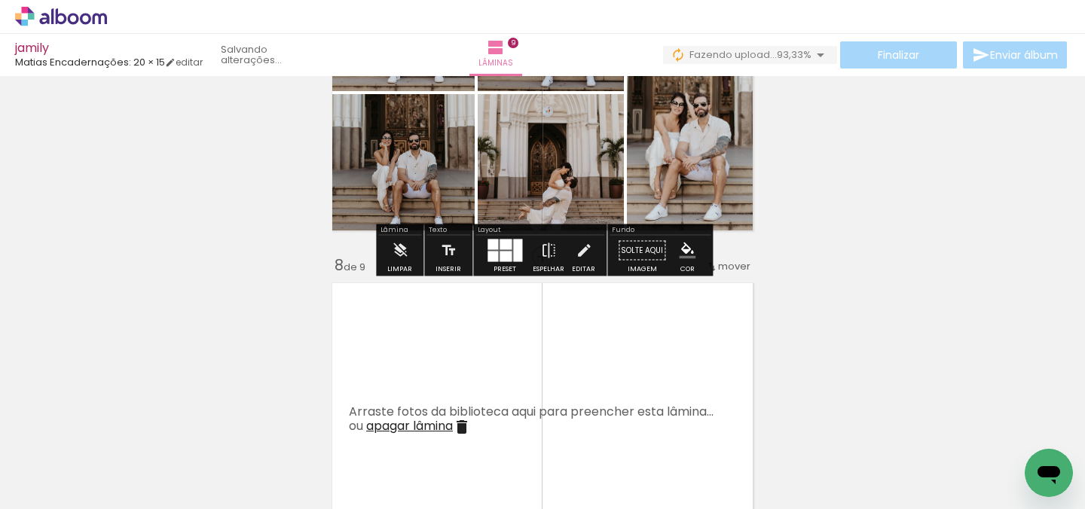
click at [549, 164] on quentale-photo at bounding box center [551, 166] width 146 height 144
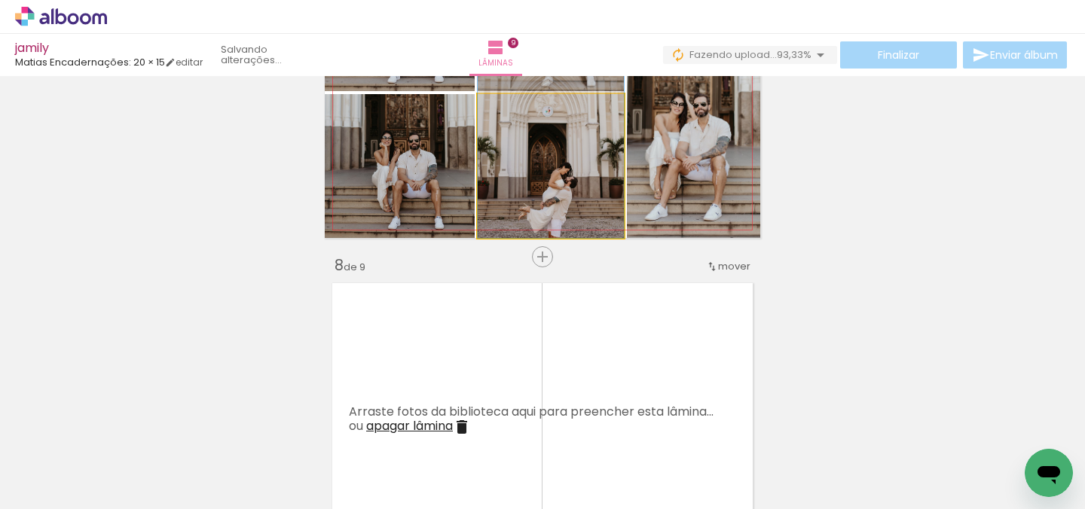
click at [586, 172] on quentale-photo at bounding box center [551, 166] width 146 height 144
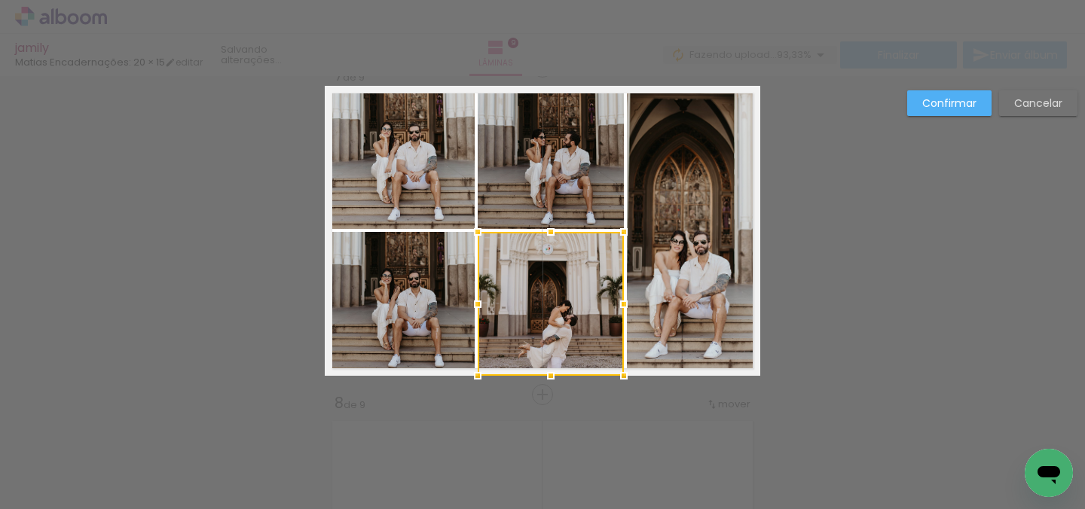
click at [586, 172] on album-spread "7 de 9" at bounding box center [543, 231] width 436 height 290
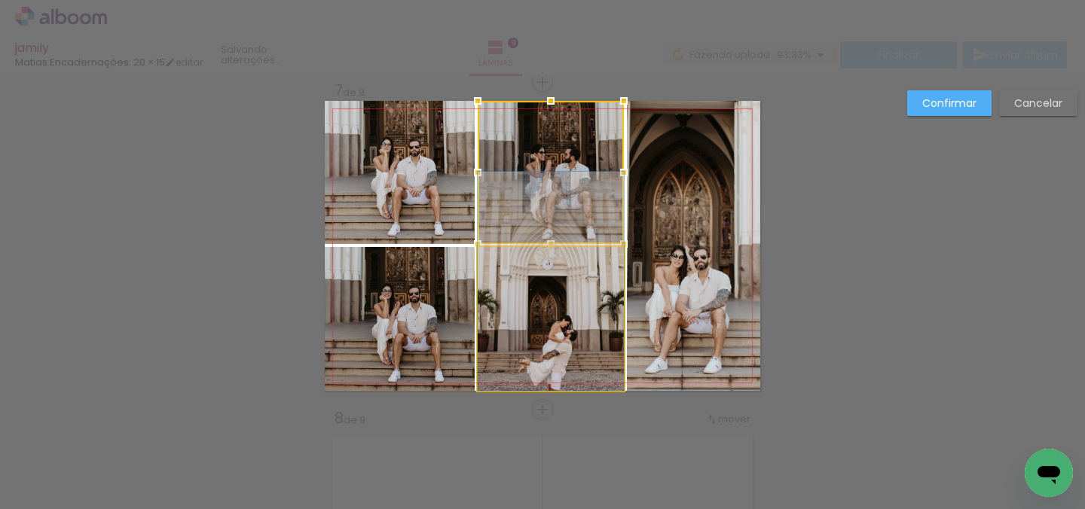
click at [568, 301] on quentale-photo at bounding box center [551, 319] width 146 height 144
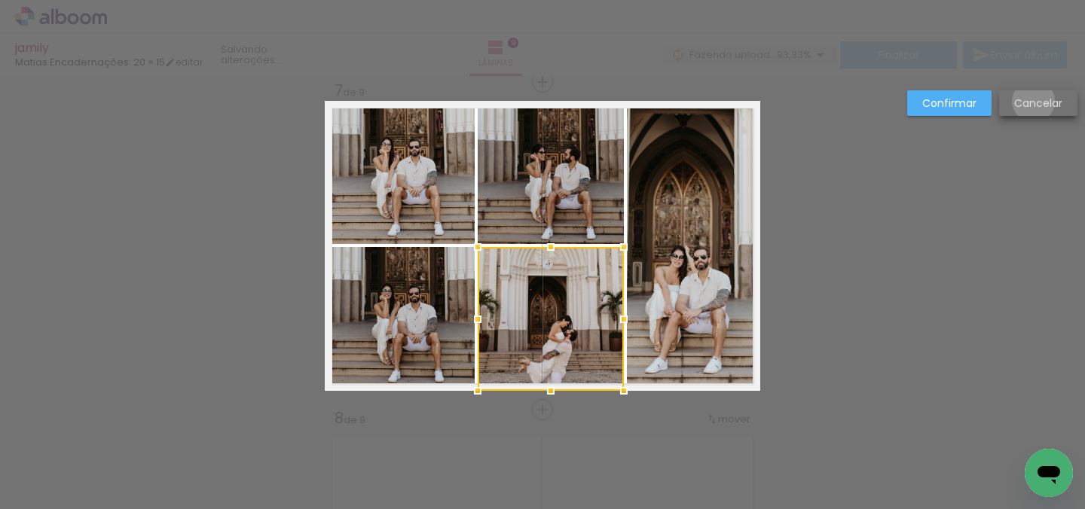
click at [0, 0] on slot "Cancelar" at bounding box center [0, 0] width 0 height 0
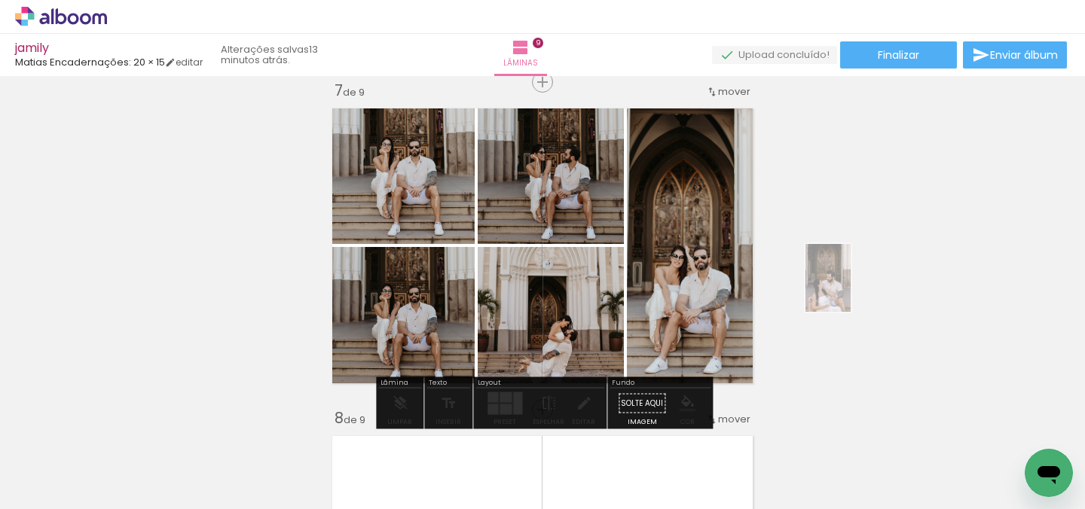
drag, startPoint x: 1039, startPoint y: 445, endPoint x: 858, endPoint y: 286, distance: 240.3
click at [858, 286] on quentale-workspace at bounding box center [542, 254] width 1085 height 509
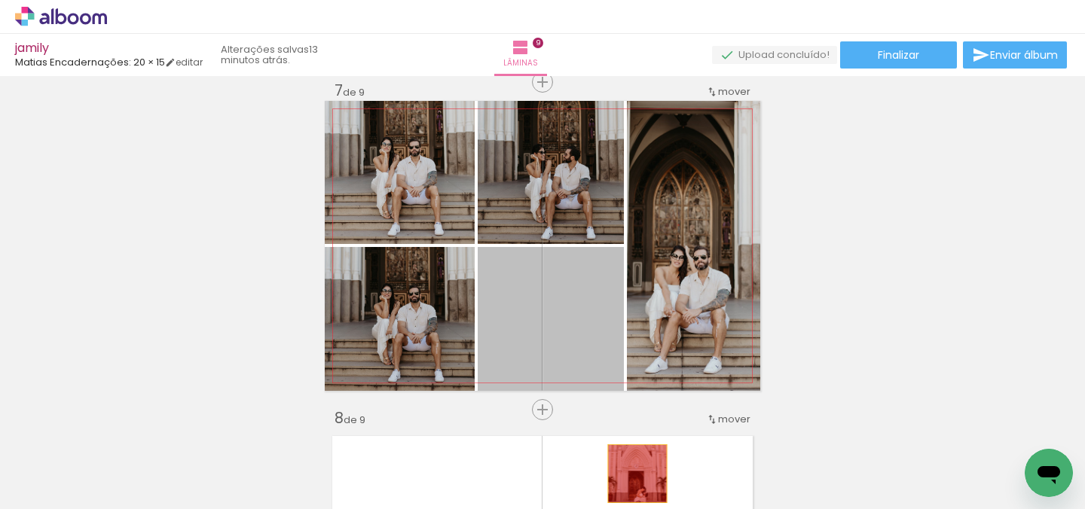
drag, startPoint x: 580, startPoint y: 332, endPoint x: 638, endPoint y: 474, distance: 153.1
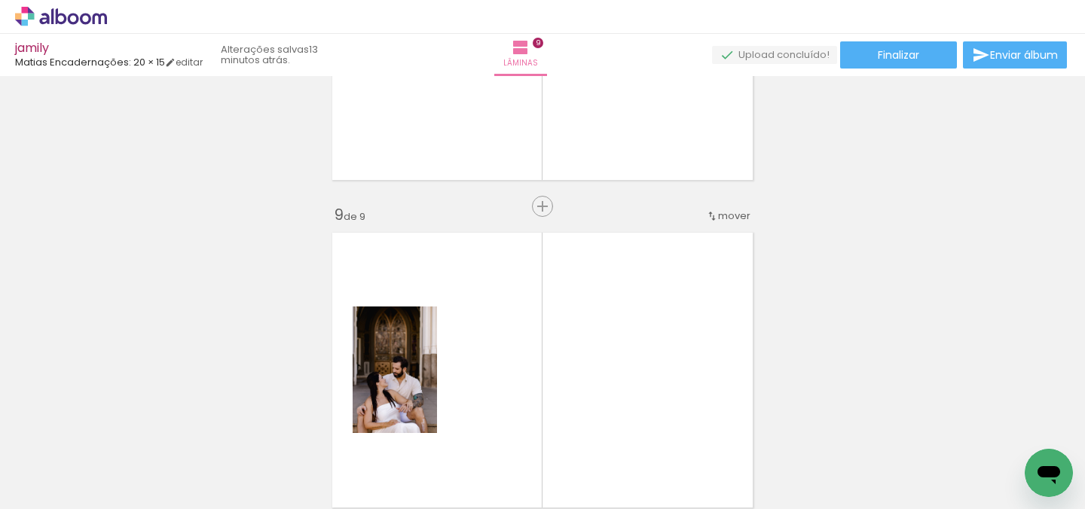
scroll to position [2639, 0]
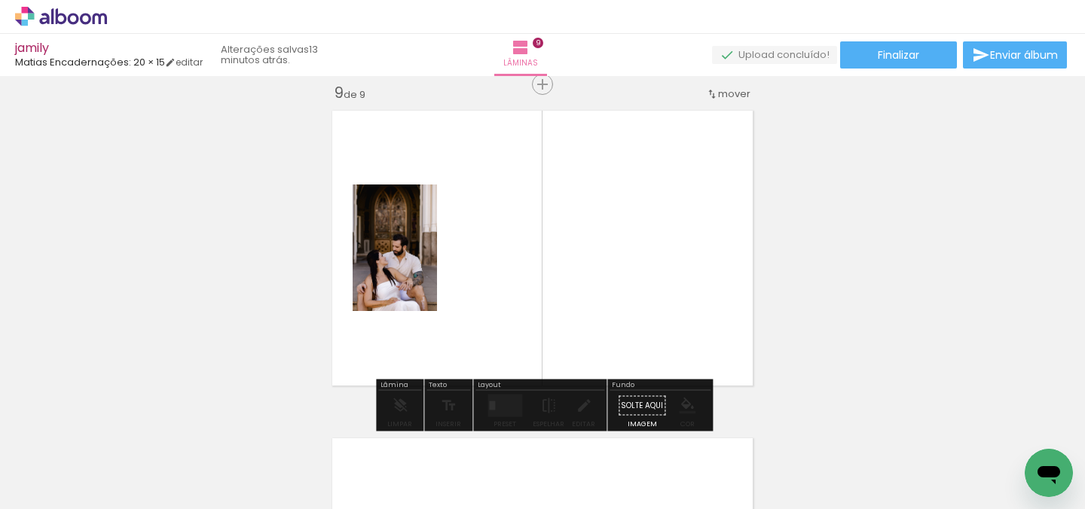
drag, startPoint x: 399, startPoint y: 213, endPoint x: 358, endPoint y: 228, distance: 43.4
click at [0, 0] on div "P&B Largura Cor" at bounding box center [0, 0] width 0 height 0
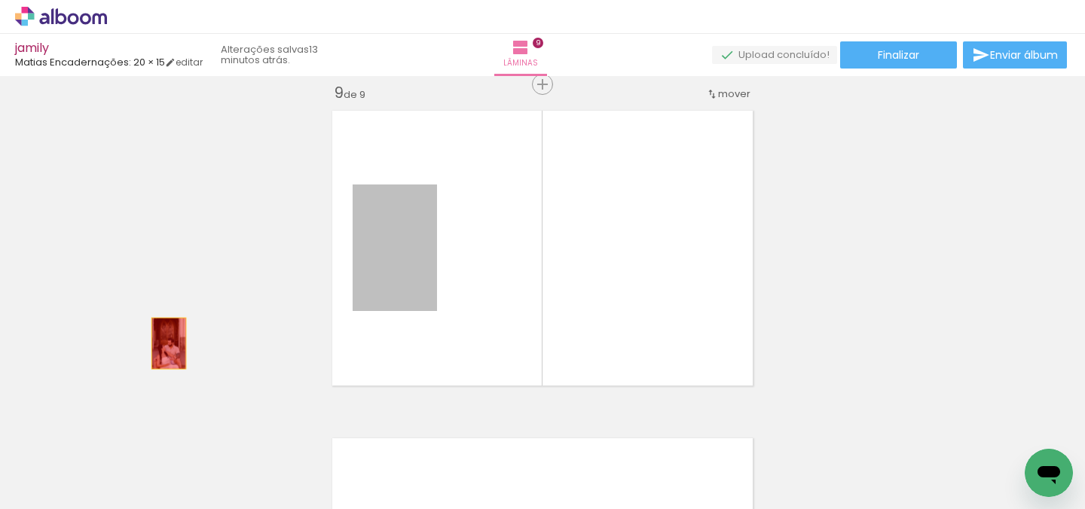
drag, startPoint x: 375, startPoint y: 289, endPoint x: 161, endPoint y: 342, distance: 220.4
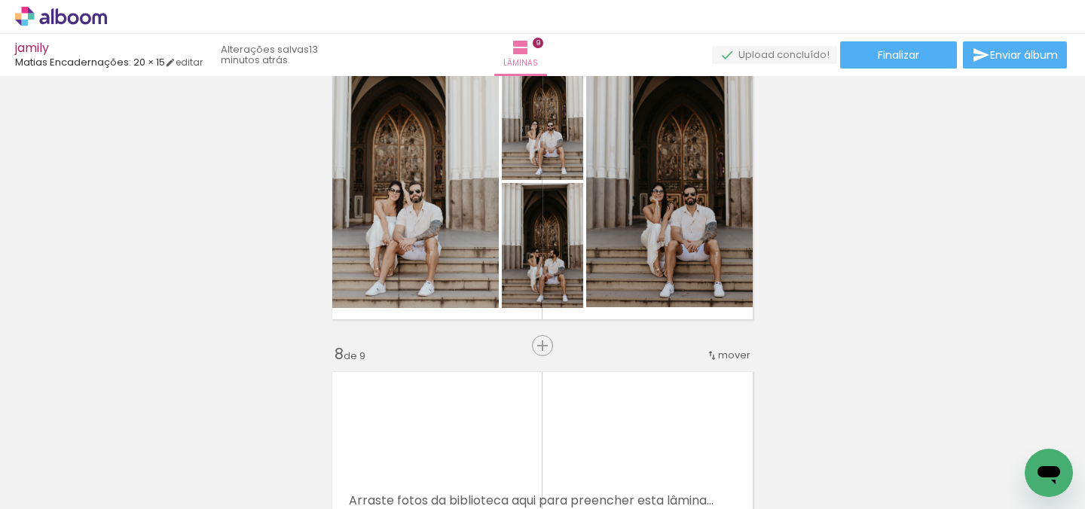
scroll to position [2036, 0]
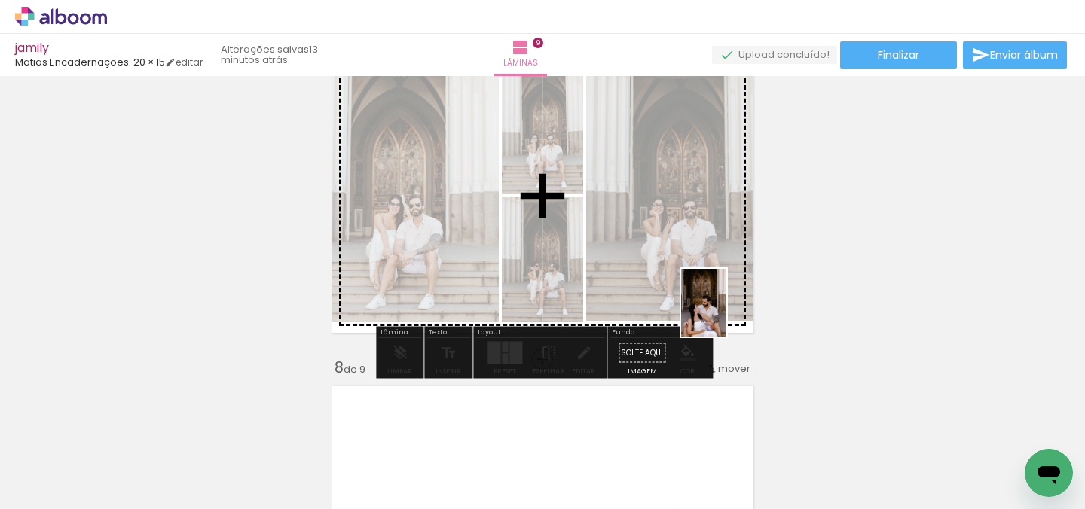
drag, startPoint x: 1034, startPoint y: 446, endPoint x: 728, endPoint y: 311, distance: 334.7
click at [728, 311] on quentale-workspace at bounding box center [542, 254] width 1085 height 509
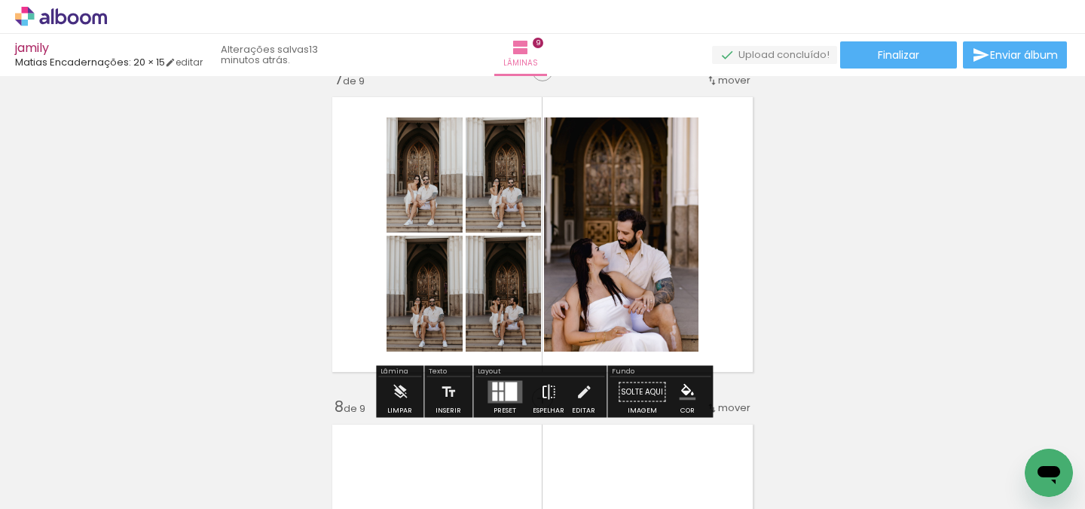
scroll to position [1996, 0]
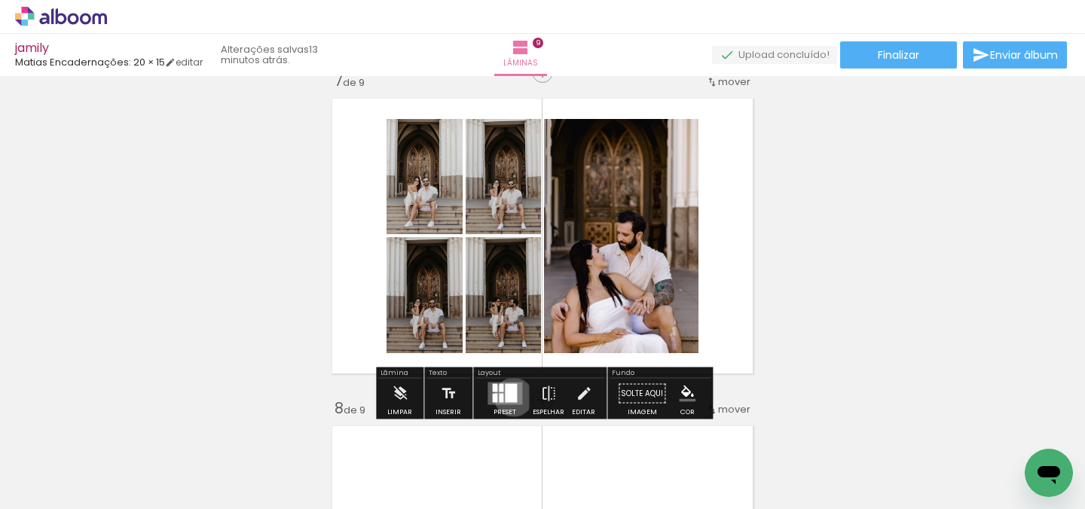
click at [510, 397] on div at bounding box center [511, 393] width 12 height 19
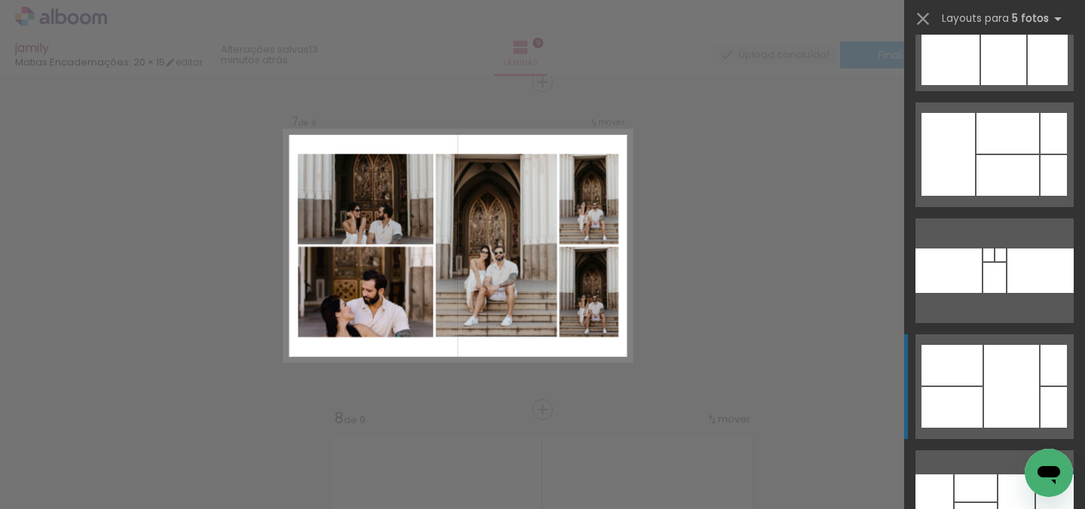
scroll to position [15786, 0]
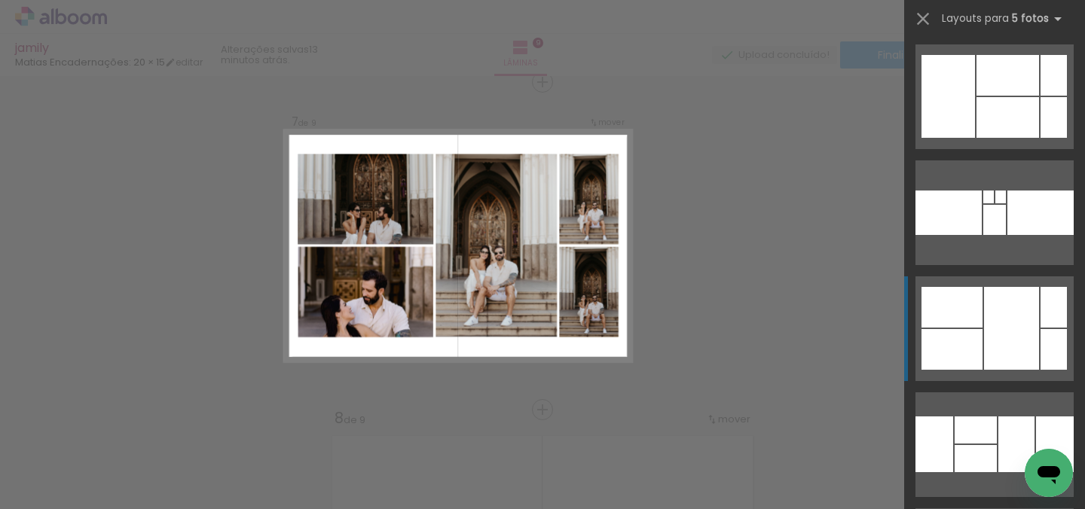
click at [995, 314] on div at bounding box center [1011, 328] width 55 height 83
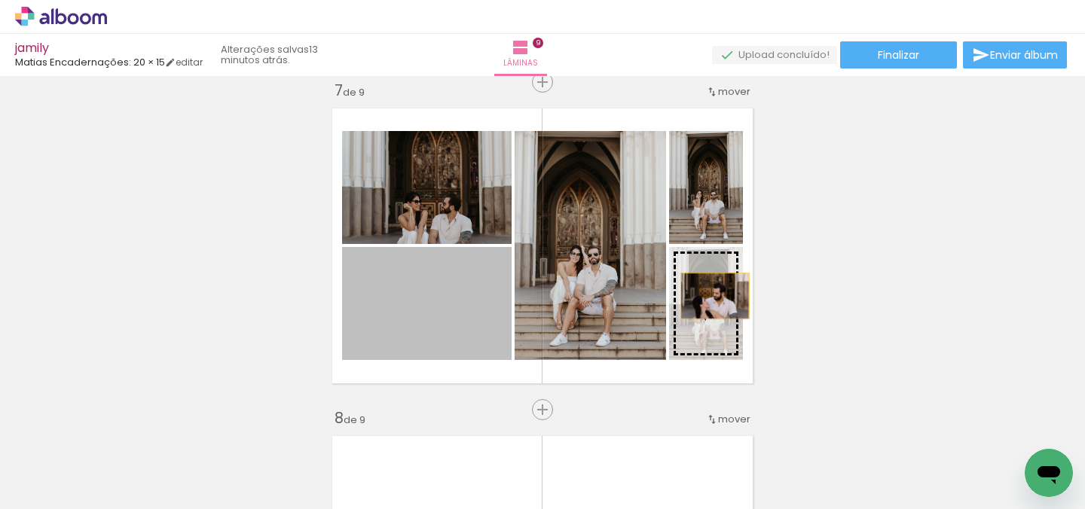
drag, startPoint x: 470, startPoint y: 327, endPoint x: 715, endPoint y: 297, distance: 247.5
click at [0, 0] on slot at bounding box center [0, 0] width 0 height 0
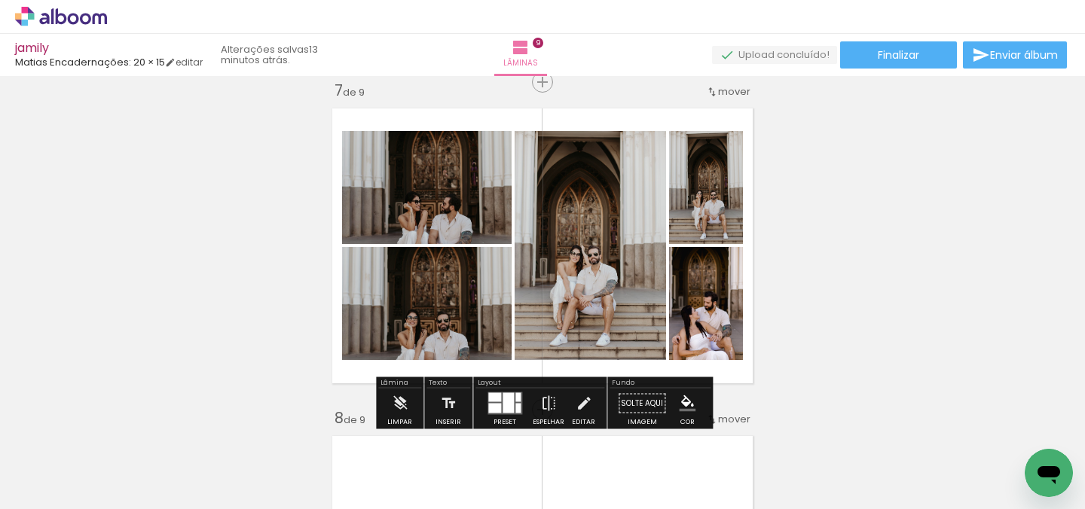
click at [450, 355] on quentale-photo at bounding box center [427, 303] width 170 height 113
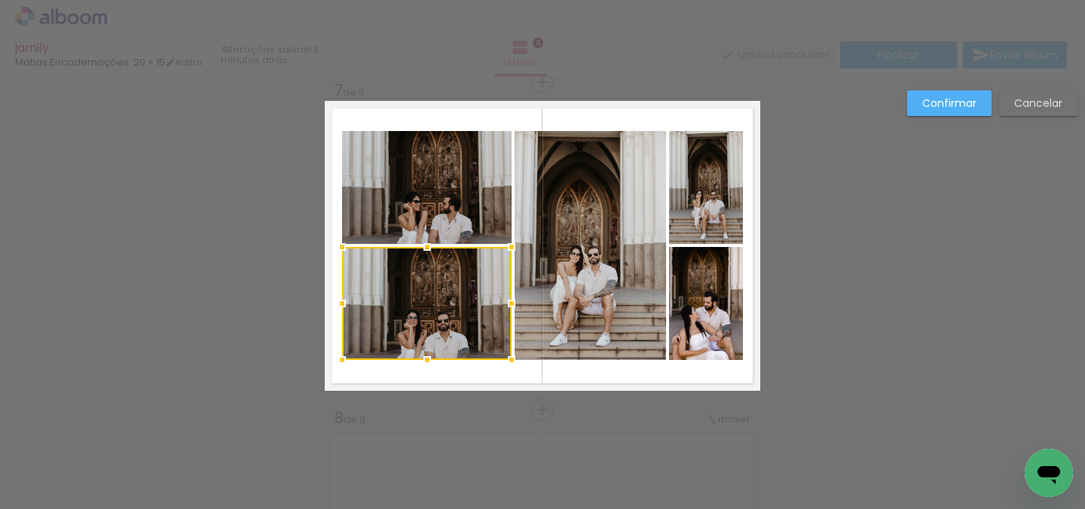
click at [450, 355] on div at bounding box center [427, 303] width 170 height 113
click at [0, 0] on slot "Cancelar" at bounding box center [0, 0] width 0 height 0
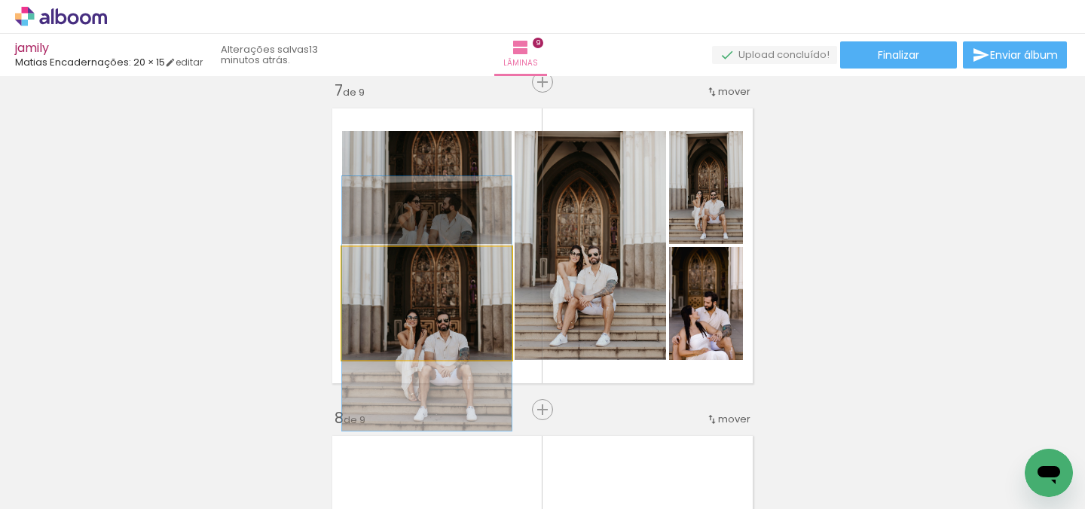
click at [431, 332] on quentale-photo at bounding box center [427, 303] width 170 height 113
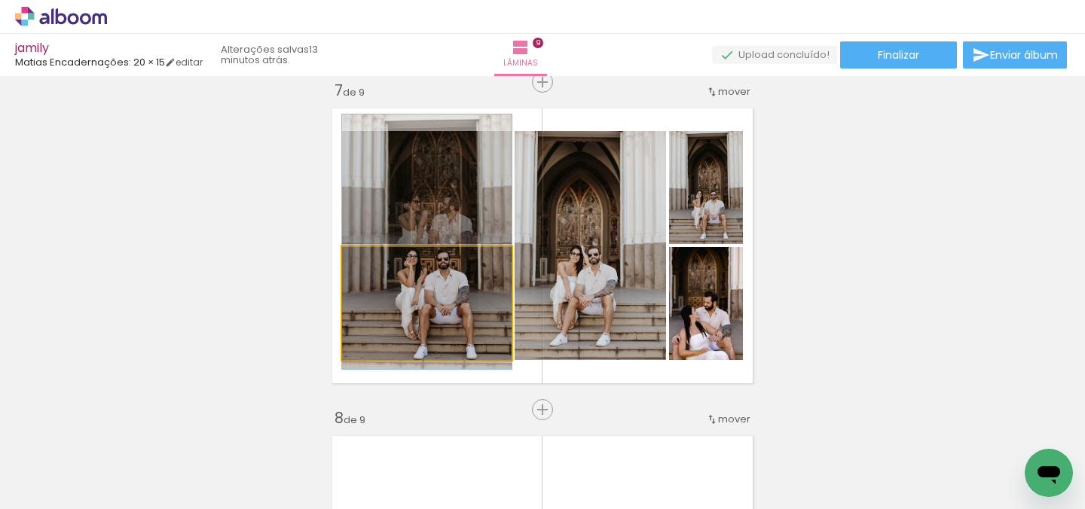
drag, startPoint x: 431, startPoint y: 332, endPoint x: 426, endPoint y: 272, distance: 60.5
click at [474, 324] on quentale-photo at bounding box center [427, 303] width 170 height 113
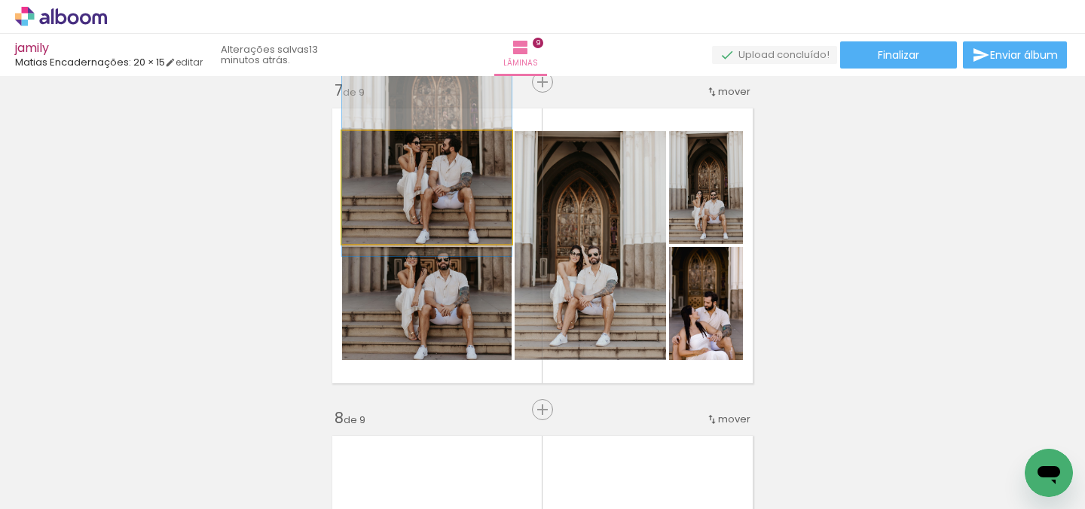
drag, startPoint x: 449, startPoint y: 209, endPoint x: 445, endPoint y: 150, distance: 59.0
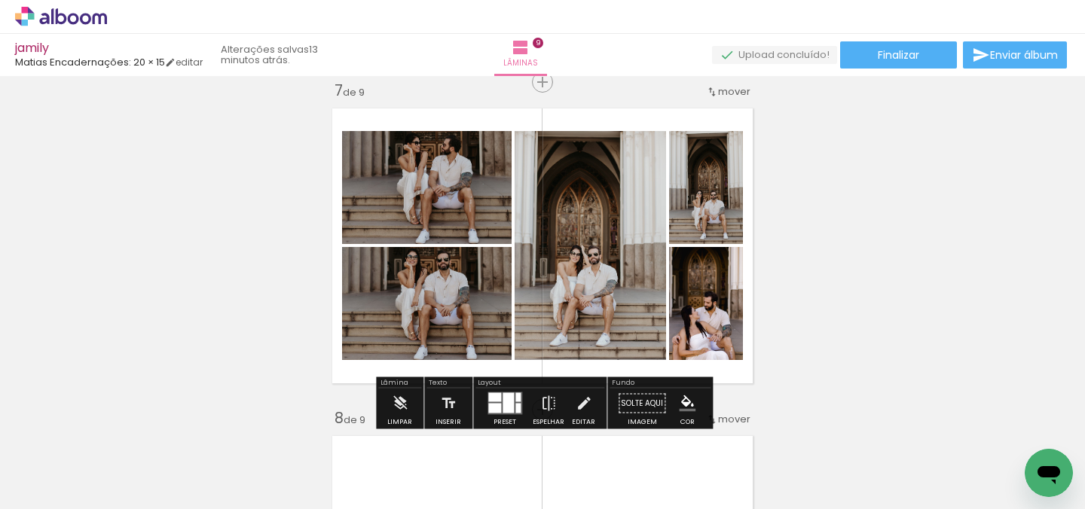
click at [516, 394] on div at bounding box center [518, 397] width 5 height 9
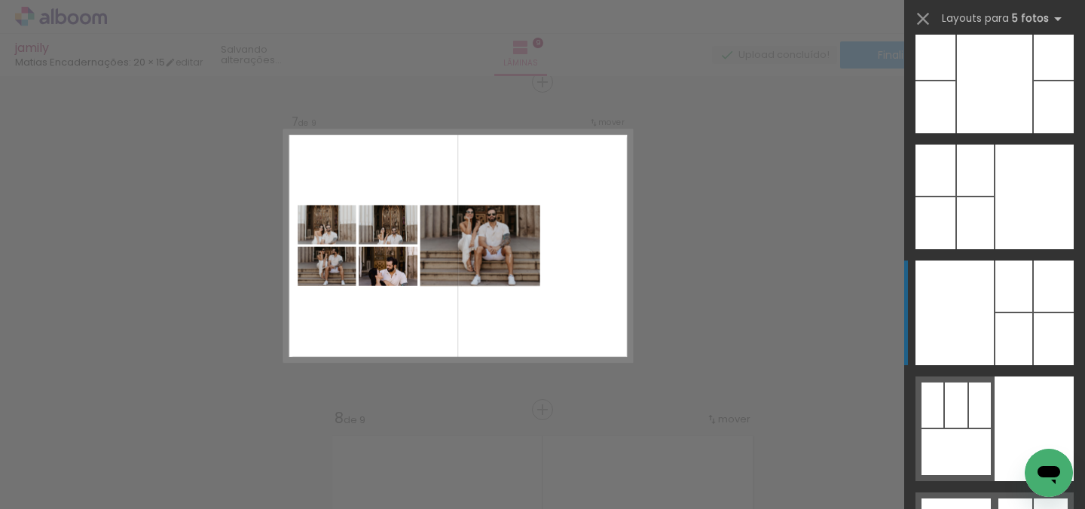
scroll to position [50342, 0]
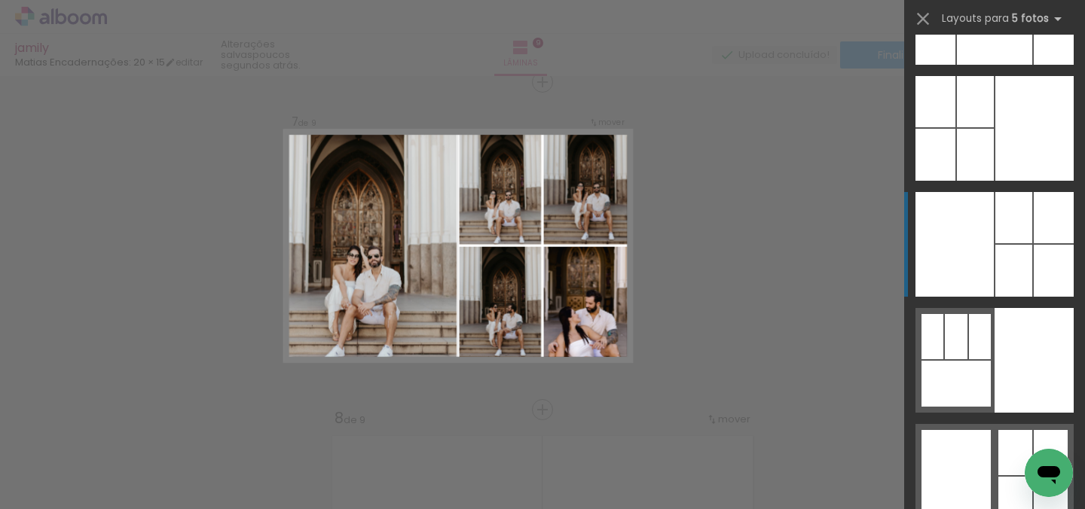
click at [984, 252] on div at bounding box center [955, 244] width 78 height 105
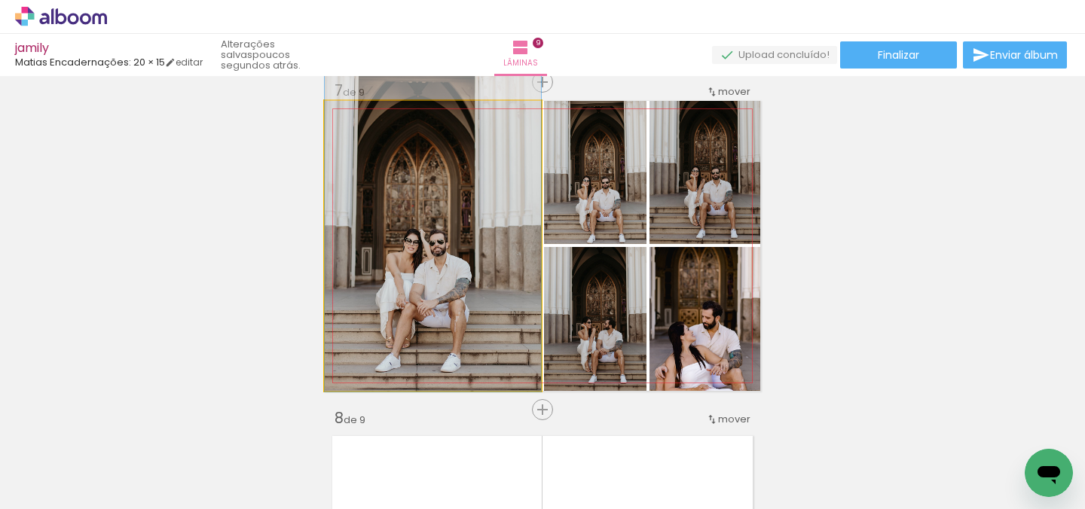
drag, startPoint x: 460, startPoint y: 290, endPoint x: 462, endPoint y: 274, distance: 16.7
click at [462, 274] on div at bounding box center [433, 229] width 216 height 325
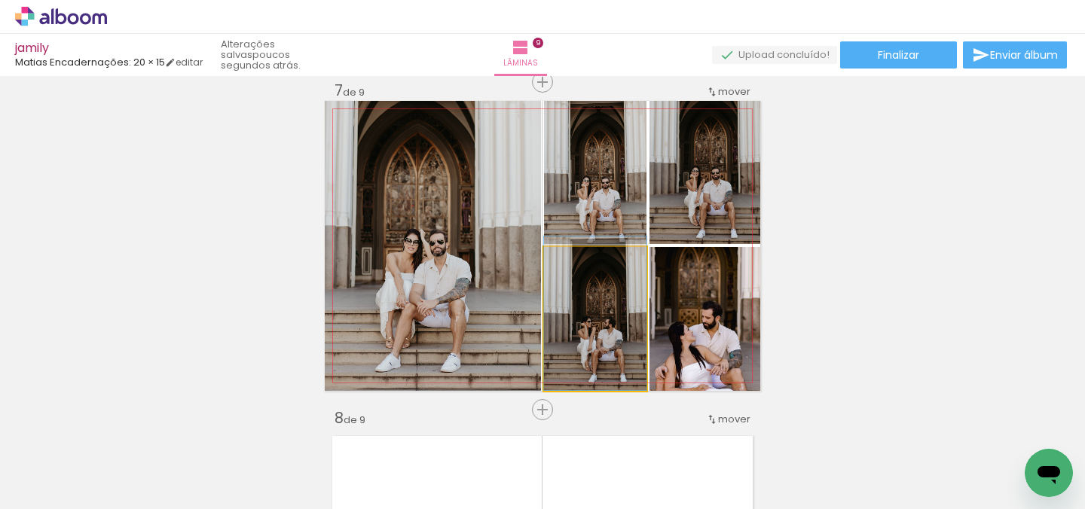
drag, startPoint x: 617, startPoint y: 307, endPoint x: 616, endPoint y: 283, distance: 24.2
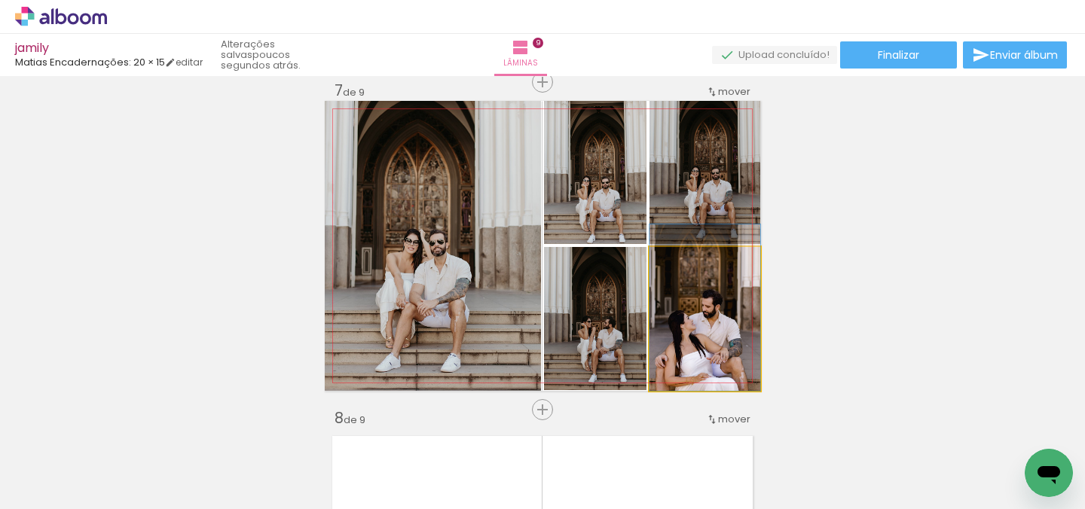
drag, startPoint x: 742, startPoint y: 320, endPoint x: 742, endPoint y: 296, distance: 23.4
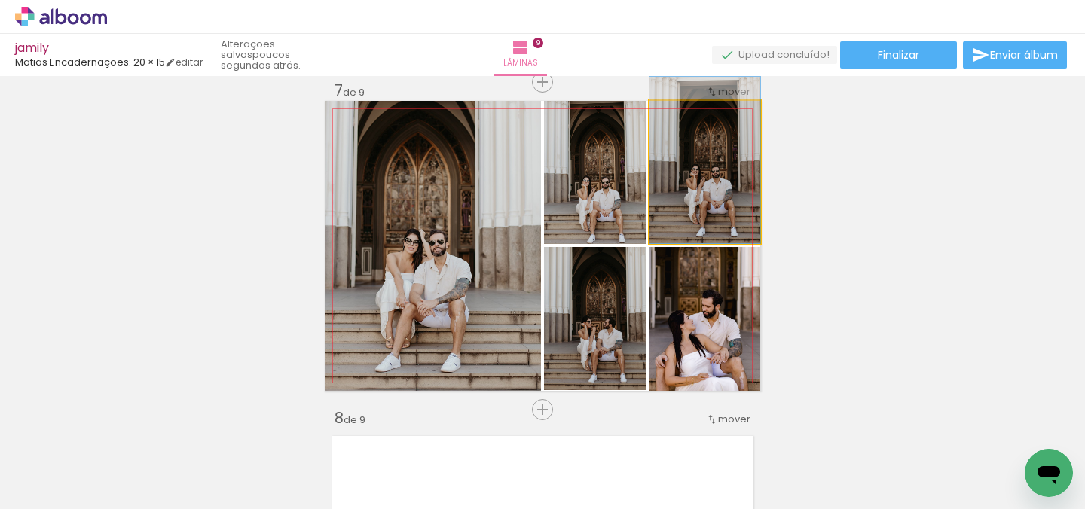
drag, startPoint x: 727, startPoint y: 197, endPoint x: 727, endPoint y: 187, distance: 9.8
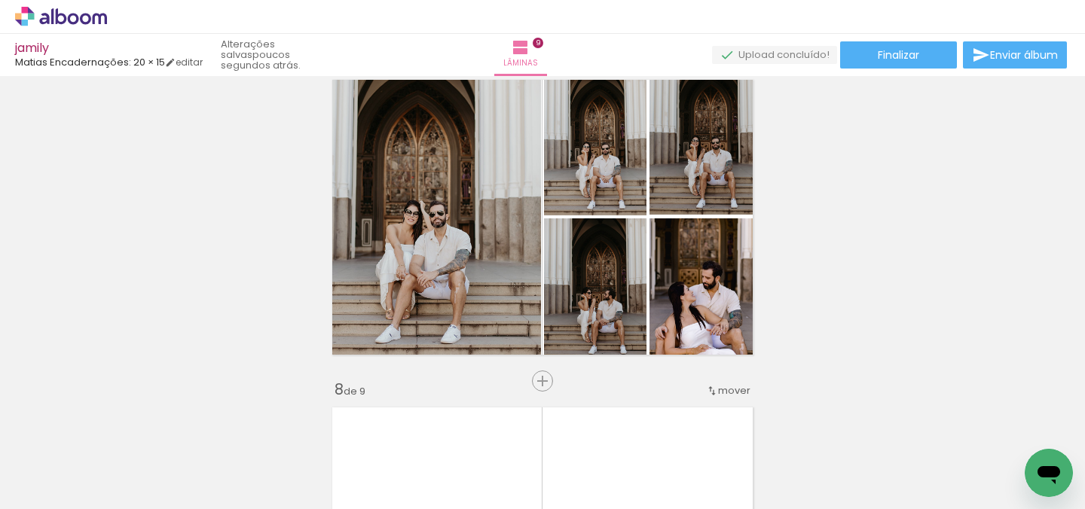
scroll to position [2018, 0]
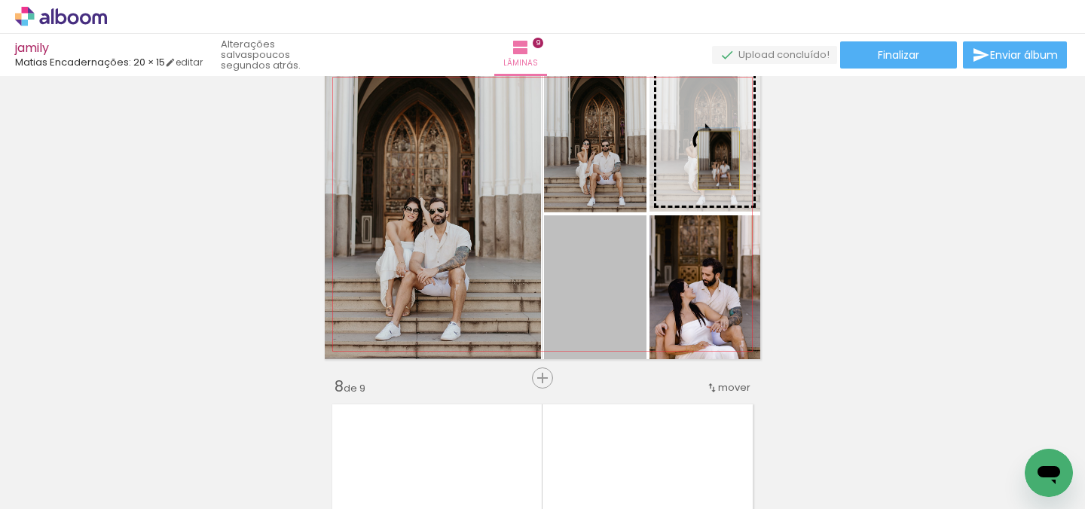
drag, startPoint x: 622, startPoint y: 313, endPoint x: 719, endPoint y: 161, distance: 180.0
click at [0, 0] on slot at bounding box center [0, 0] width 0 height 0
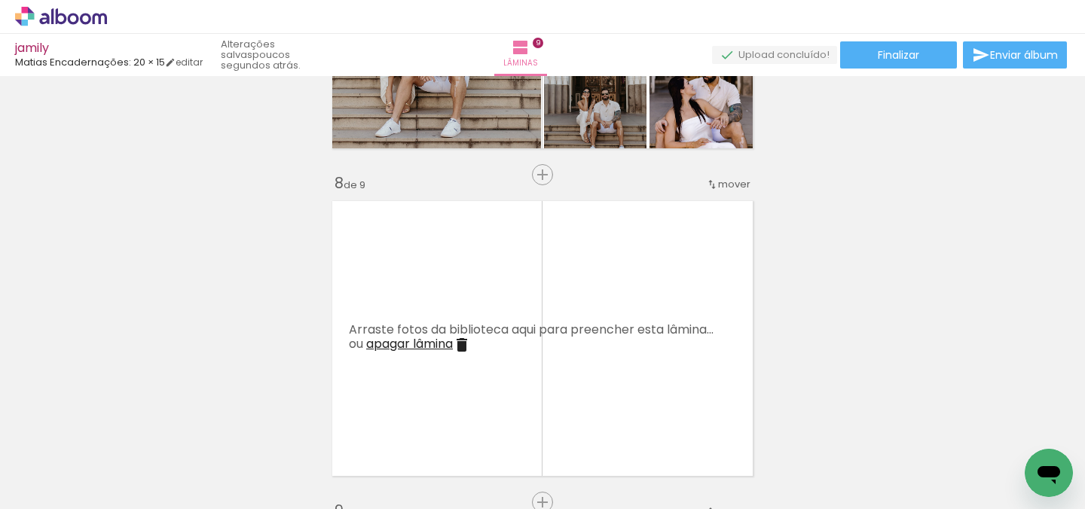
scroll to position [0, 0]
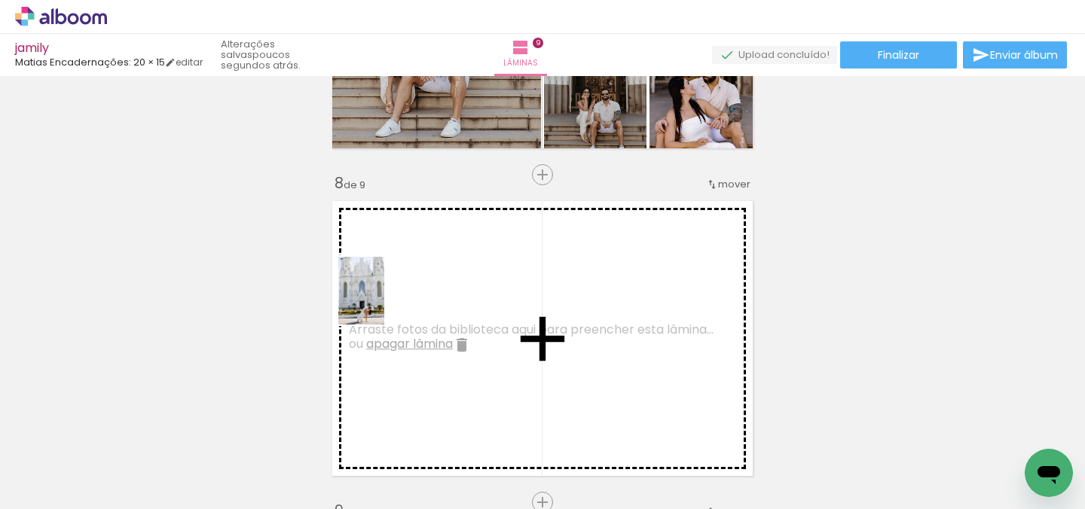
drag, startPoint x: 319, startPoint y: 470, endPoint x: 384, endPoint y: 303, distance: 178.7
click at [384, 303] on quentale-workspace at bounding box center [542, 254] width 1085 height 509
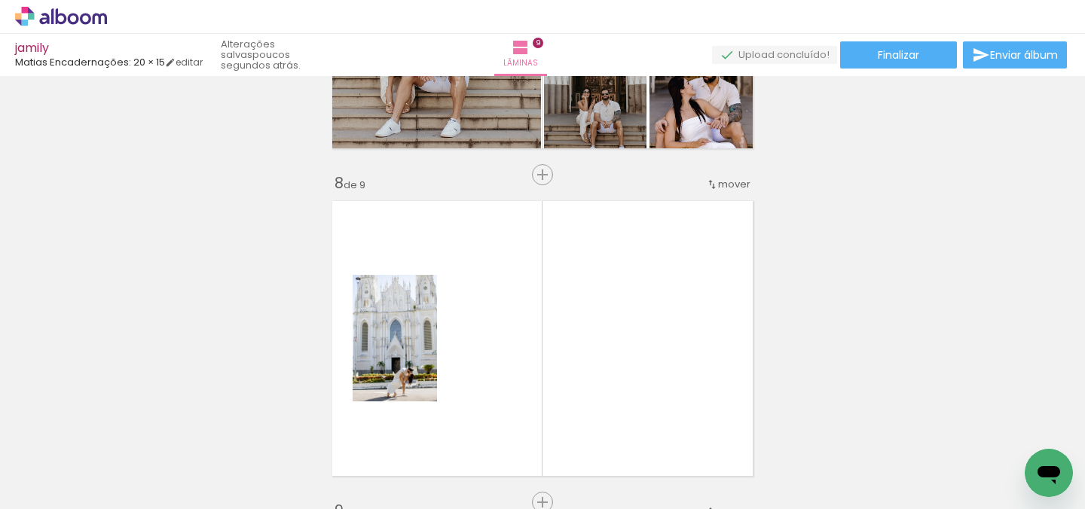
scroll to position [0, 1277]
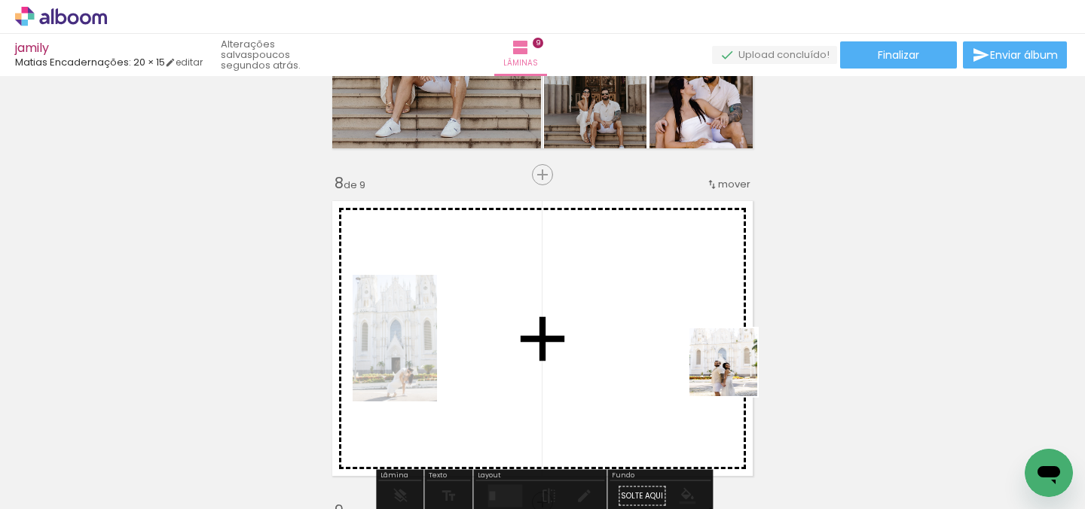
drag, startPoint x: 739, startPoint y: 475, endPoint x: 735, endPoint y: 369, distance: 106.3
click at [735, 369] on quentale-workspace at bounding box center [542, 254] width 1085 height 509
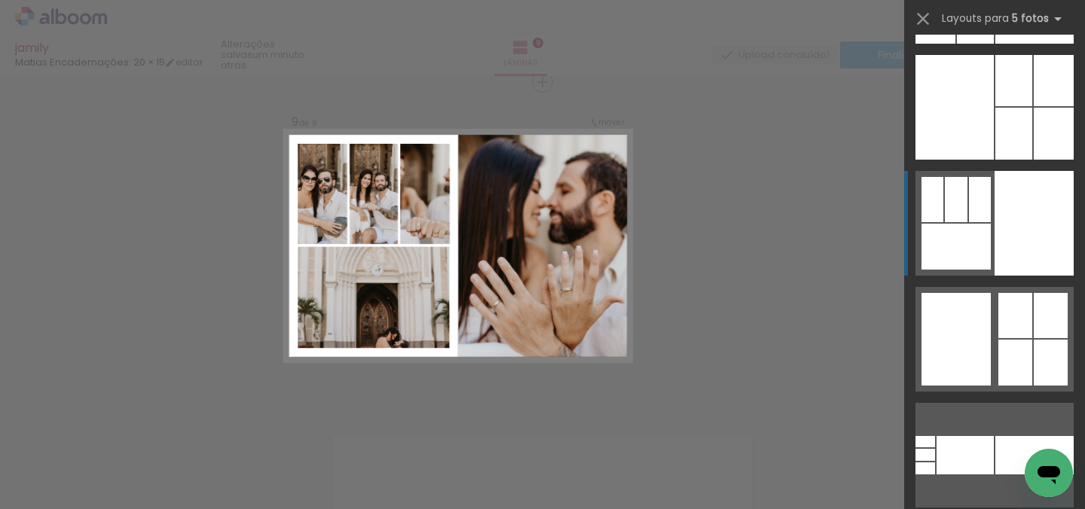
scroll to position [50482, 0]
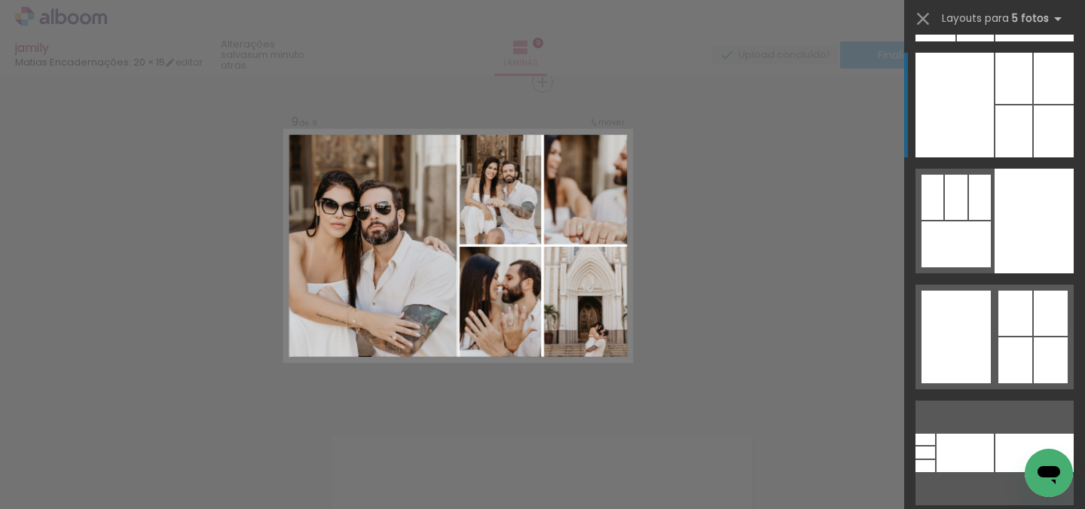
click at [951, 107] on div at bounding box center [955, 105] width 78 height 105
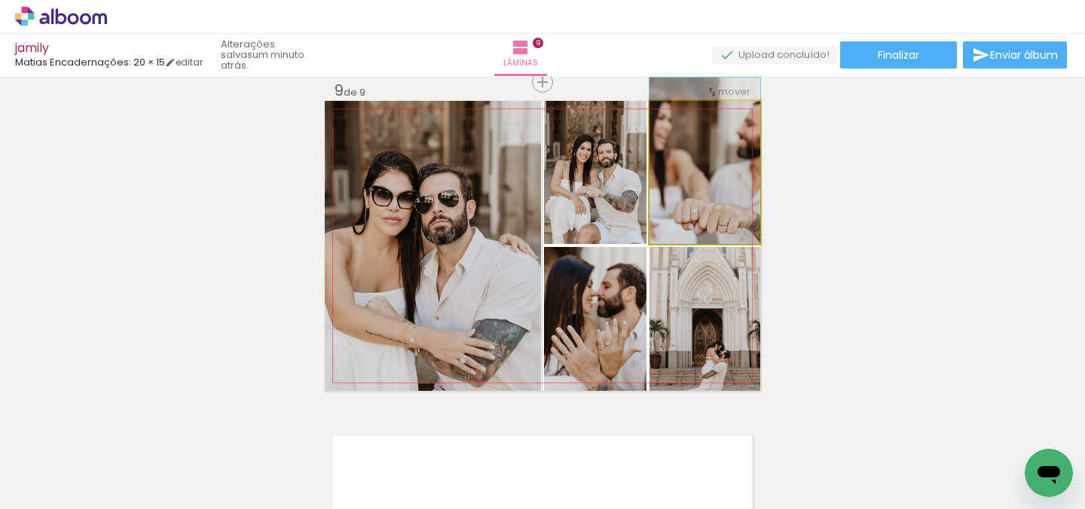
drag, startPoint x: 702, startPoint y: 188, endPoint x: 699, endPoint y: 159, distance: 29.5
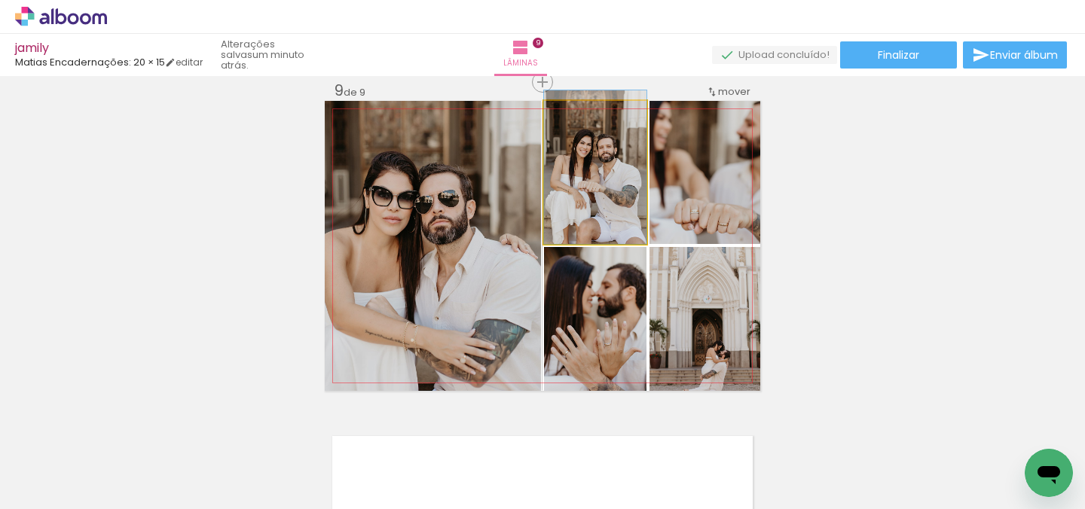
drag, startPoint x: 627, startPoint y: 213, endPoint x: 627, endPoint y: 201, distance: 12.1
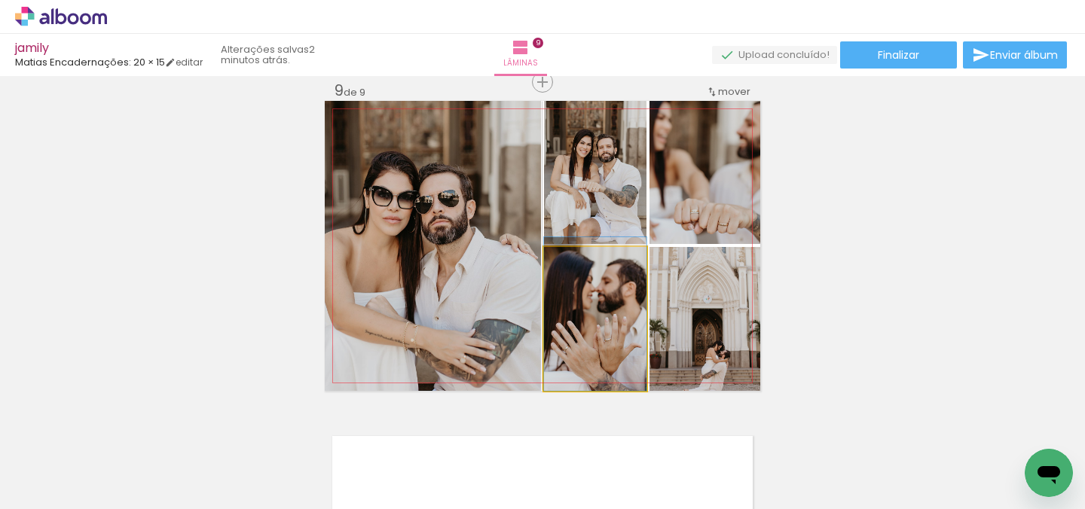
drag, startPoint x: 641, startPoint y: 332, endPoint x: 641, endPoint y: 317, distance: 15.1
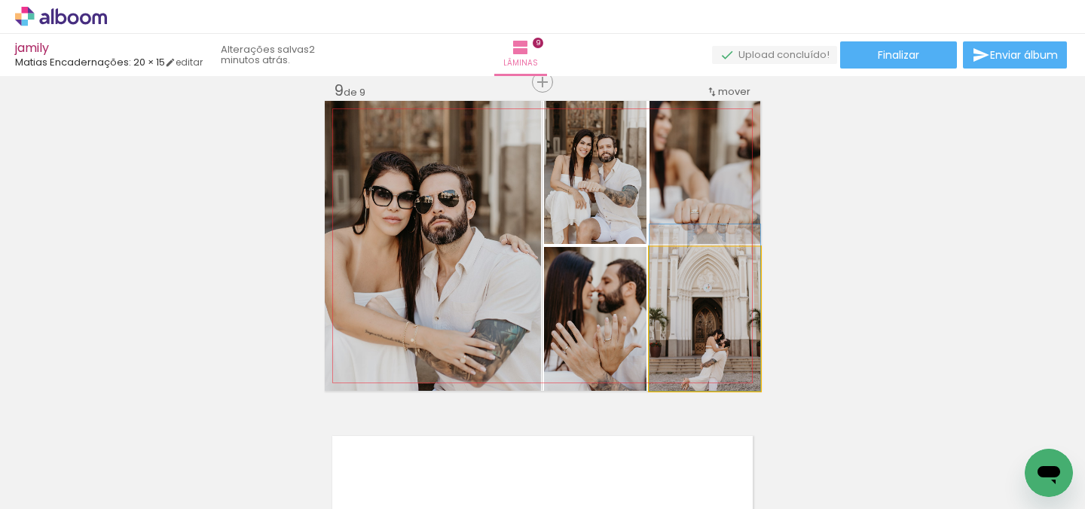
drag, startPoint x: 727, startPoint y: 329, endPoint x: 724, endPoint y: 275, distance: 53.6
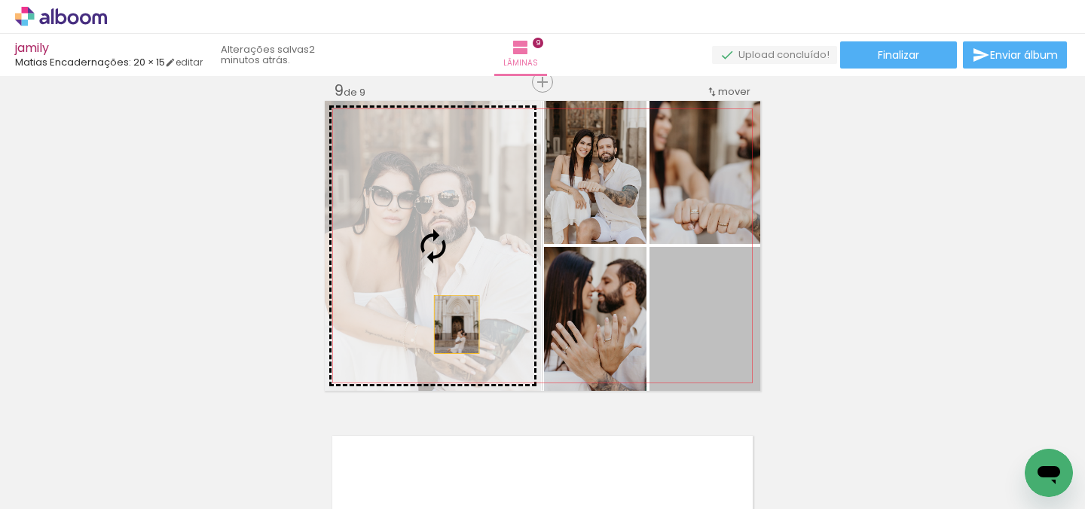
drag, startPoint x: 743, startPoint y: 359, endPoint x: 456, endPoint y: 322, distance: 289.5
click at [0, 0] on slot at bounding box center [0, 0] width 0 height 0
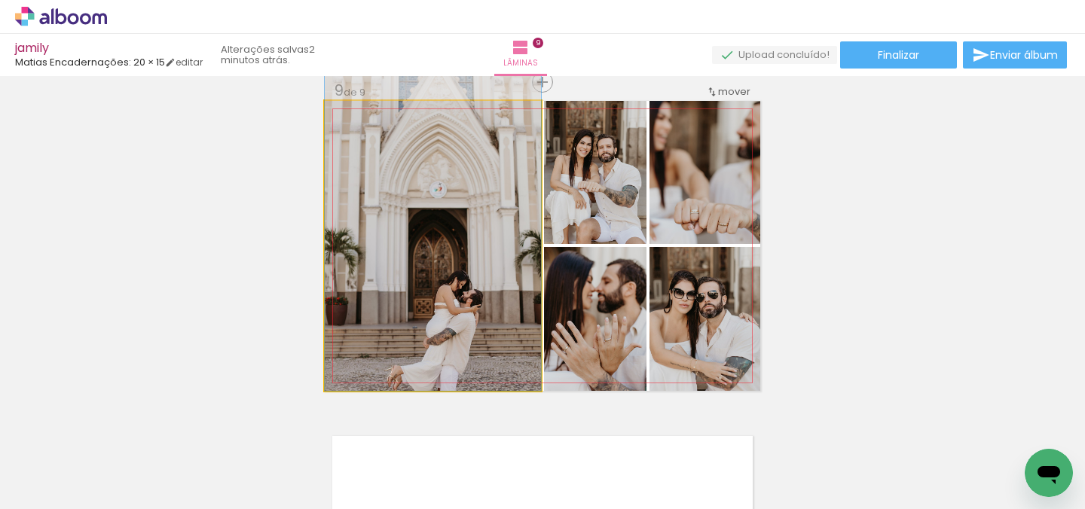
drag, startPoint x: 507, startPoint y: 330, endPoint x: 503, endPoint y: 266, distance: 64.2
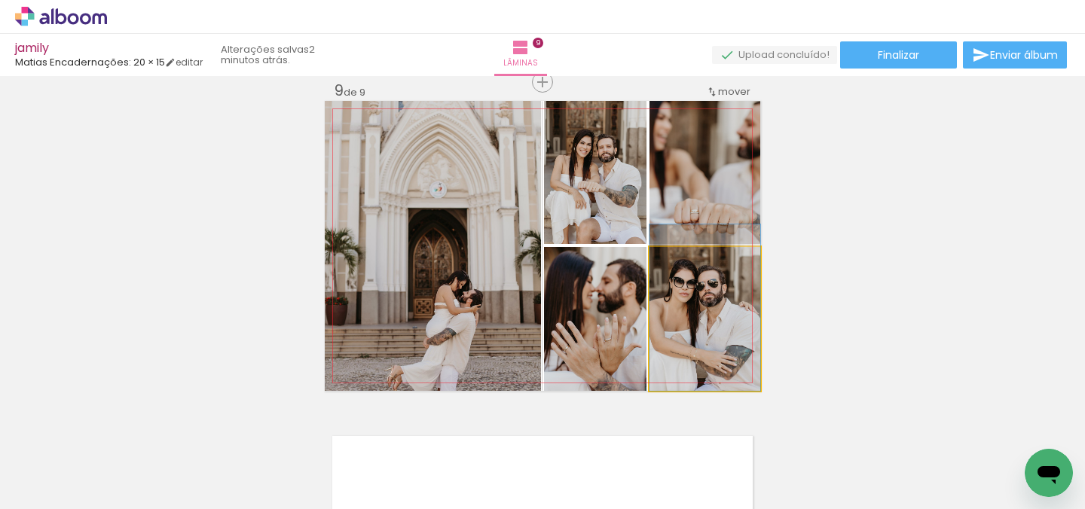
drag, startPoint x: 733, startPoint y: 317, endPoint x: 734, endPoint y: 297, distance: 19.6
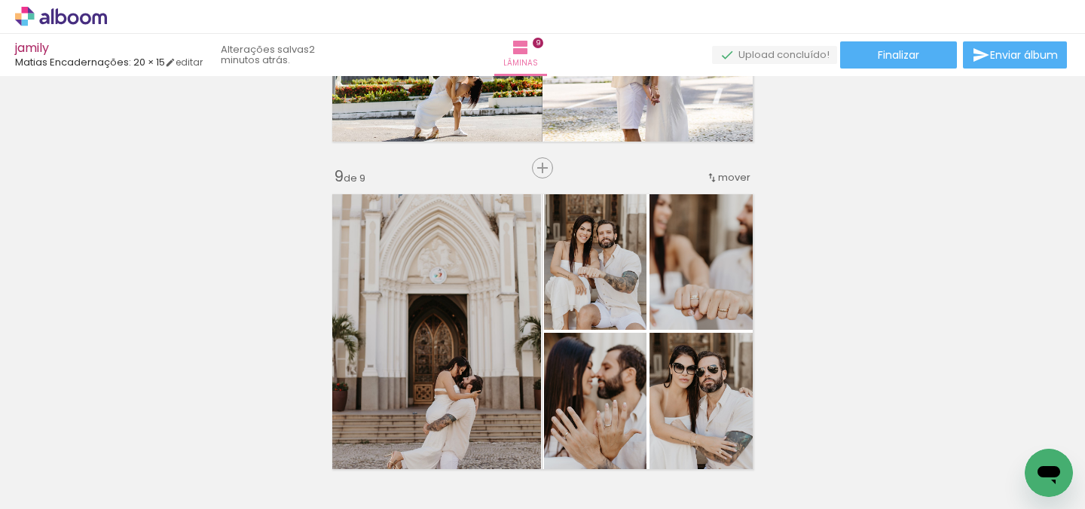
scroll to position [2536, 0]
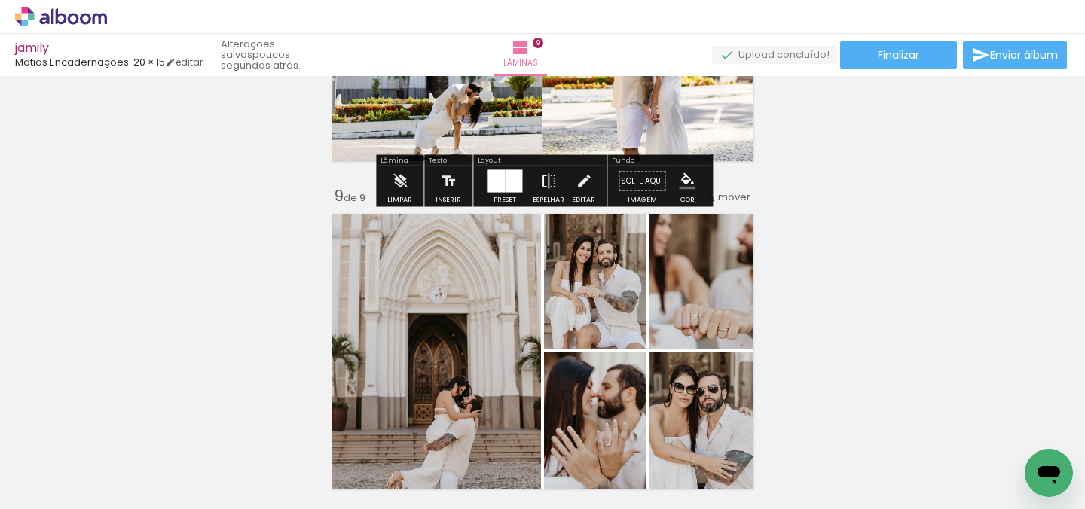
click at [540, 176] on iron-icon at bounding box center [548, 182] width 17 height 30
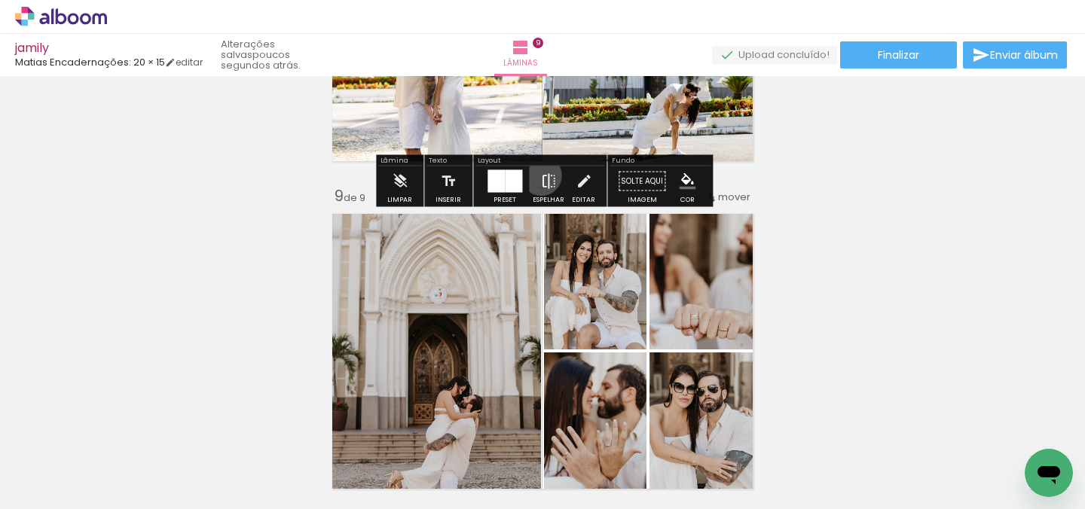
click at [540, 176] on iron-icon at bounding box center [548, 182] width 17 height 30
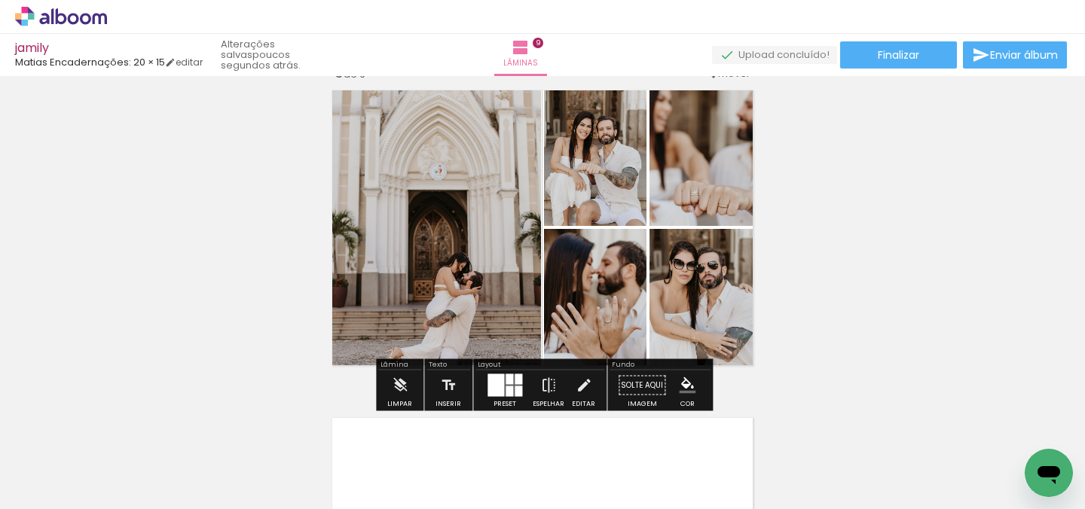
scroll to position [2718, 0]
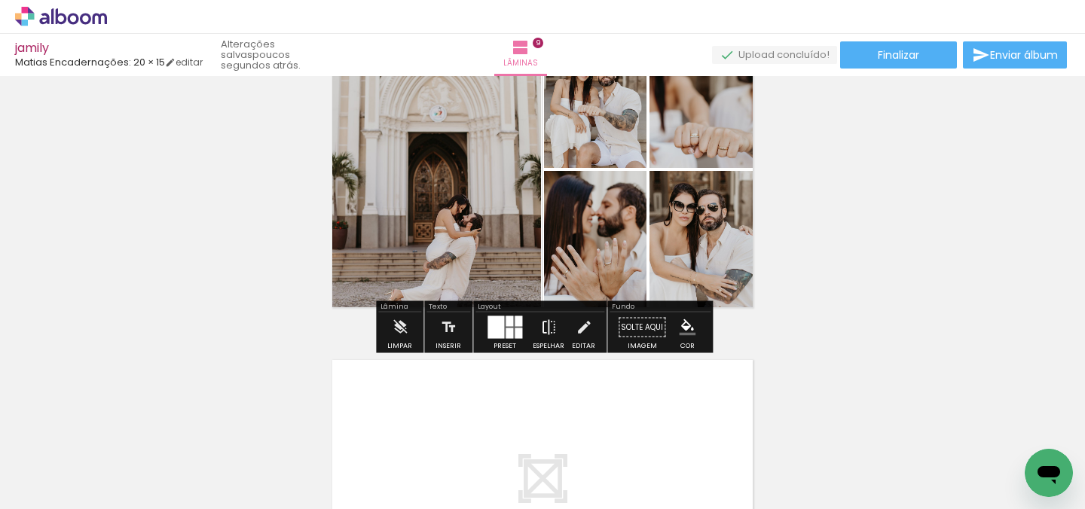
click at [543, 329] on iron-icon at bounding box center [548, 328] width 17 height 30
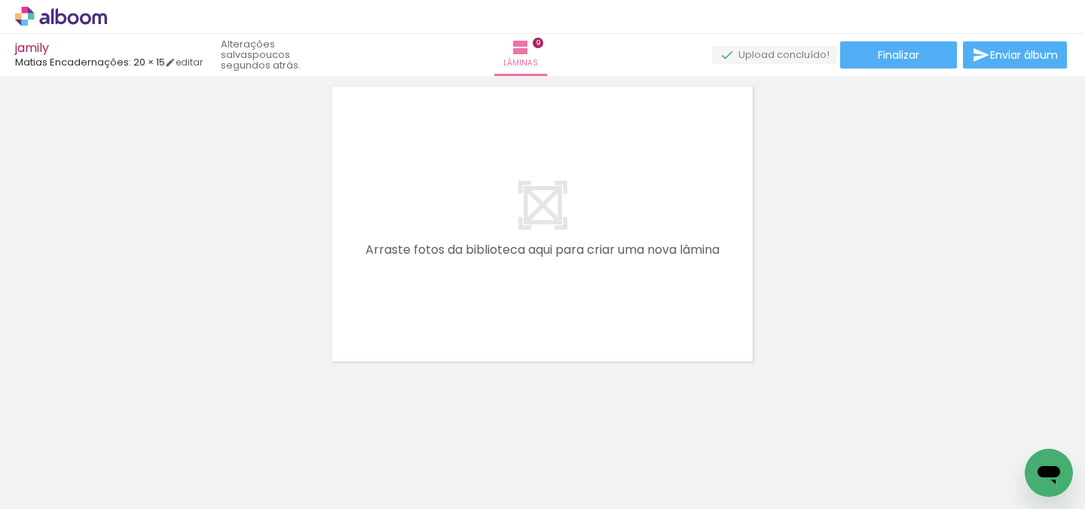
scroll to position [0, 0]
drag, startPoint x: 751, startPoint y: 475, endPoint x: 575, endPoint y: 361, distance: 209.9
click at [575, 361] on quentale-workspace at bounding box center [542, 254] width 1085 height 509
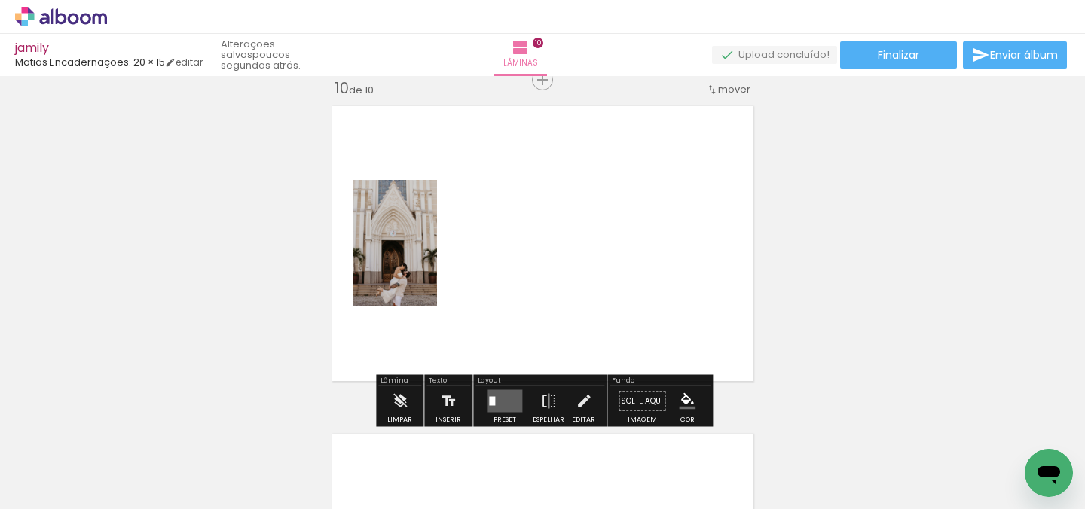
scroll to position [2969, 0]
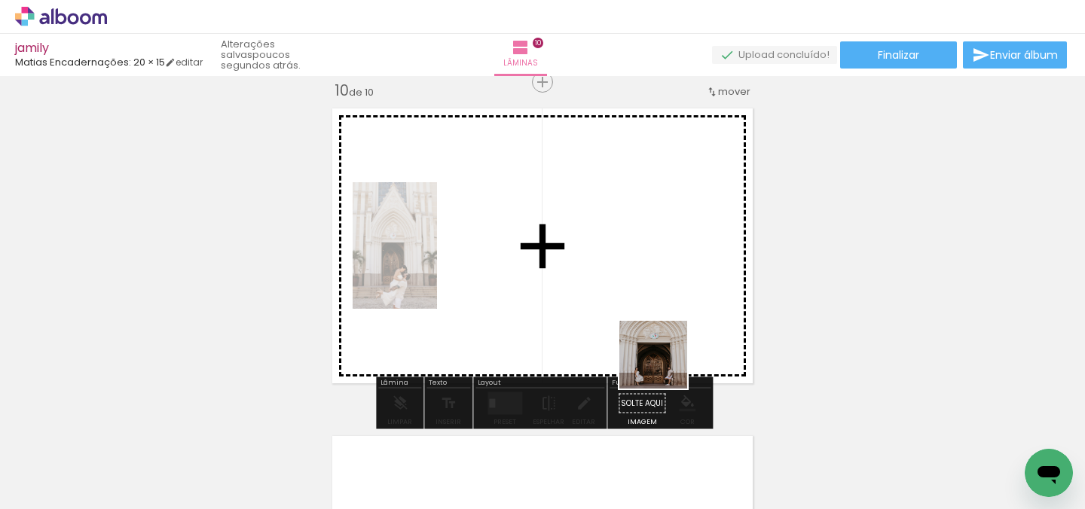
drag, startPoint x: 830, startPoint y: 485, endPoint x: 629, endPoint y: 329, distance: 254.6
click at [629, 329] on quentale-workspace at bounding box center [542, 254] width 1085 height 509
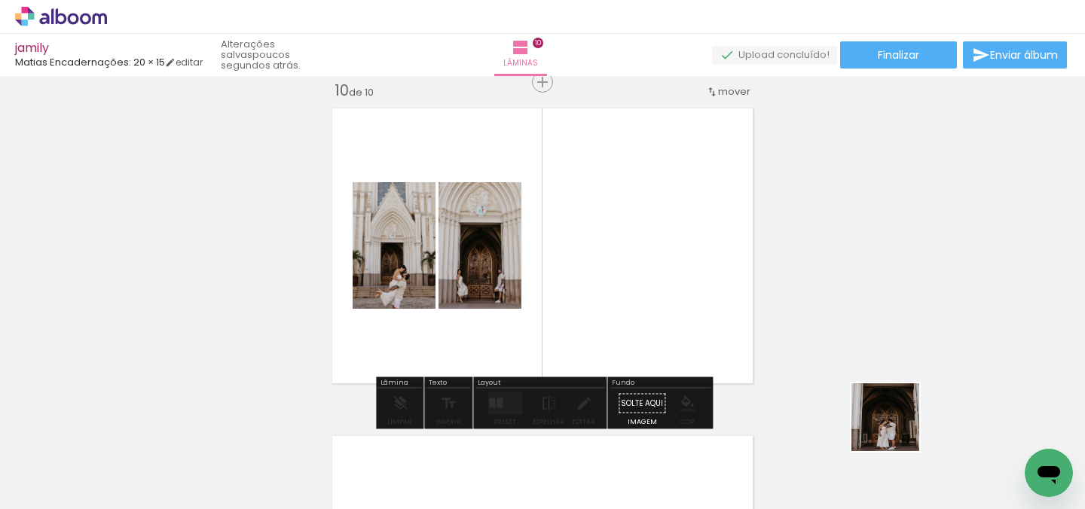
drag, startPoint x: 923, startPoint y: 466, endPoint x: 742, endPoint y: 283, distance: 257.4
click at [742, 283] on quentale-workspace at bounding box center [542, 254] width 1085 height 509
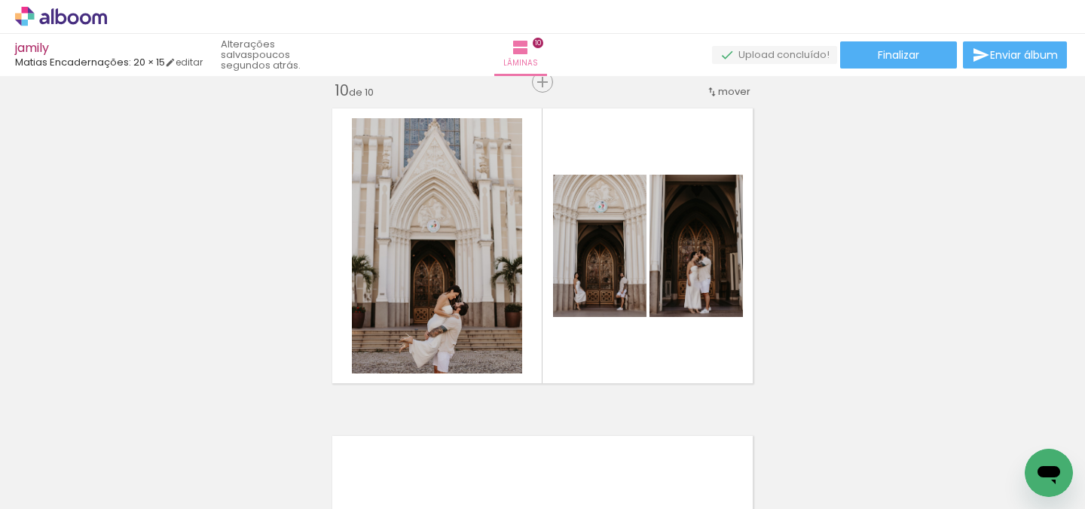
scroll to position [0, 1560]
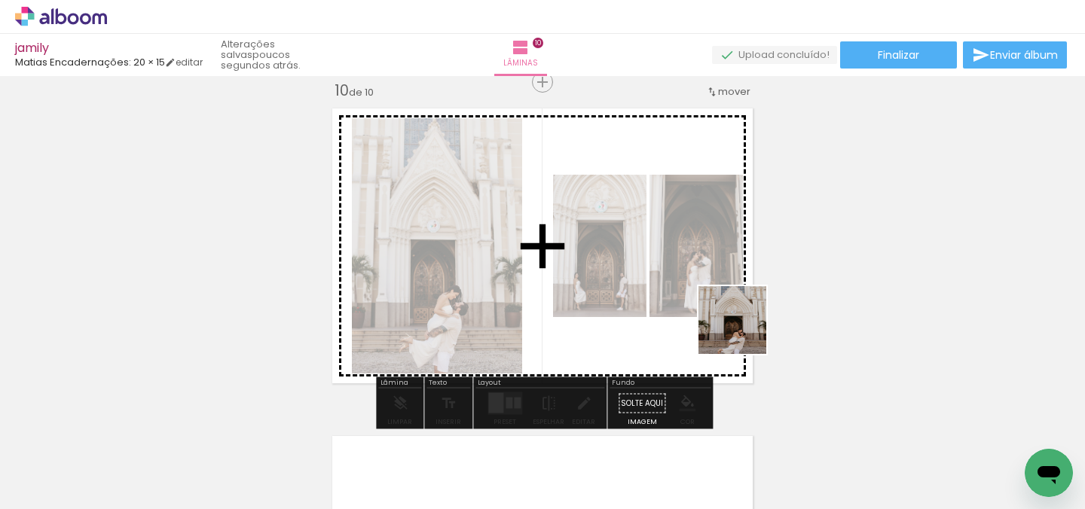
drag, startPoint x: 889, startPoint y: 485, endPoint x: 638, endPoint y: 274, distance: 327.9
click at [638, 274] on quentale-workspace at bounding box center [542, 254] width 1085 height 509
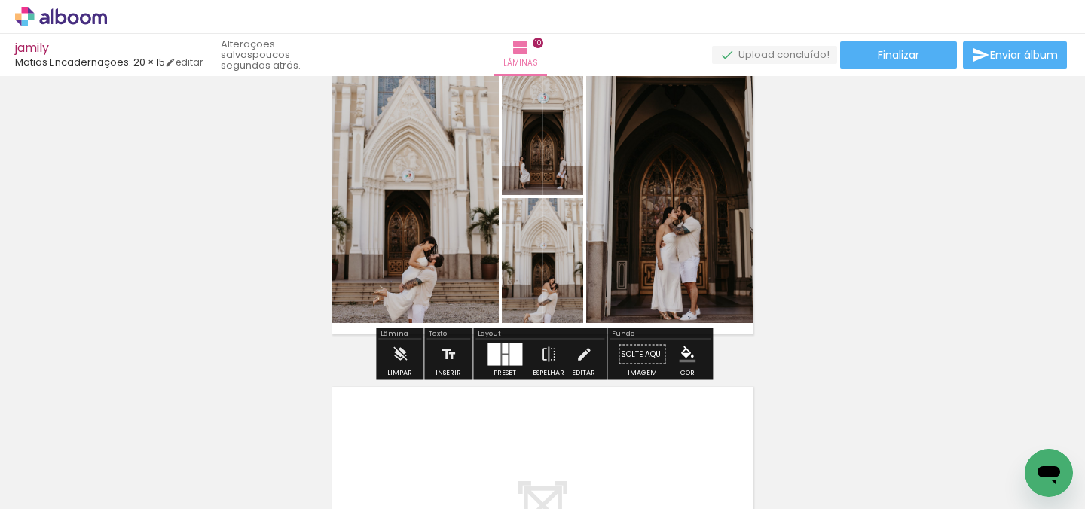
scroll to position [2983, 0]
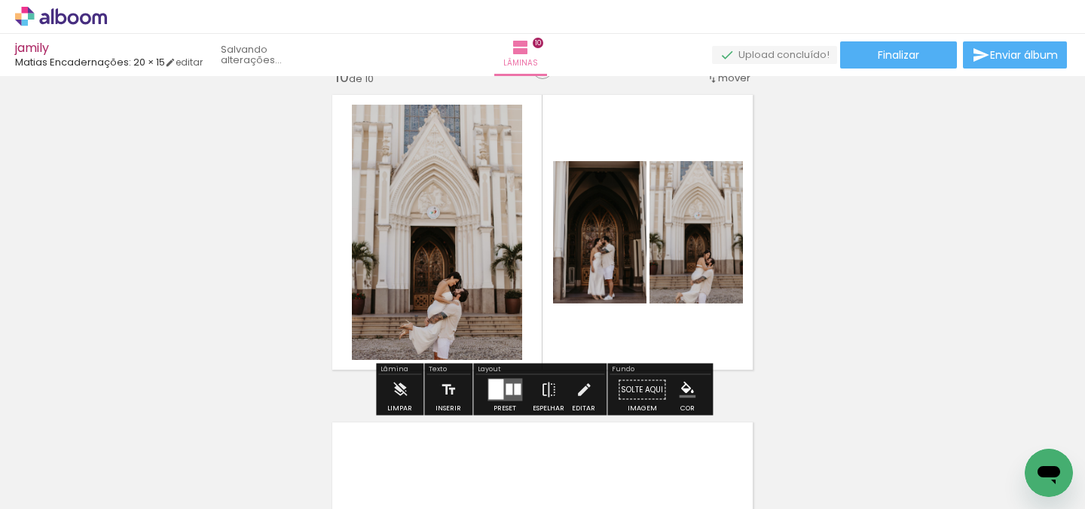
drag, startPoint x: 561, startPoint y: 197, endPoint x: 783, endPoint y: 238, distance: 225.4
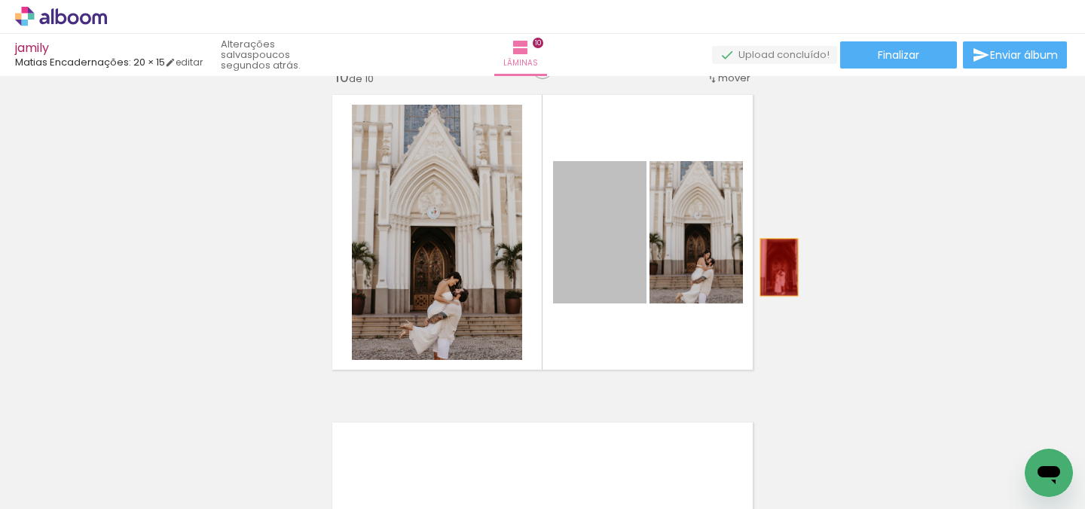
drag, startPoint x: 617, startPoint y: 268, endPoint x: 788, endPoint y: 266, distance: 170.3
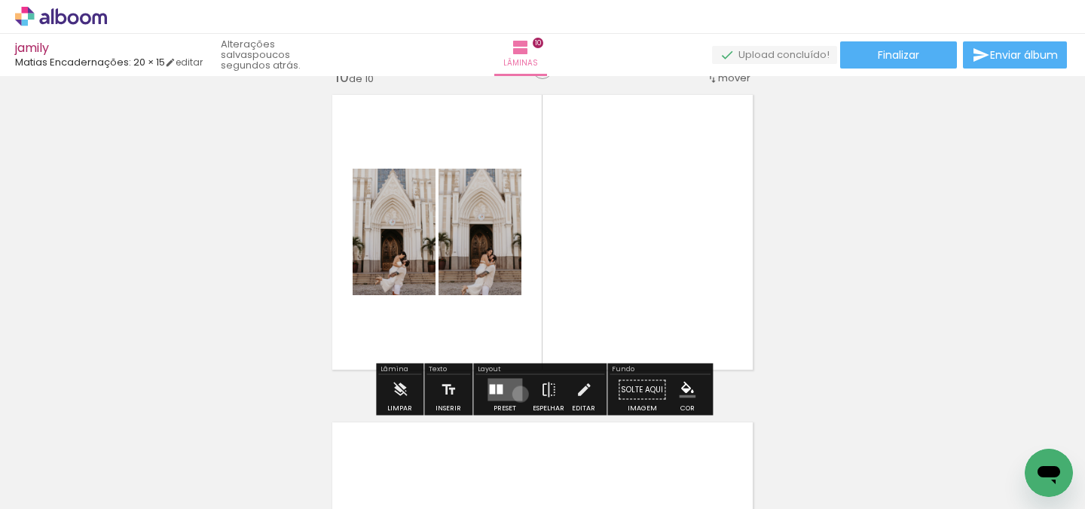
click at [517, 394] on quentale-layouter at bounding box center [505, 390] width 35 height 23
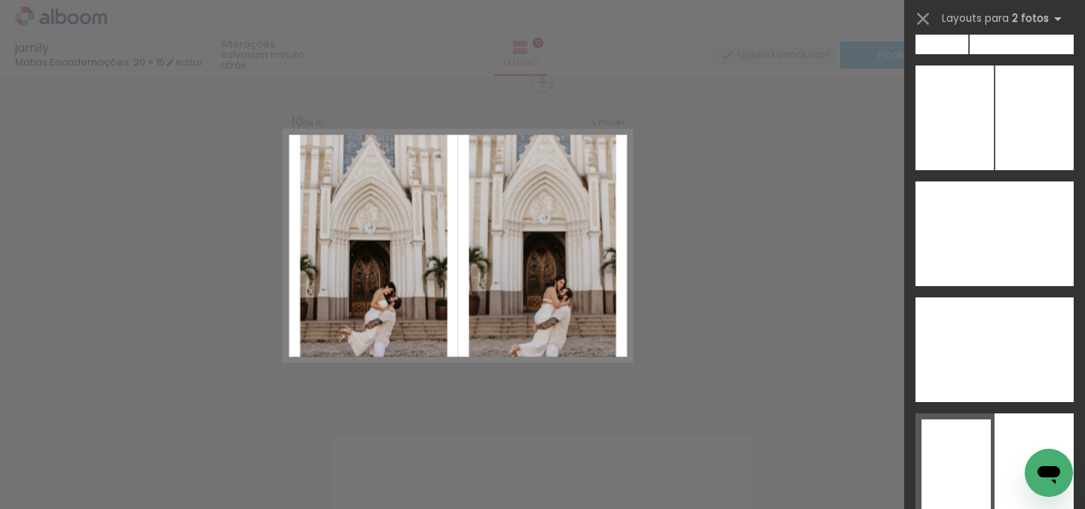
scroll to position [8866, 0]
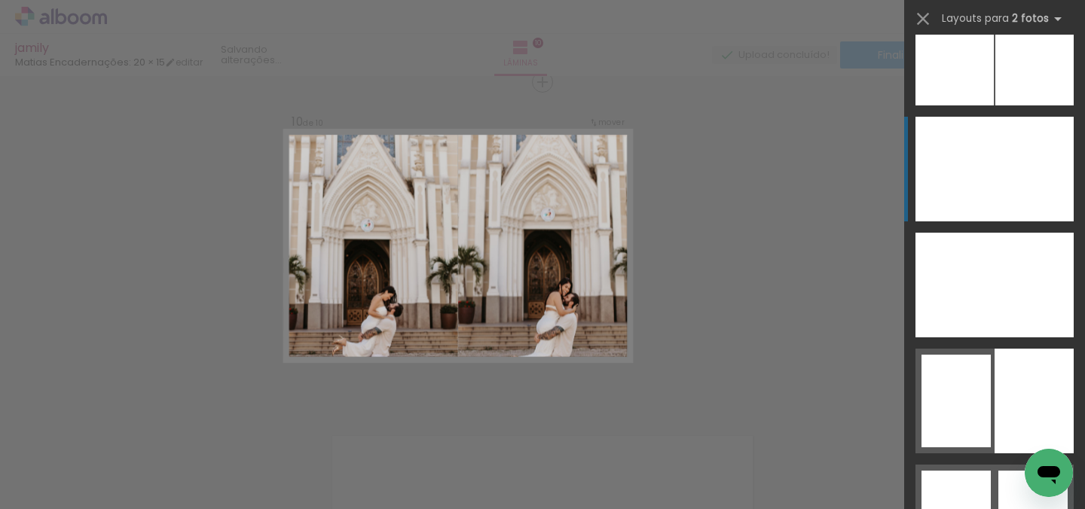
click at [1011, 180] on div at bounding box center [1034, 169] width 79 height 105
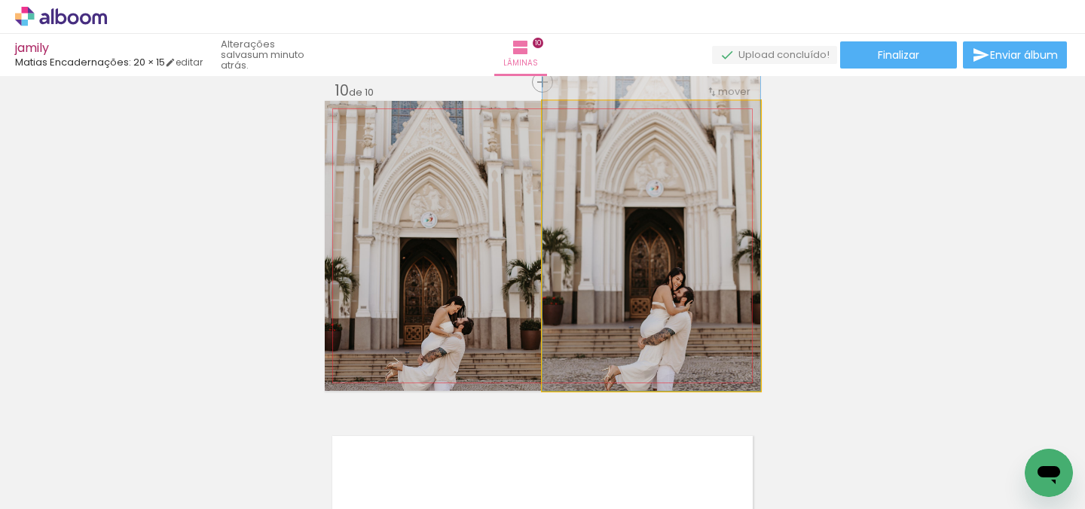
drag, startPoint x: 703, startPoint y: 323, endPoint x: 702, endPoint y: 260, distance: 62.6
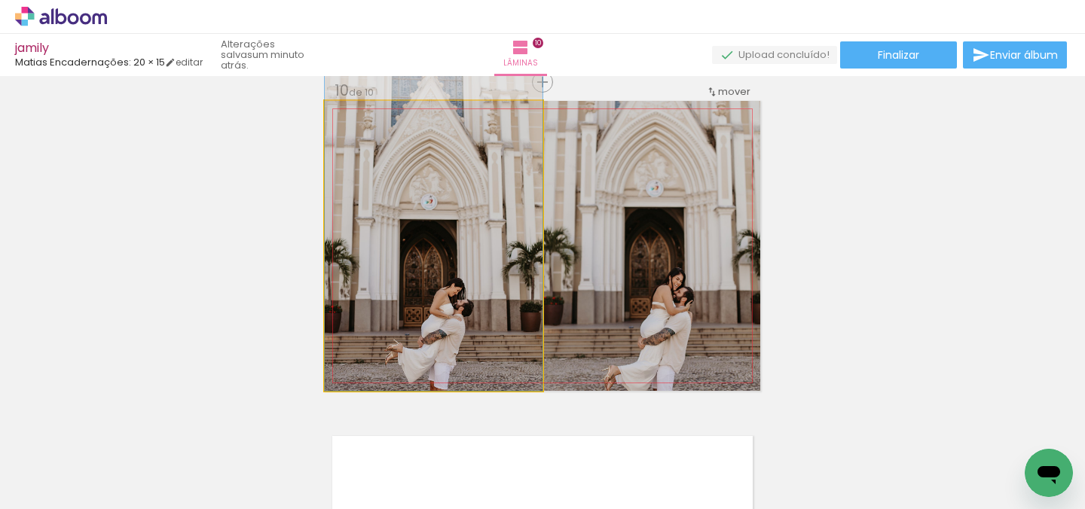
drag, startPoint x: 430, startPoint y: 314, endPoint x: 425, endPoint y: 222, distance: 92.1
click at [425, 222] on div at bounding box center [434, 227] width 218 height 327
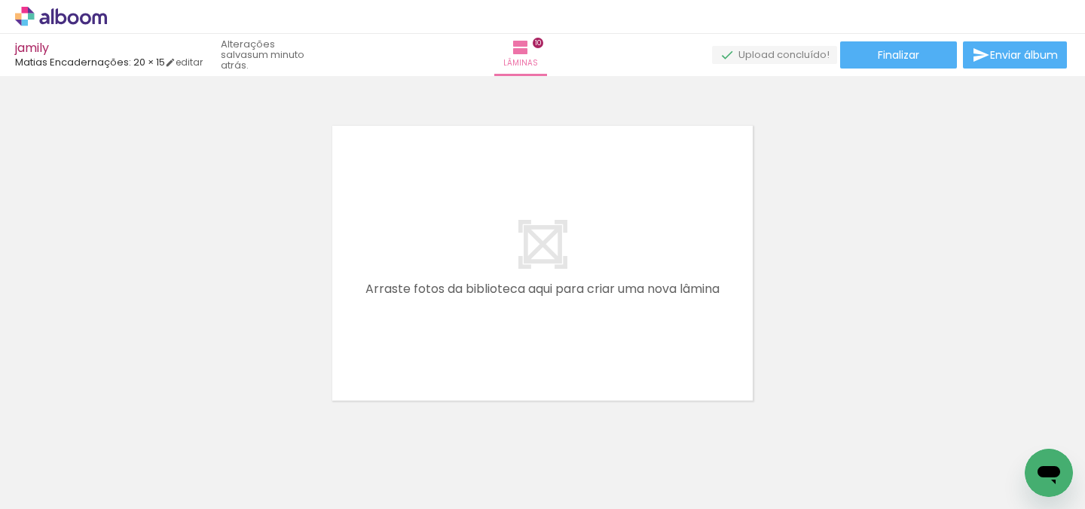
scroll to position [0, 298]
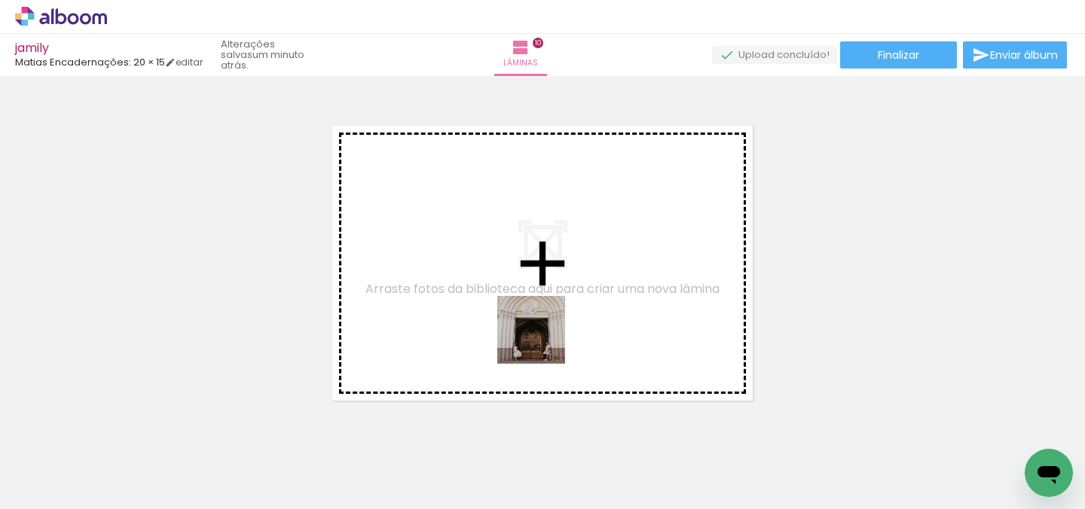
click at [542, 338] on quentale-workspace at bounding box center [542, 254] width 1085 height 509
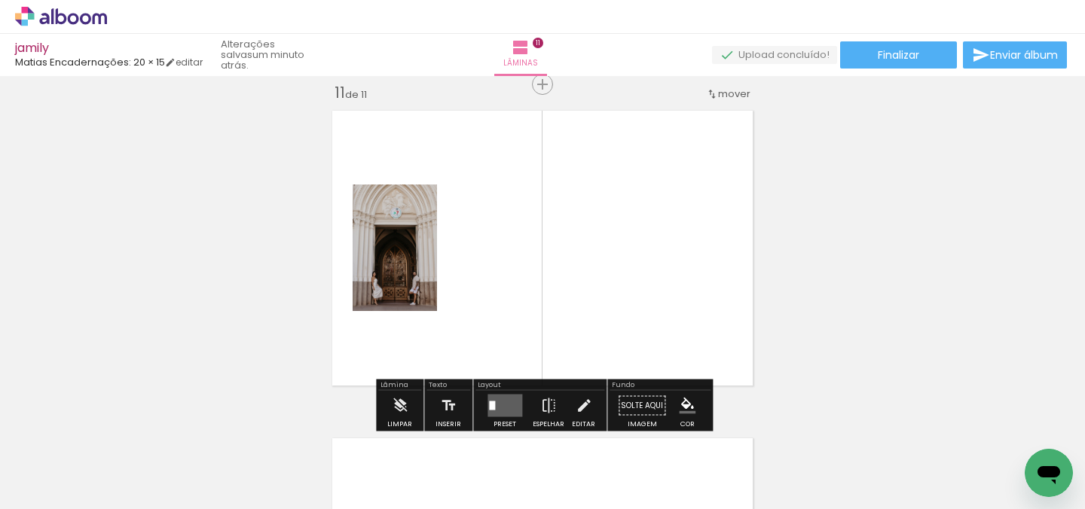
scroll to position [3297, 0]
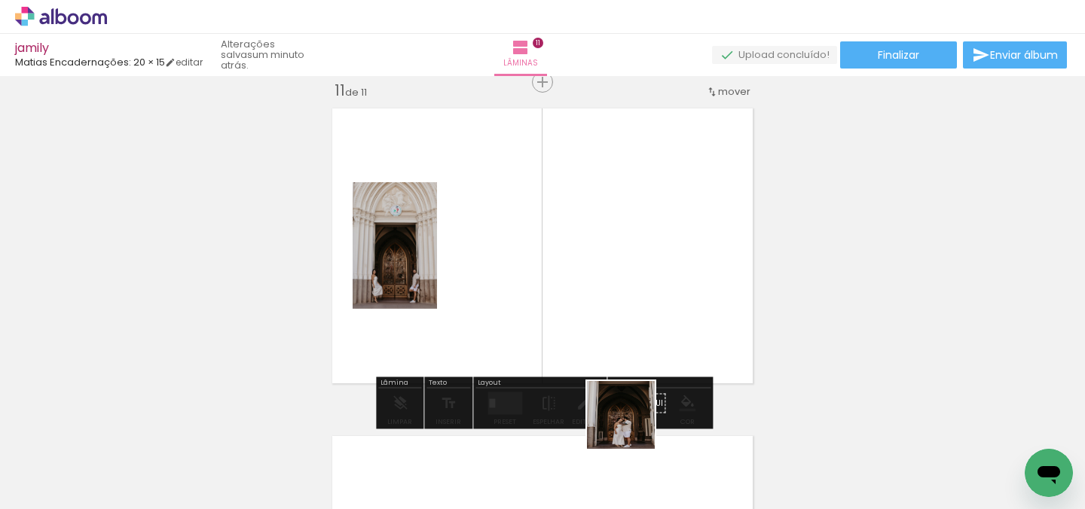
drag, startPoint x: 635, startPoint y: 457, endPoint x: 619, endPoint y: 307, distance: 150.8
click at [619, 307] on quentale-workspace at bounding box center [542, 254] width 1085 height 509
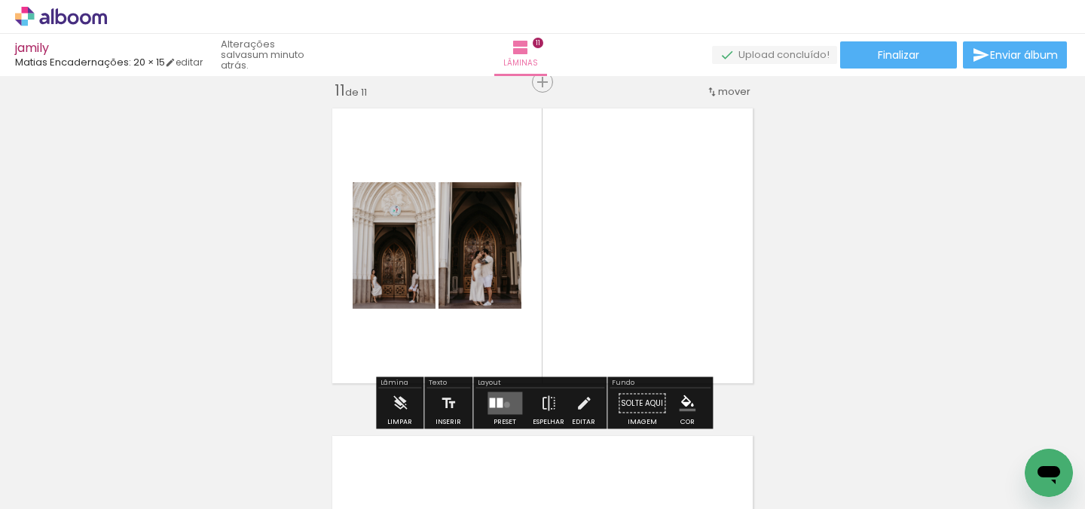
click at [503, 405] on quentale-layouter at bounding box center [505, 404] width 35 height 23
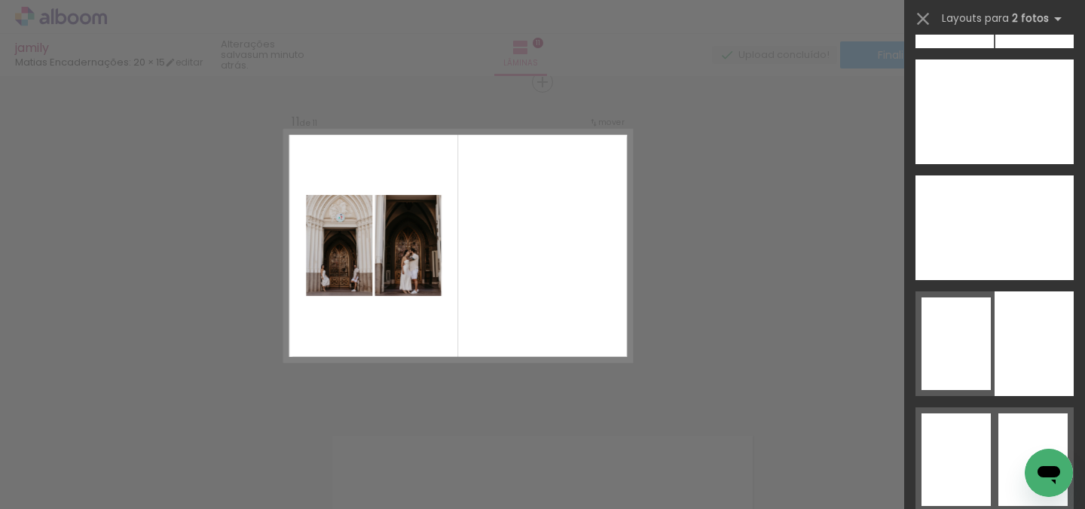
scroll to position [8905, 0]
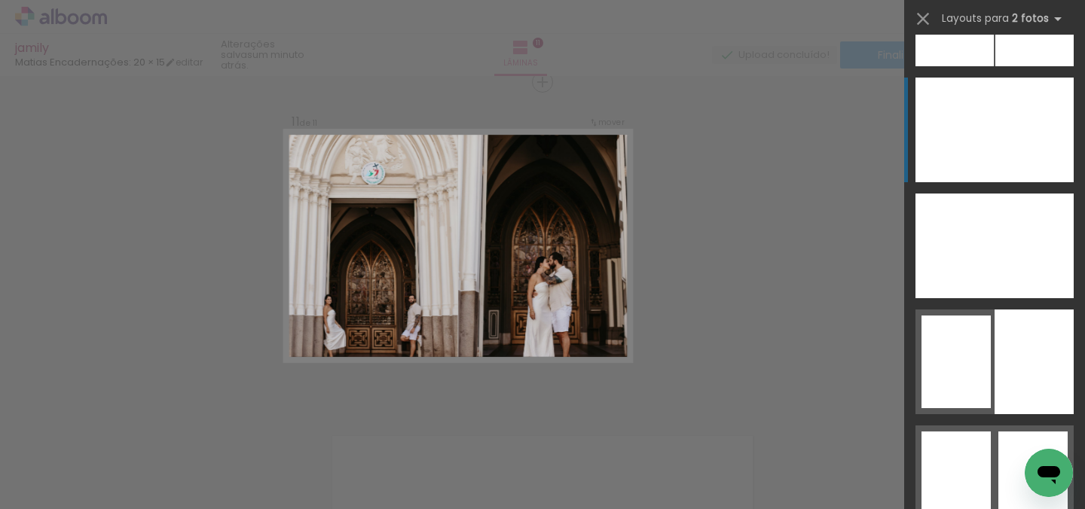
click at [975, 157] on div at bounding box center [955, 130] width 79 height 105
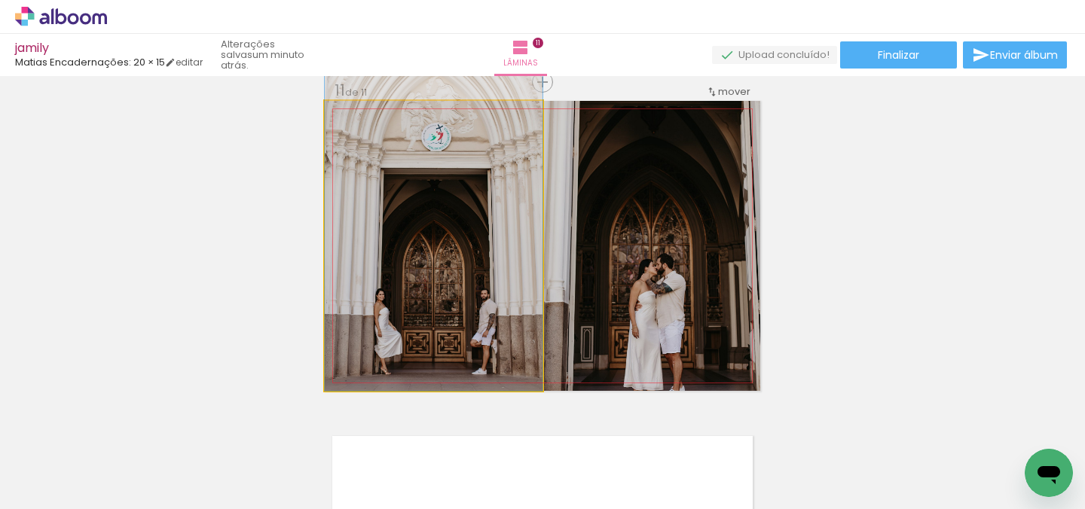
drag, startPoint x: 521, startPoint y: 303, endPoint x: 516, endPoint y: 263, distance: 40.3
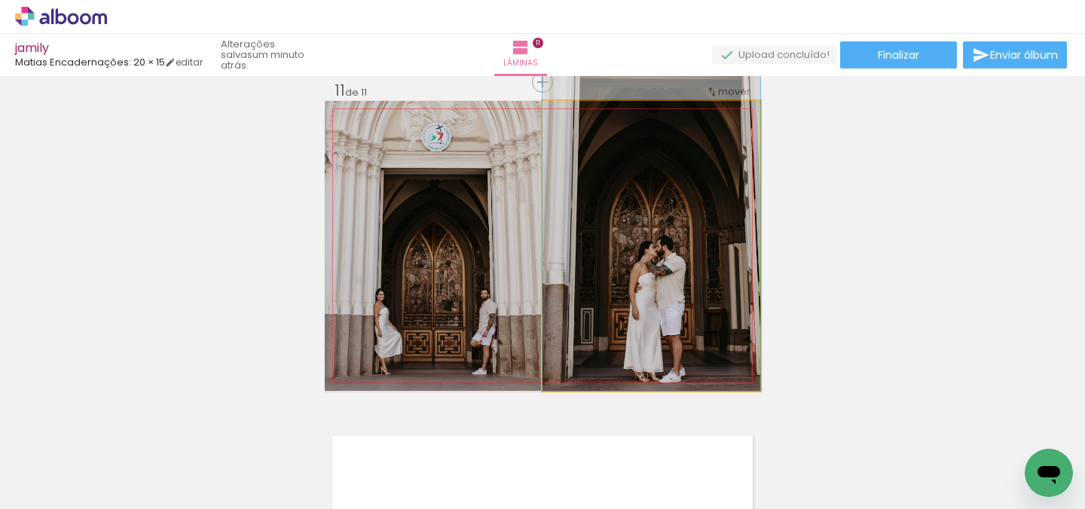
drag, startPoint x: 719, startPoint y: 296, endPoint x: 713, endPoint y: 217, distance: 79.4
click at [713, 216] on div at bounding box center [652, 227] width 218 height 327
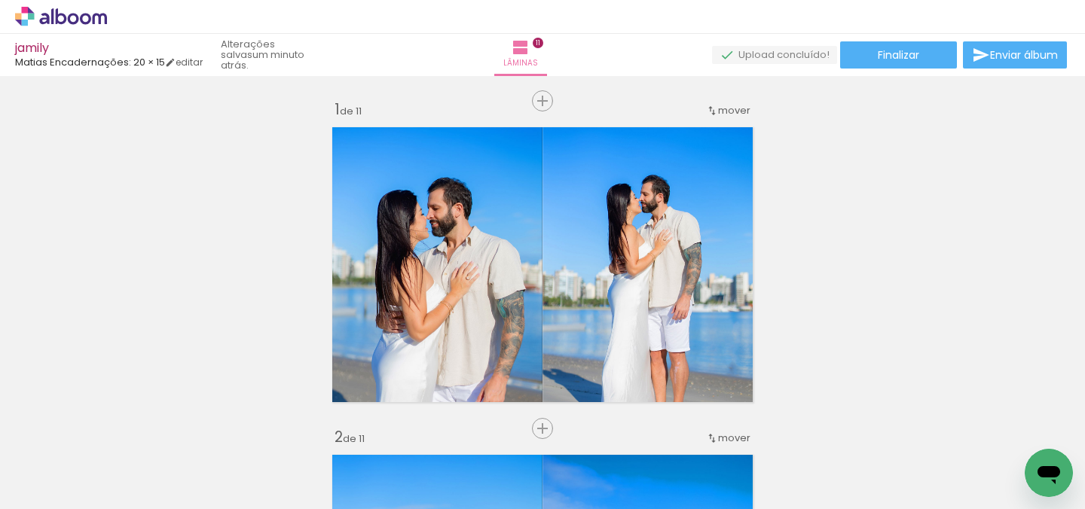
scroll to position [0, 0]
click at [1010, 57] on span "Enviar álbum" at bounding box center [1024, 55] width 68 height 11
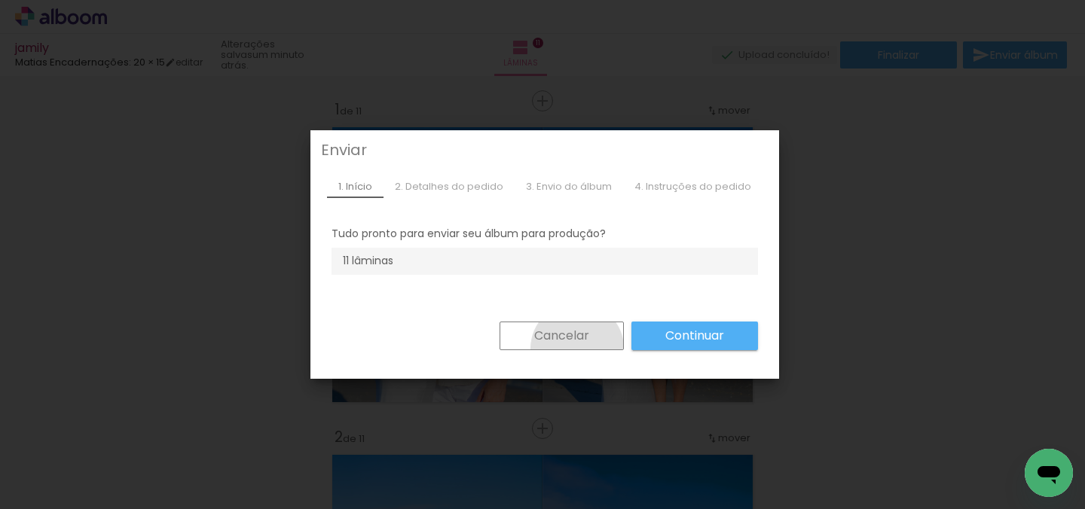
click at [568, 349] on paper-button "Cancelar" at bounding box center [562, 336] width 124 height 29
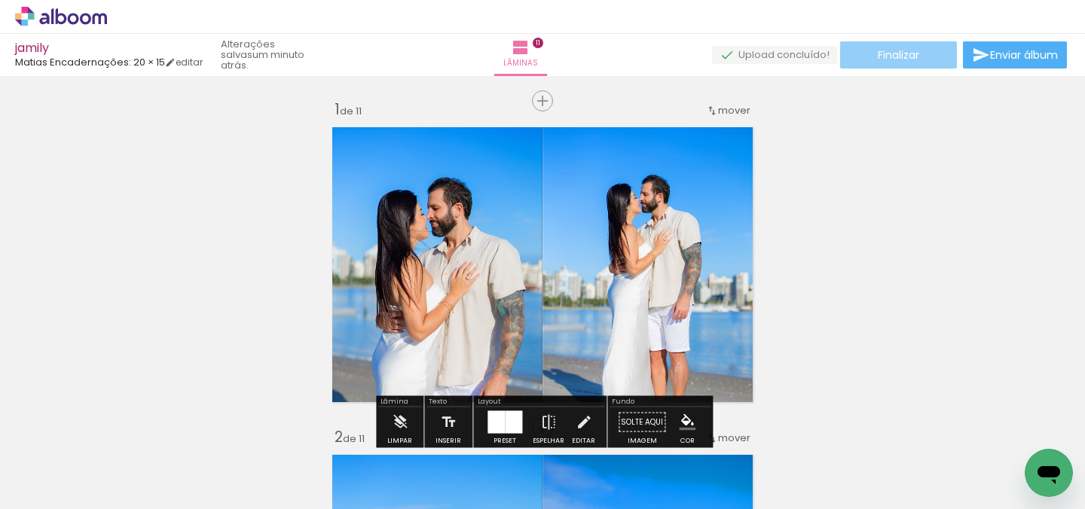
click at [890, 45] on paper-button "Finalizar" at bounding box center [898, 54] width 117 height 27
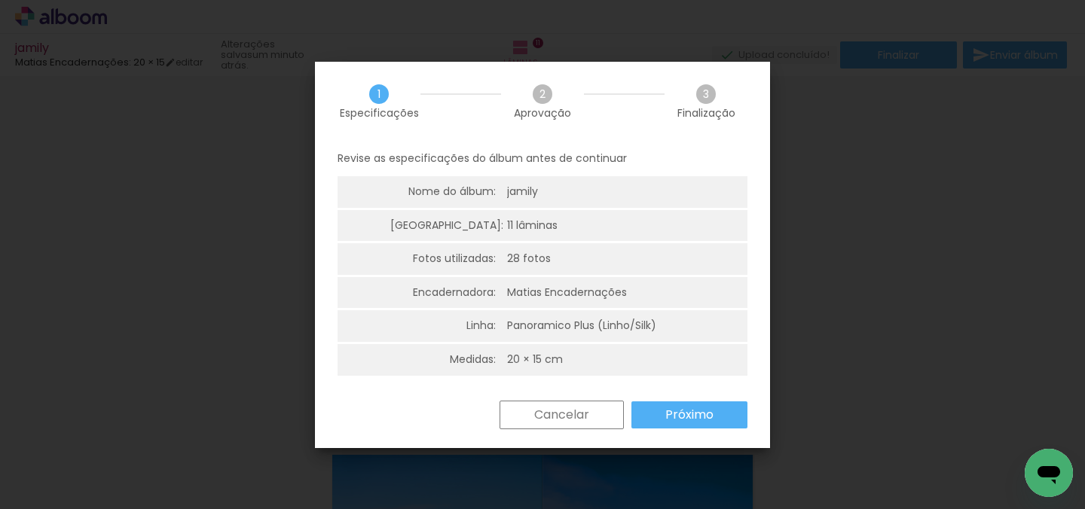
click at [0, 0] on slot "Cancelar" at bounding box center [0, 0] width 0 height 0
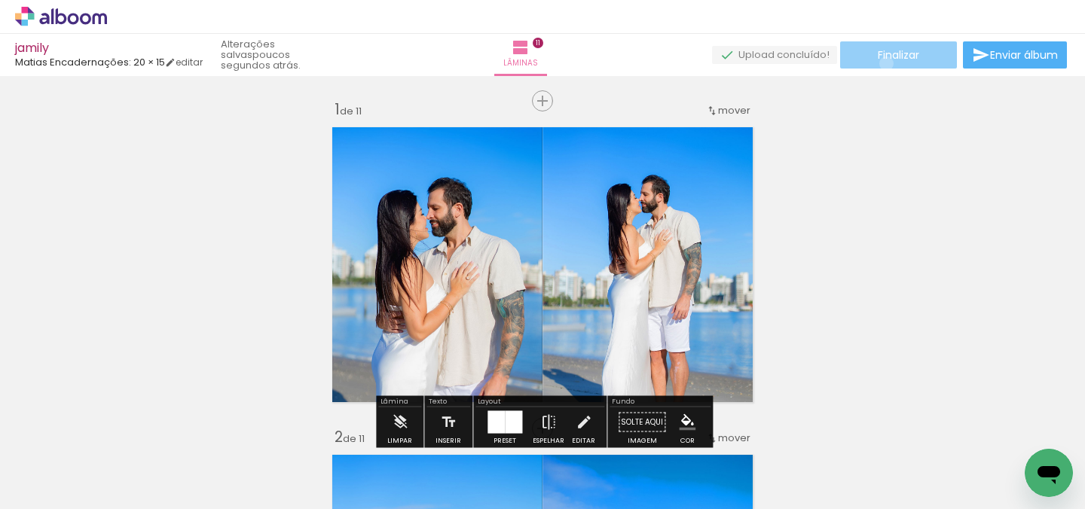
click at [881, 63] on paper-button "Finalizar" at bounding box center [898, 54] width 117 height 27
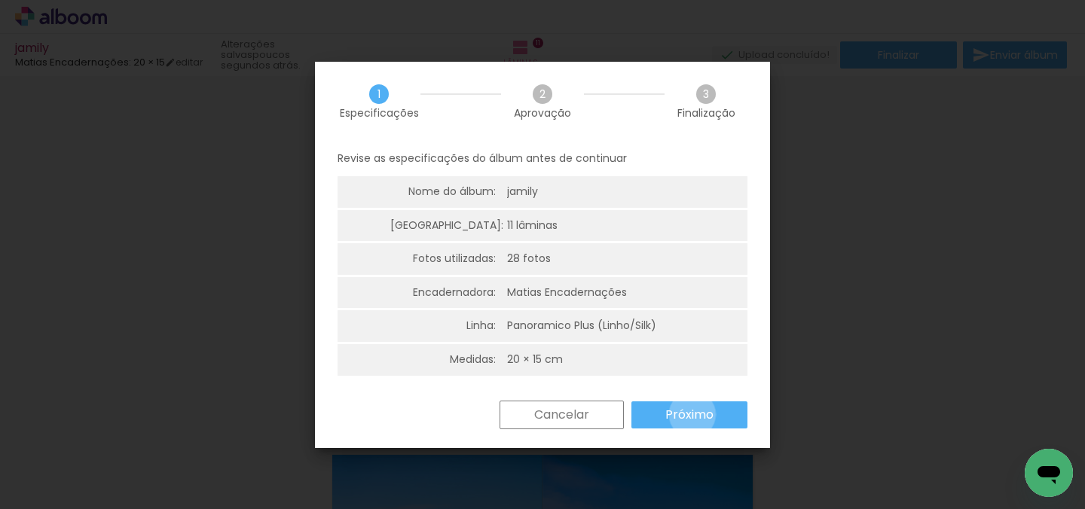
click at [0, 0] on slot "Próximo" at bounding box center [0, 0] width 0 height 0
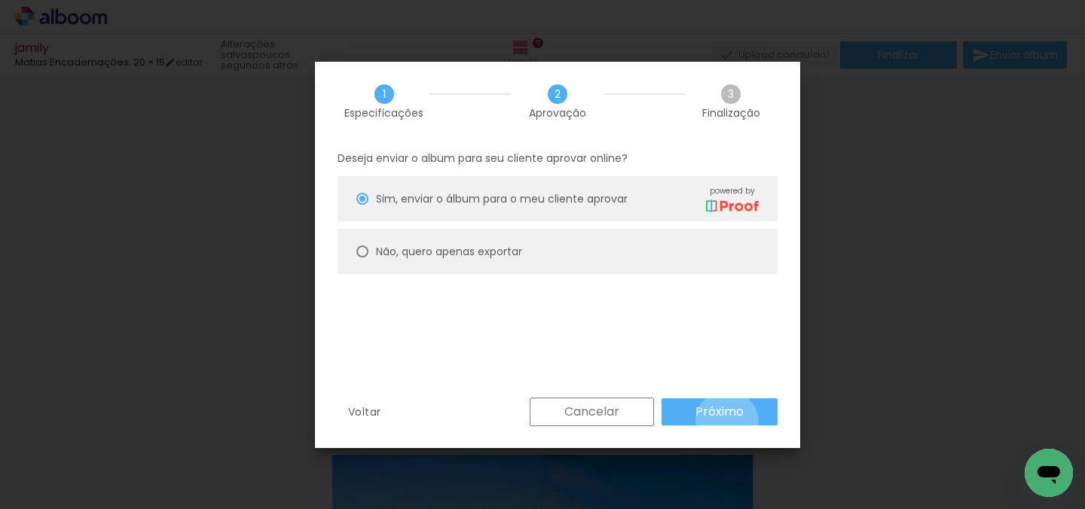
click at [727, 422] on paper-button "Próximo" at bounding box center [720, 412] width 116 height 27
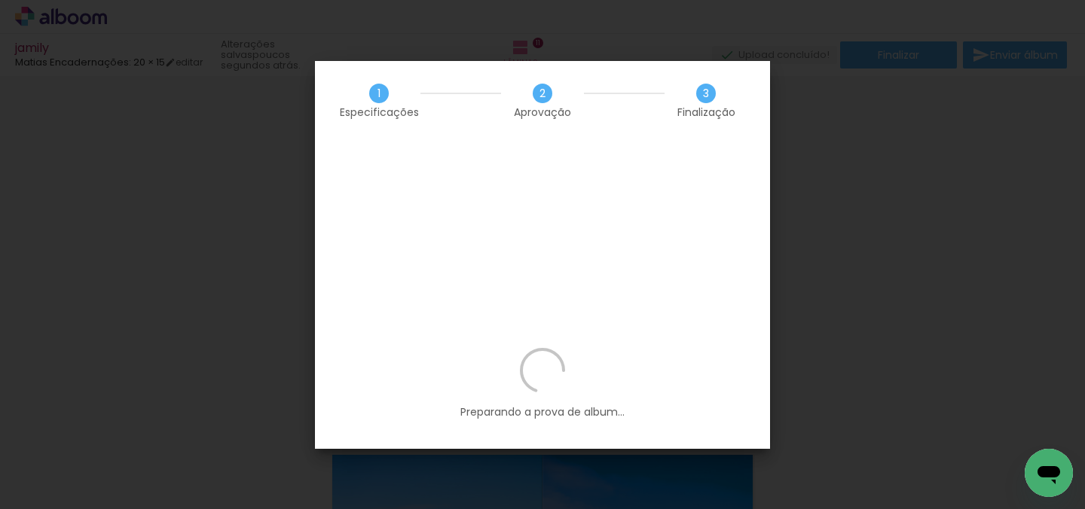
scroll to position [8905, 0]
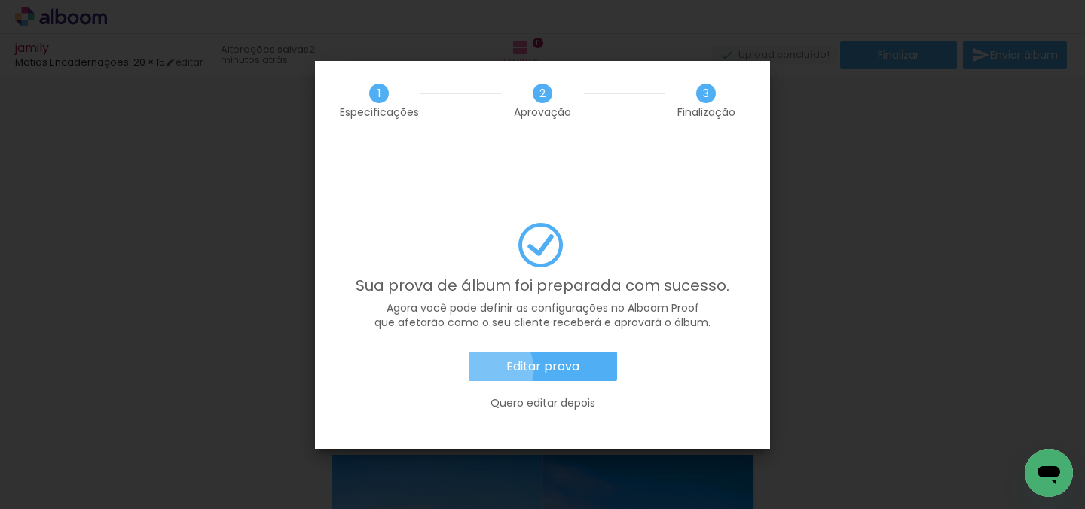
click at [481, 352] on paper-button "Editar prova" at bounding box center [543, 367] width 148 height 30
